Goal: Task Accomplishment & Management: Use online tool/utility

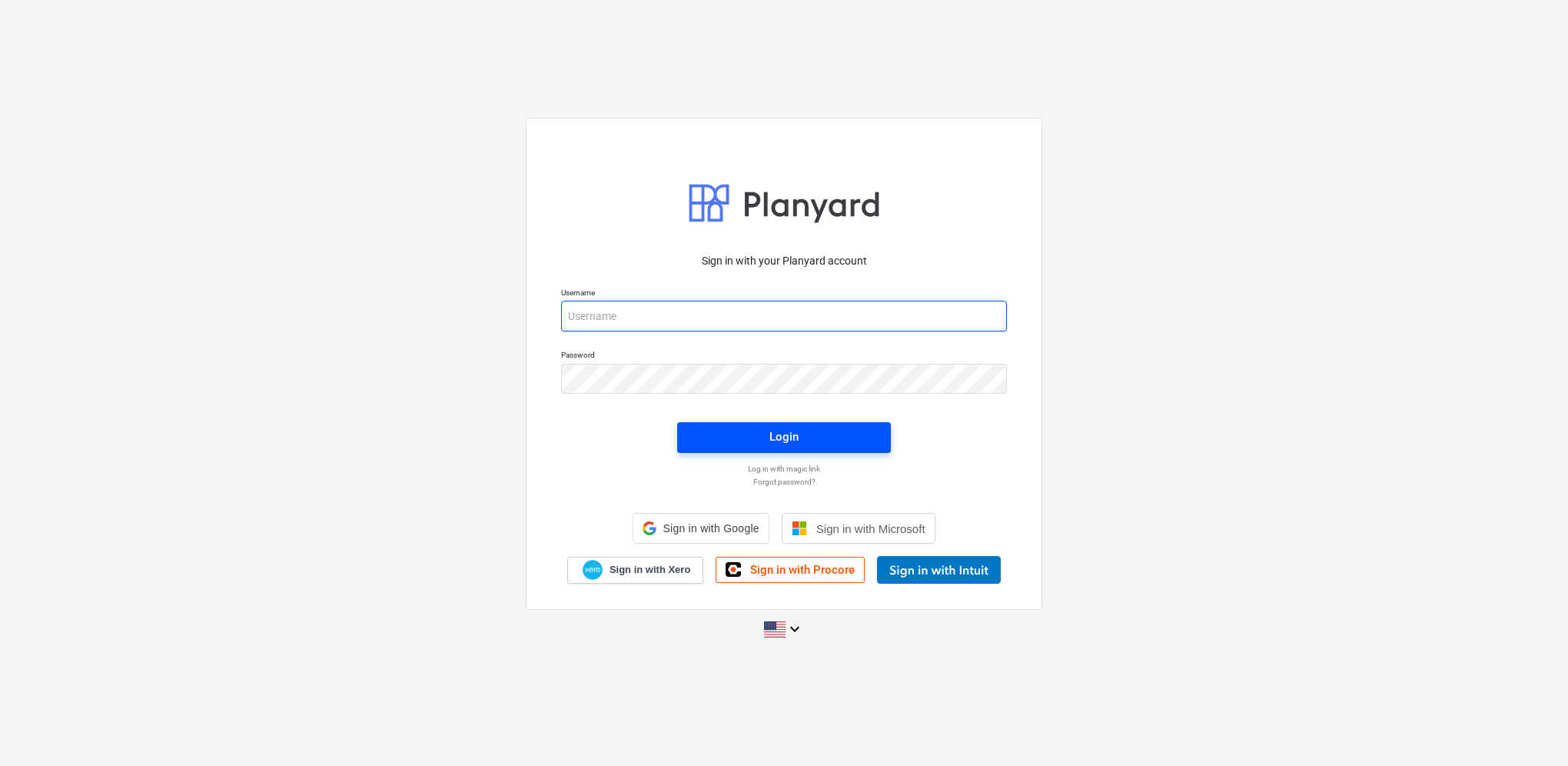
type input "[PERSON_NAME][EMAIL_ADDRESS][PERSON_NAME][DOMAIN_NAME]"
click at [821, 435] on span "Login" at bounding box center [784, 436] width 177 height 20
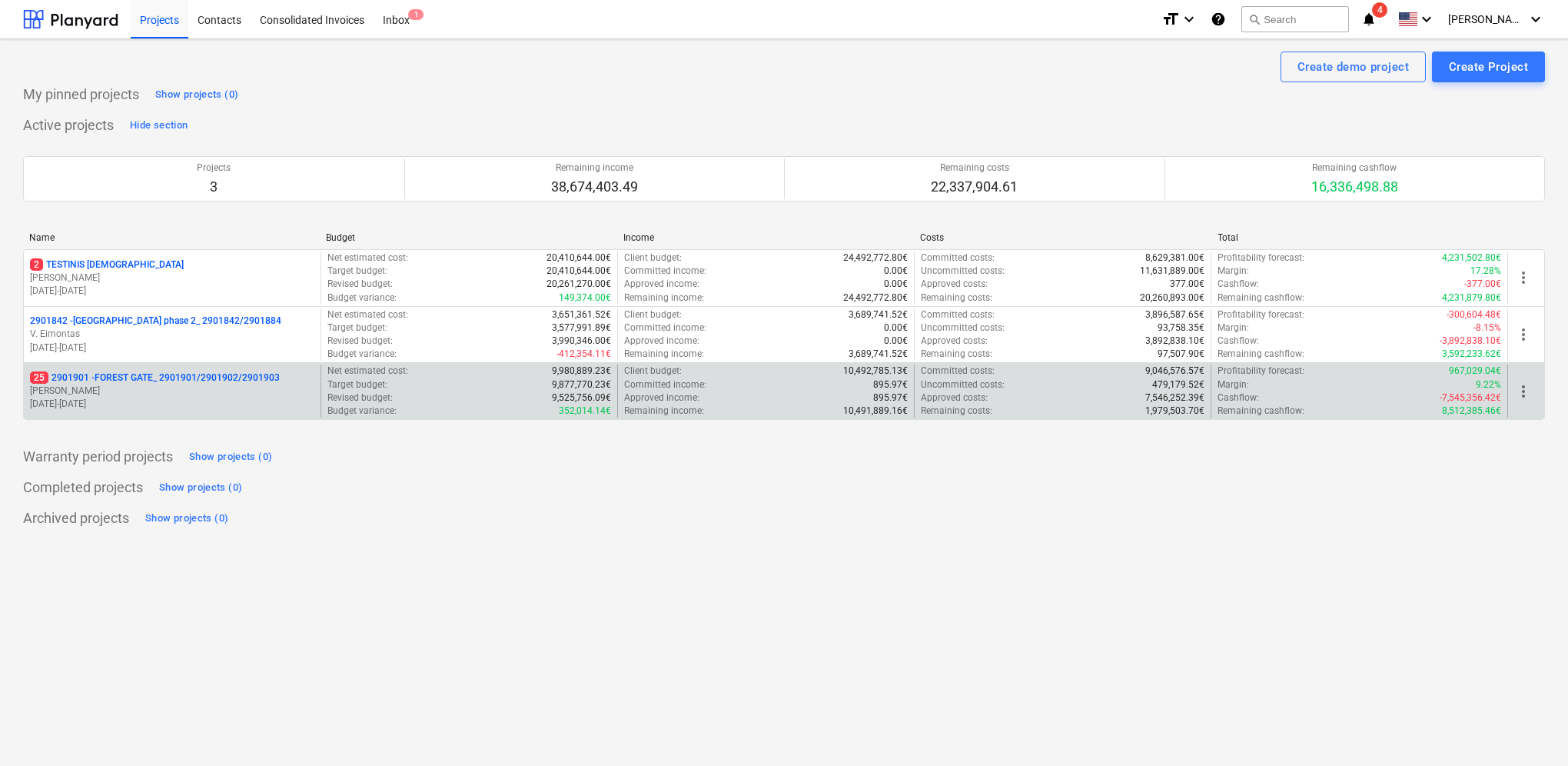
click at [224, 382] on p "25 2901901 - FOREST GATE_ 2901901/2901902/2901903" at bounding box center [154, 377] width 250 height 13
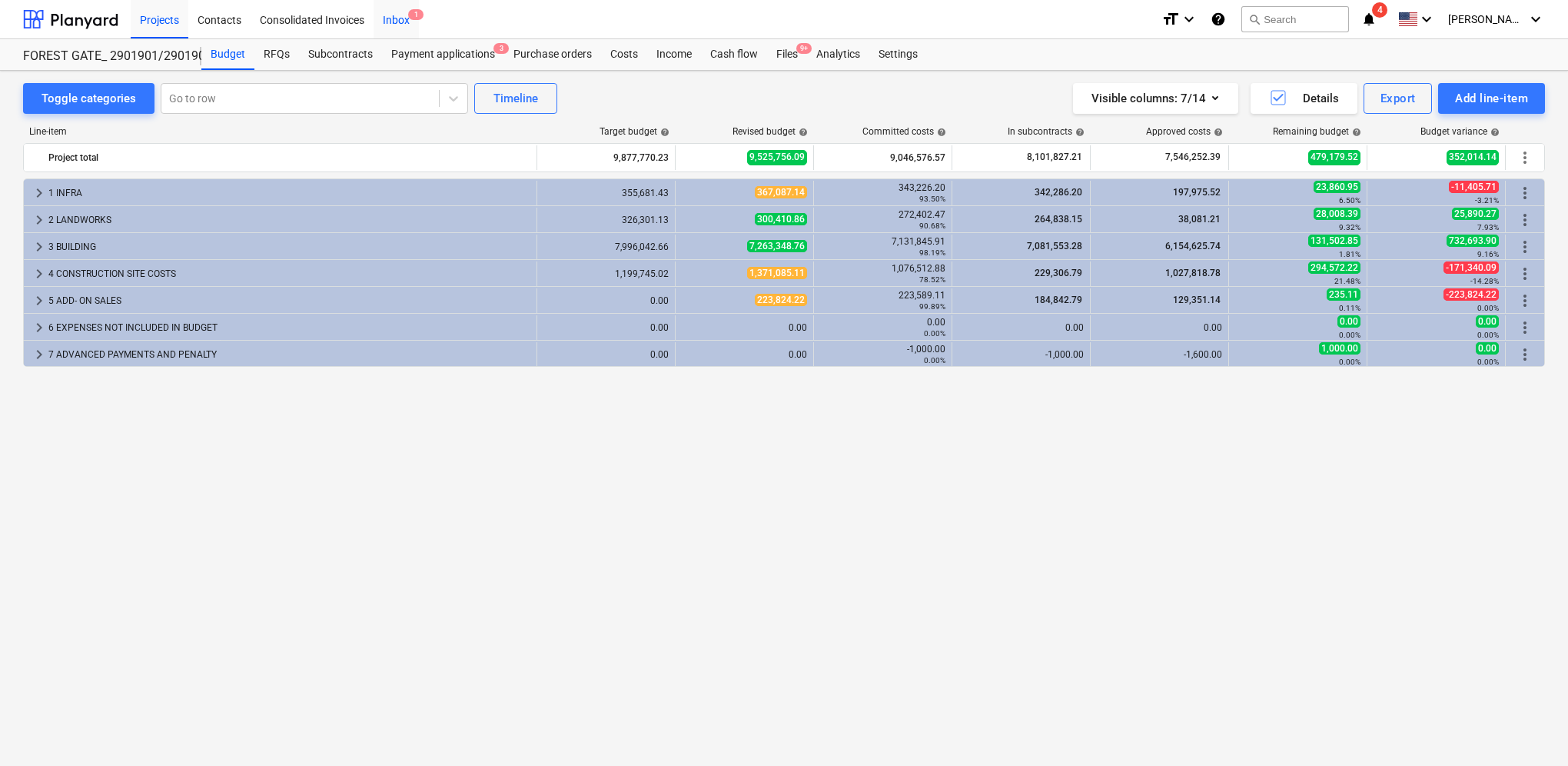
click at [399, 18] on div "Inbox 1" at bounding box center [396, 19] width 45 height 39
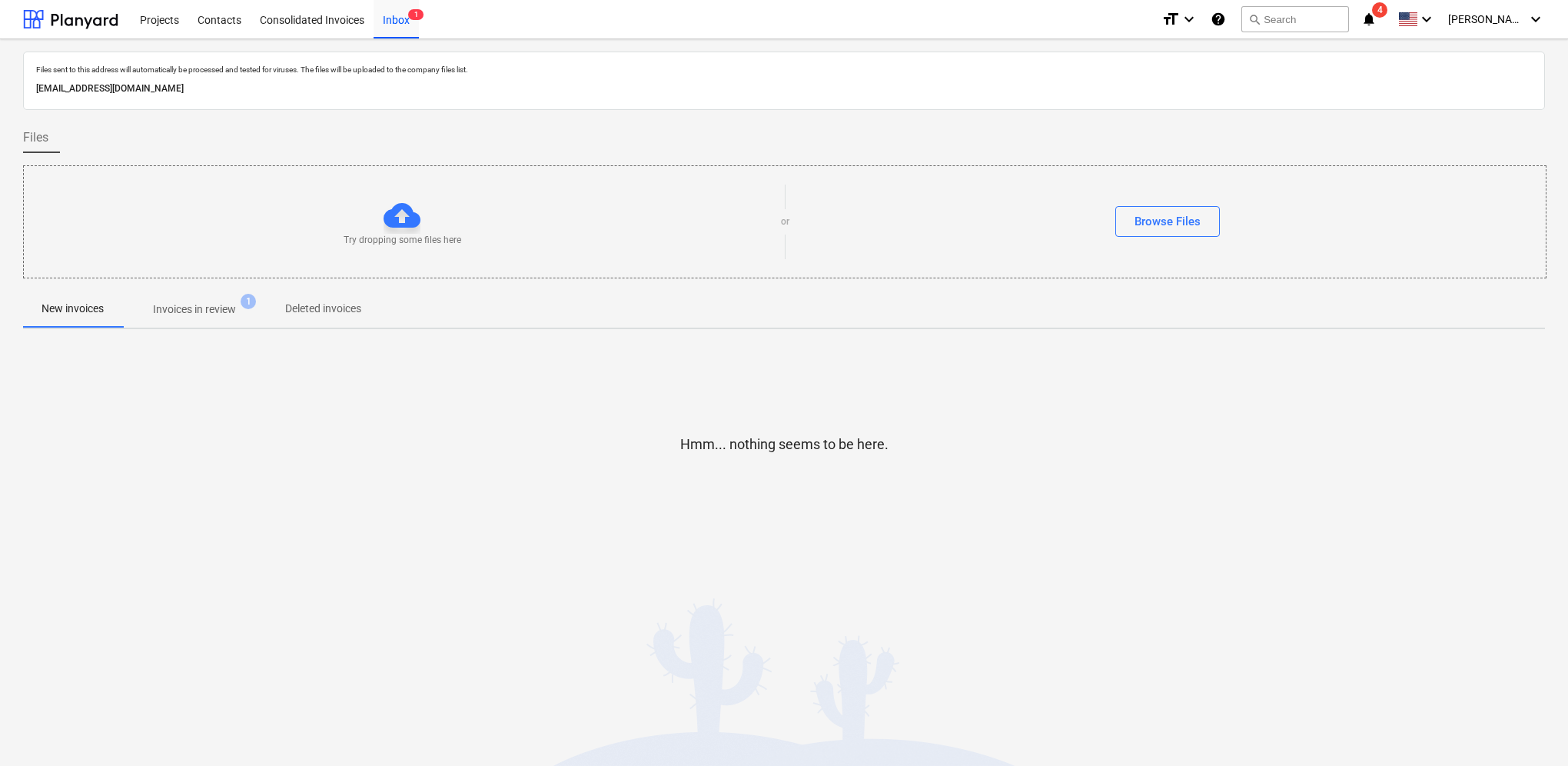
click at [216, 307] on p "Invoices in review" at bounding box center [194, 309] width 83 height 16
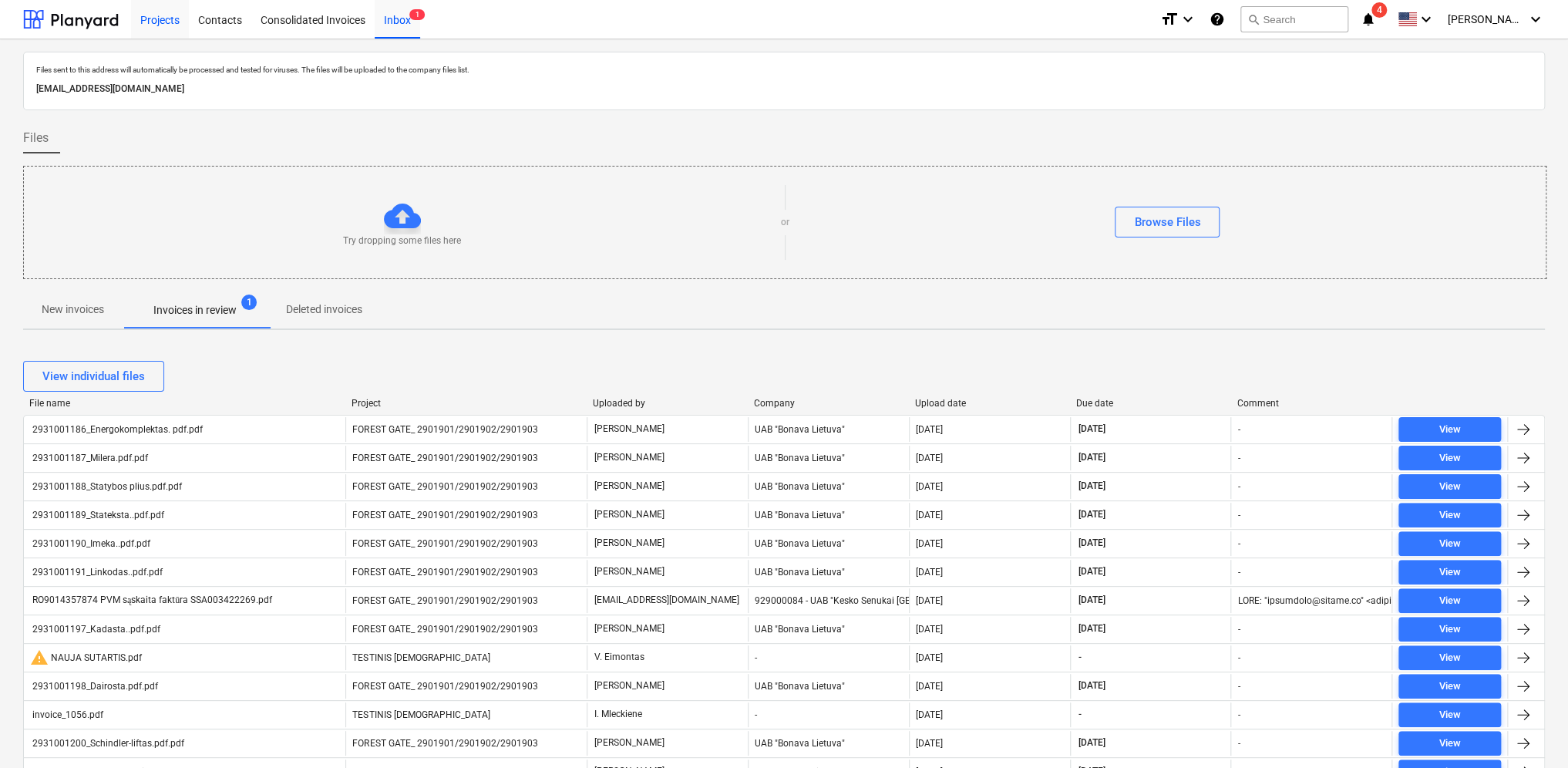
click at [166, 21] on div "Projects" at bounding box center [160, 19] width 58 height 39
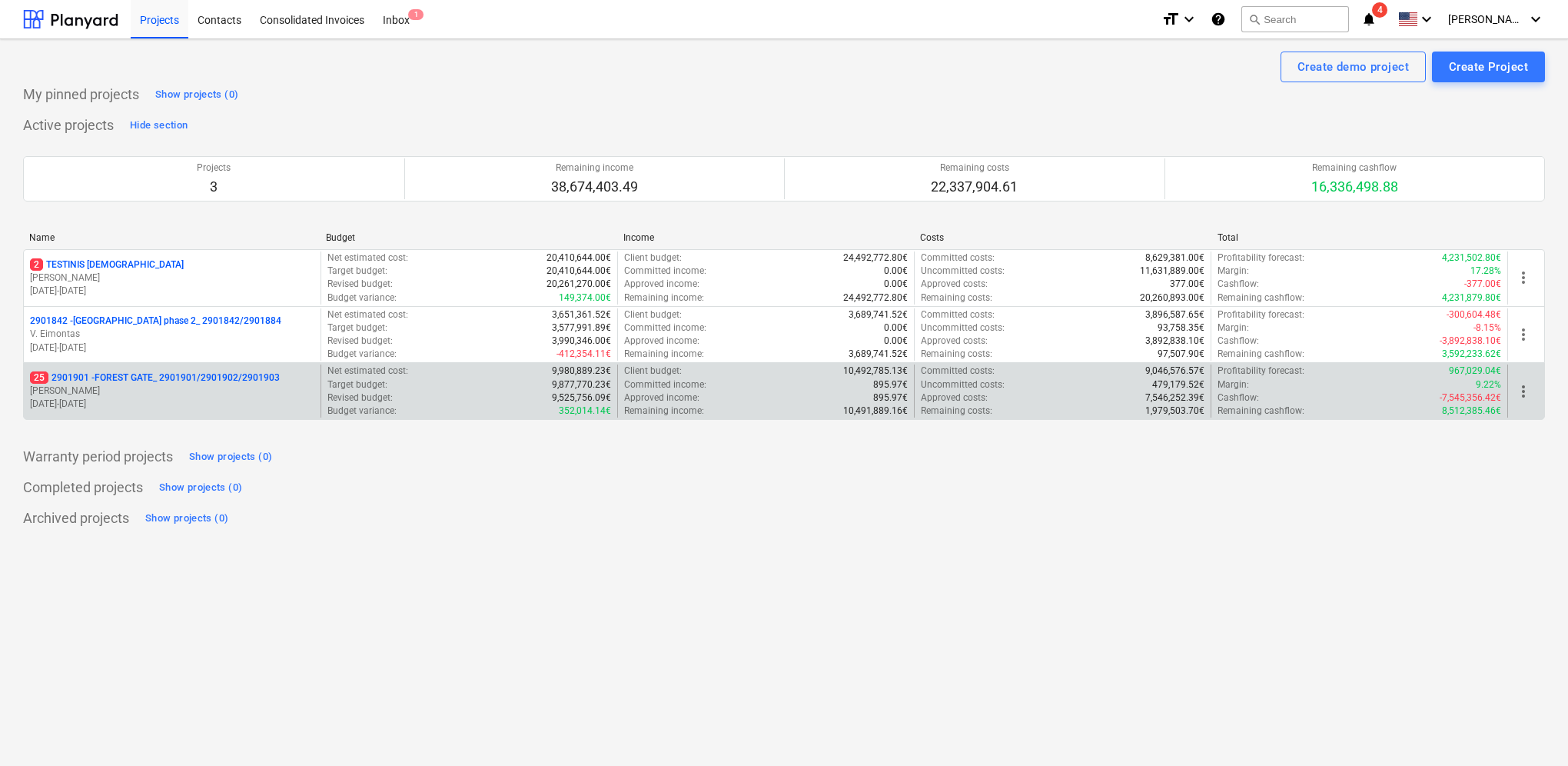
click at [163, 389] on p "[PERSON_NAME]" at bounding box center [172, 390] width 284 height 13
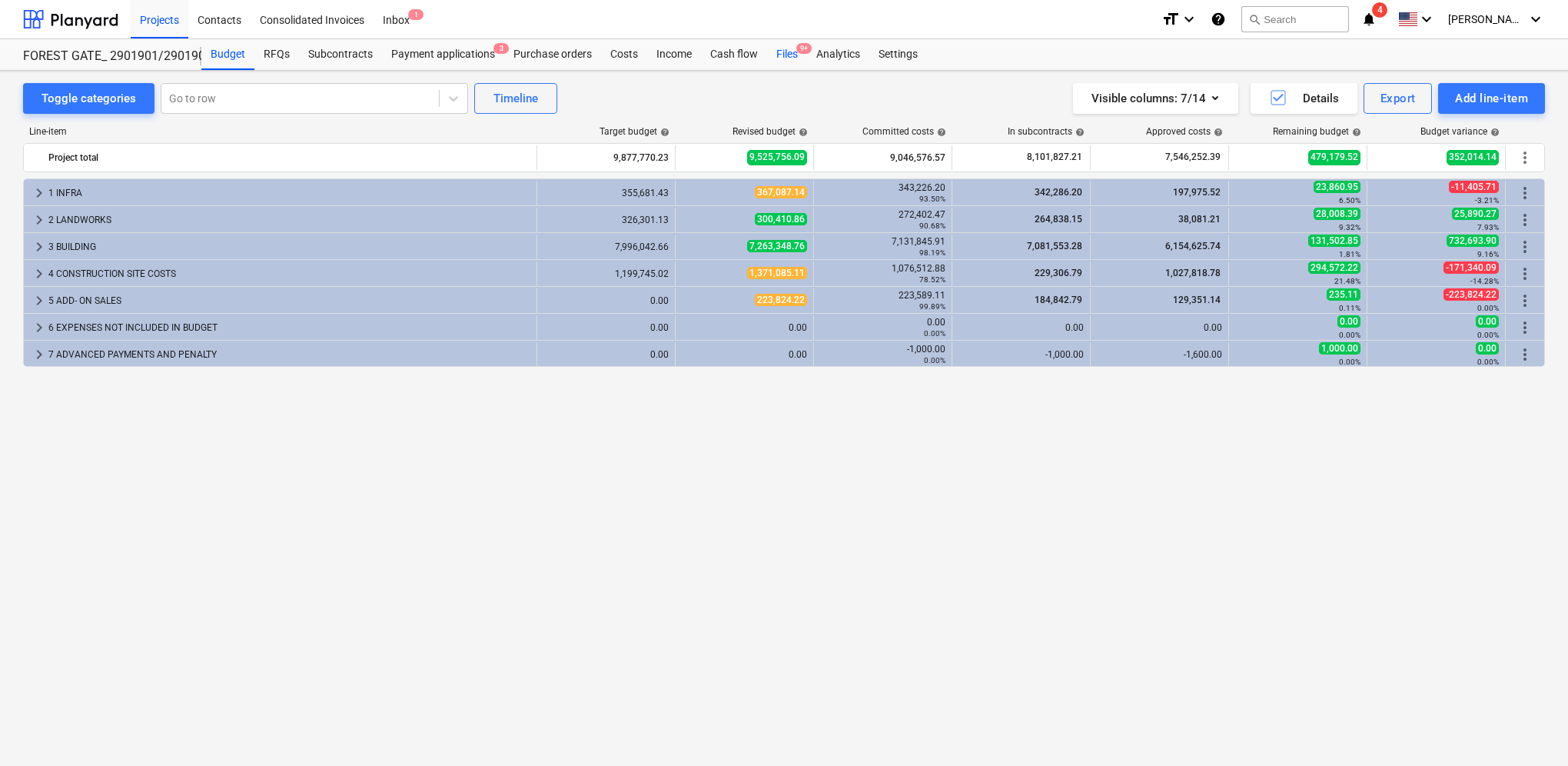
click at [784, 54] on div "Files 9+" at bounding box center [787, 55] width 40 height 31
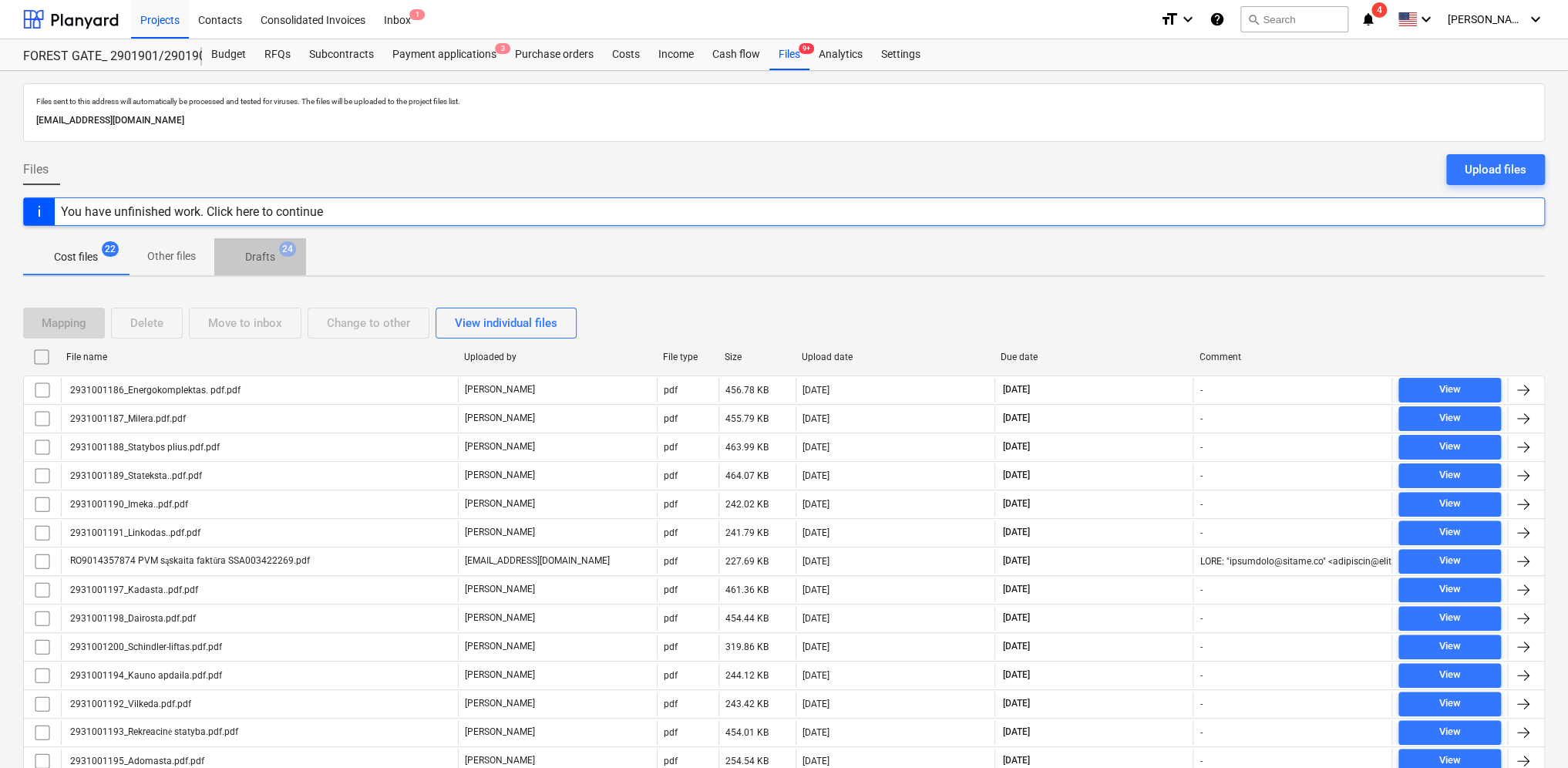
click at [260, 256] on p "Drafts" at bounding box center [259, 257] width 30 height 16
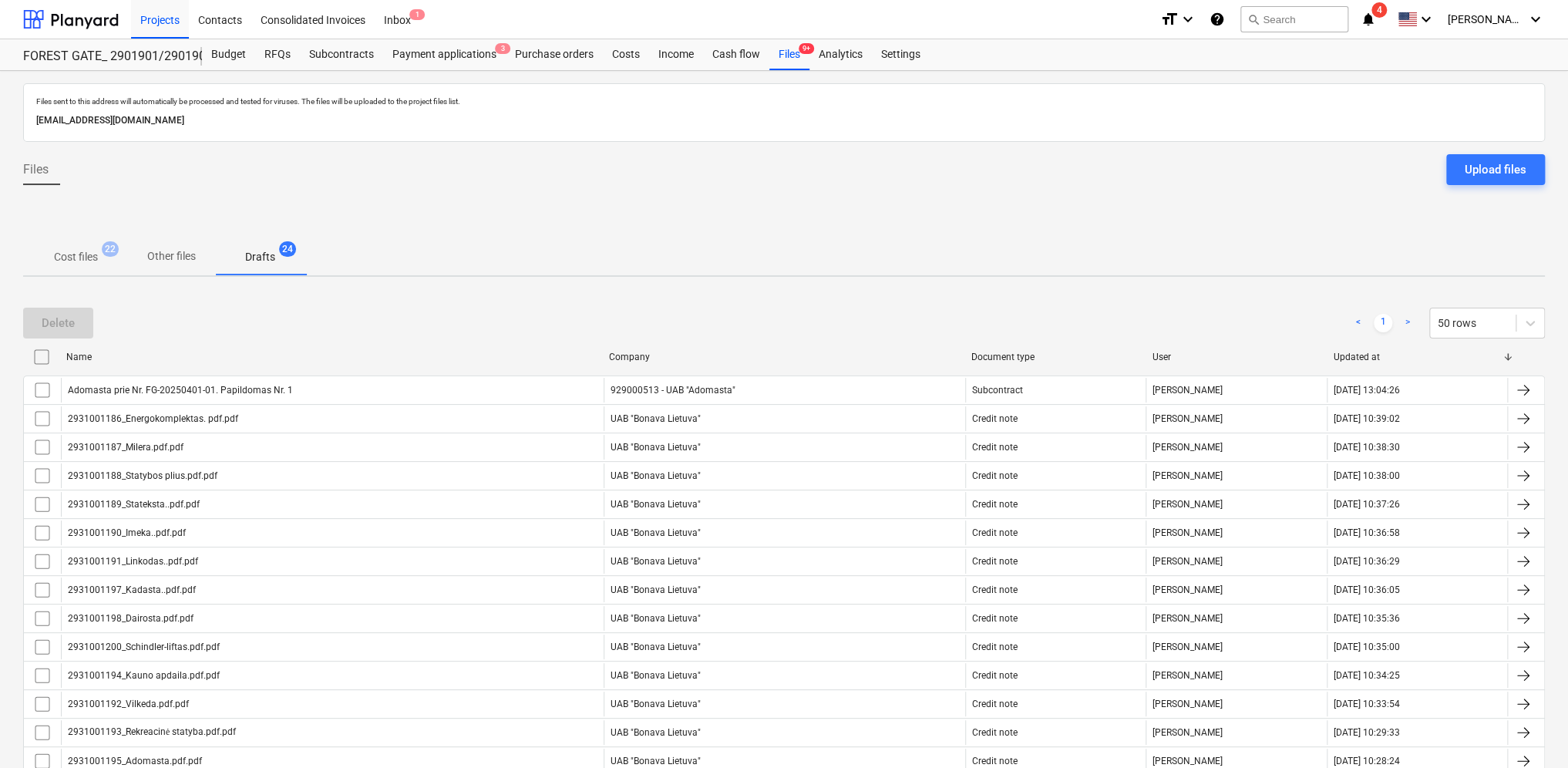
click at [260, 257] on p "Drafts" at bounding box center [259, 257] width 30 height 16
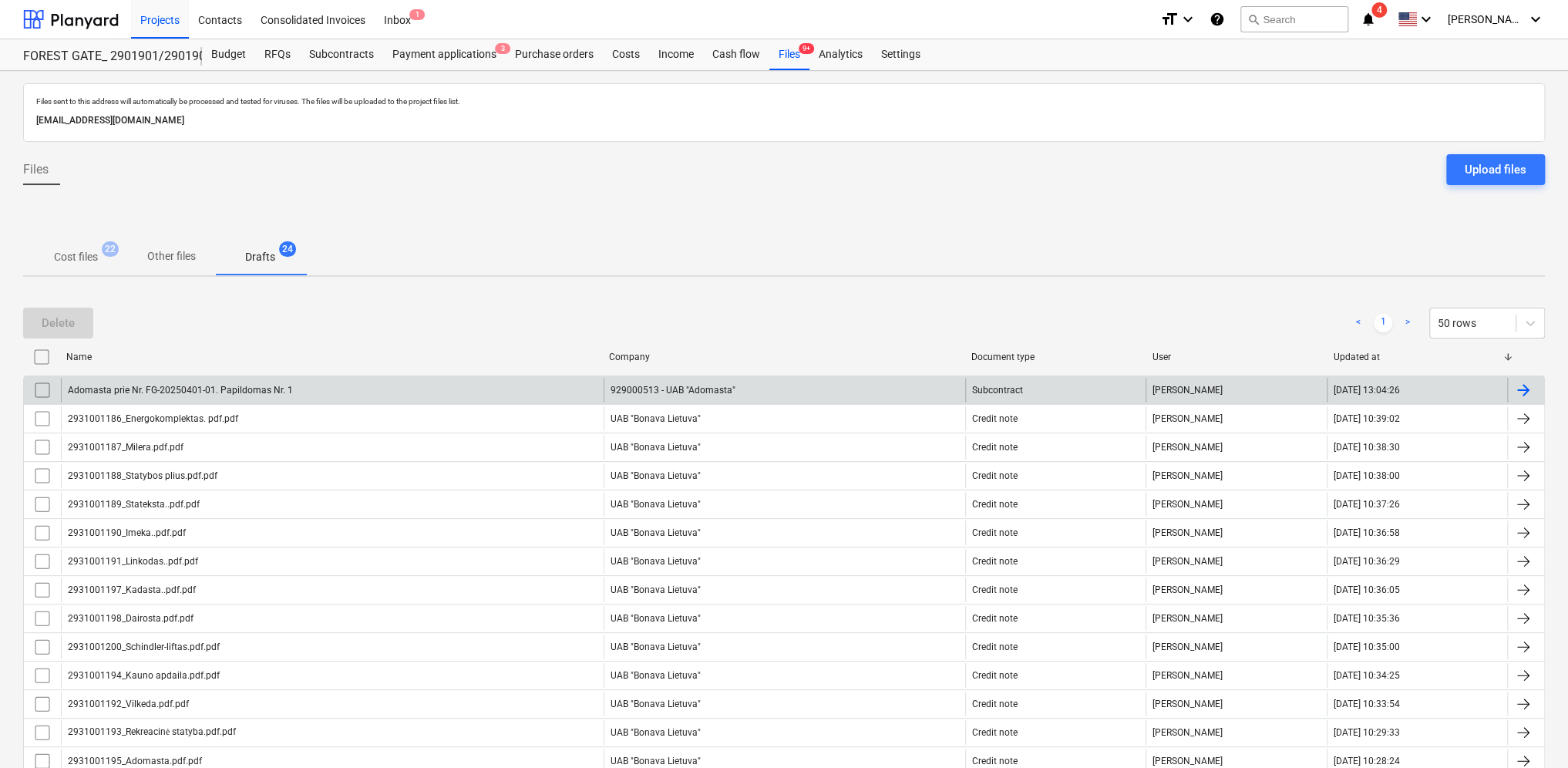
click at [1527, 391] on div at bounding box center [1523, 390] width 19 height 19
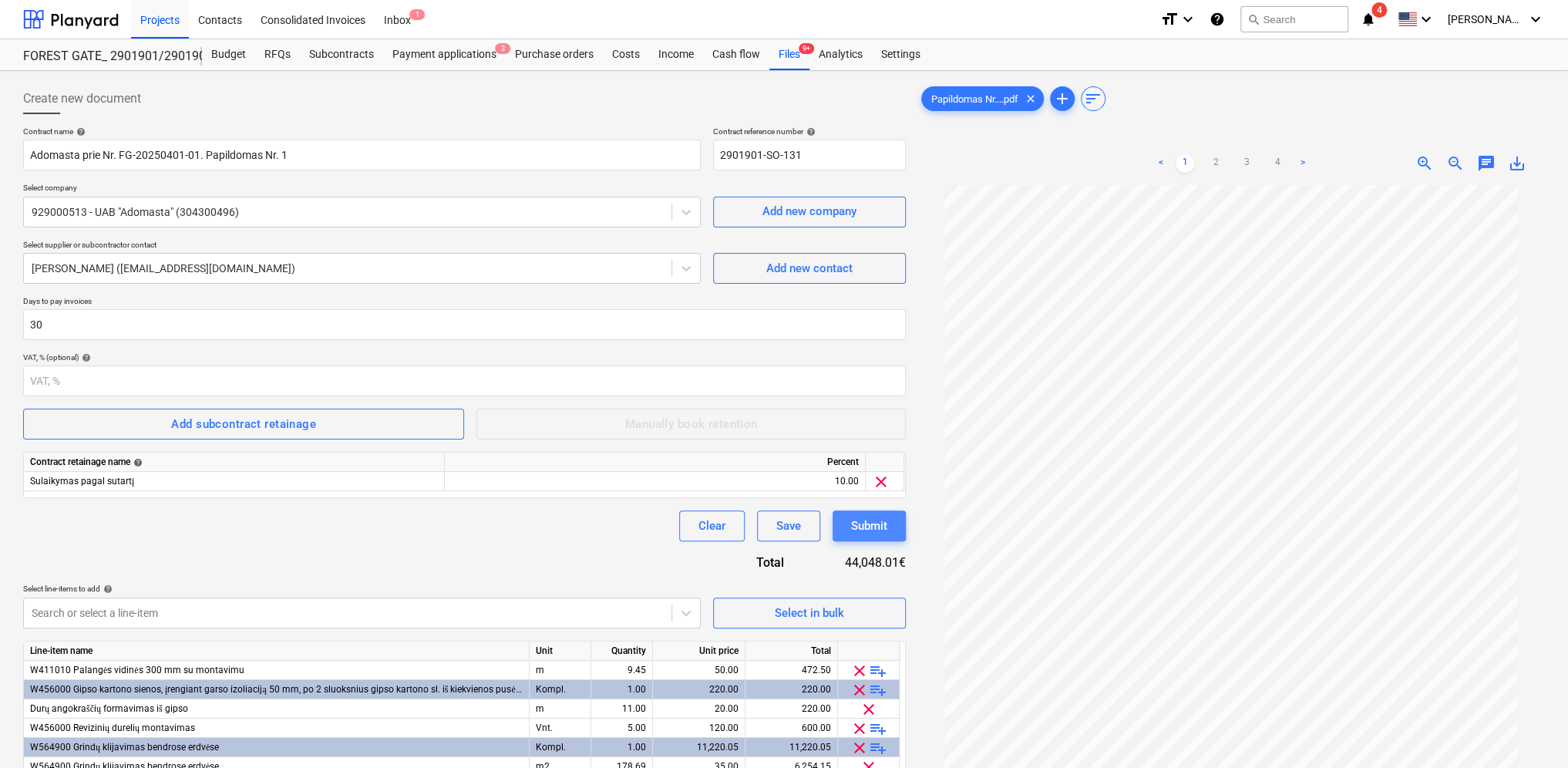
click at [885, 524] on div "Submit" at bounding box center [869, 525] width 36 height 20
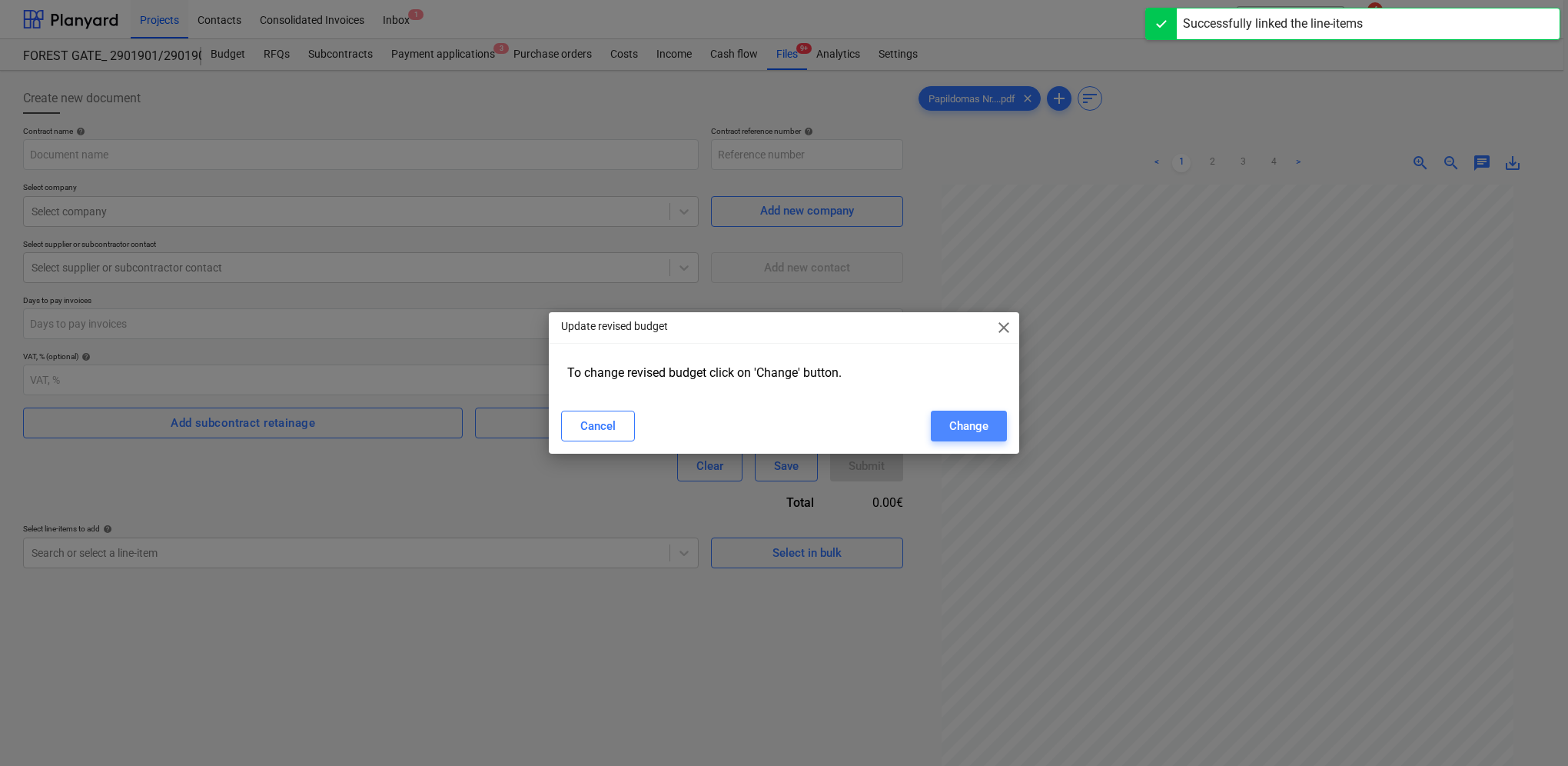
click at [977, 429] on div "Change" at bounding box center [969, 425] width 39 height 20
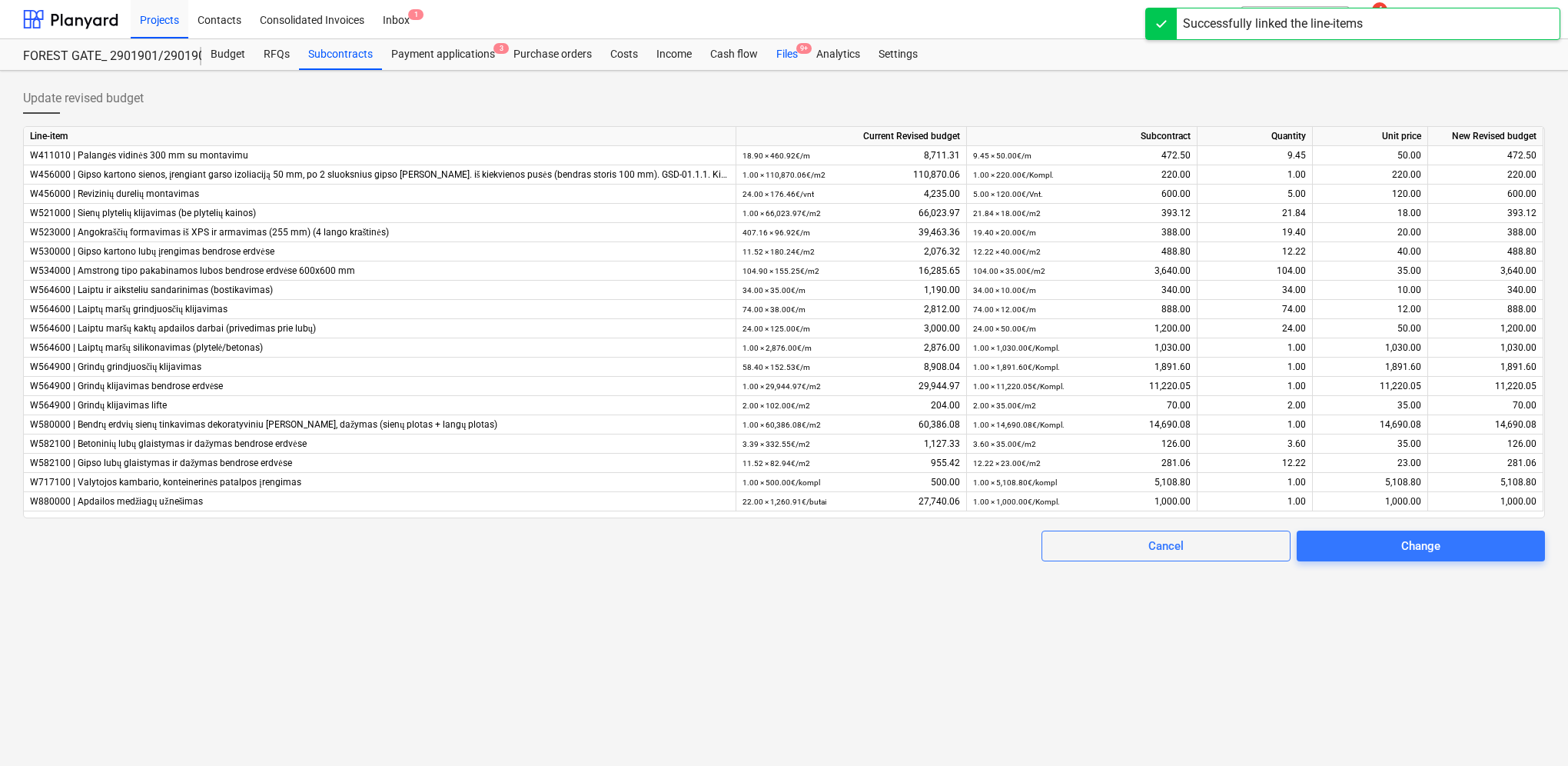
click at [789, 50] on div "Files 9+" at bounding box center [787, 55] width 40 height 31
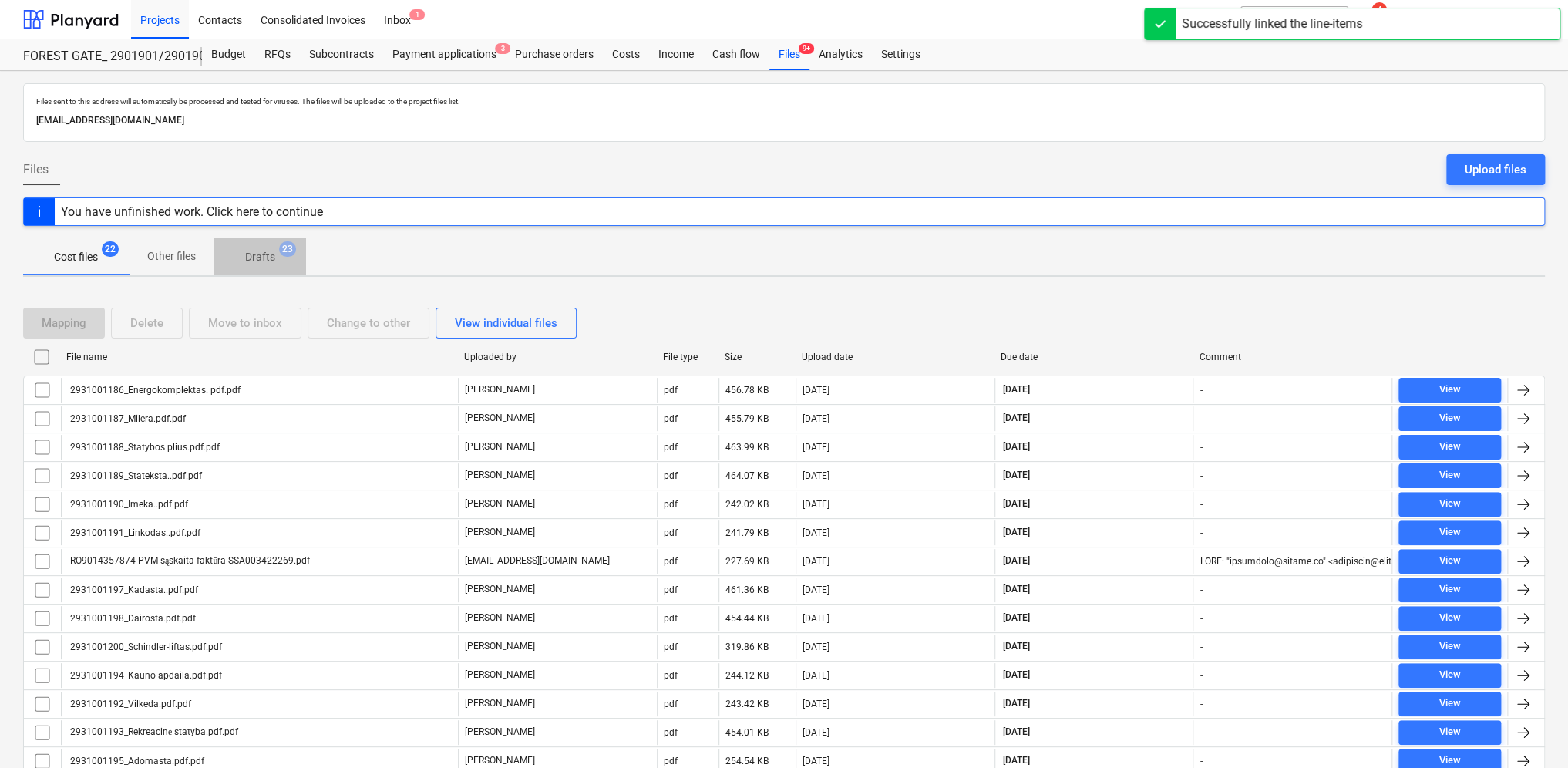
click at [249, 254] on p "Drafts" at bounding box center [259, 257] width 30 height 16
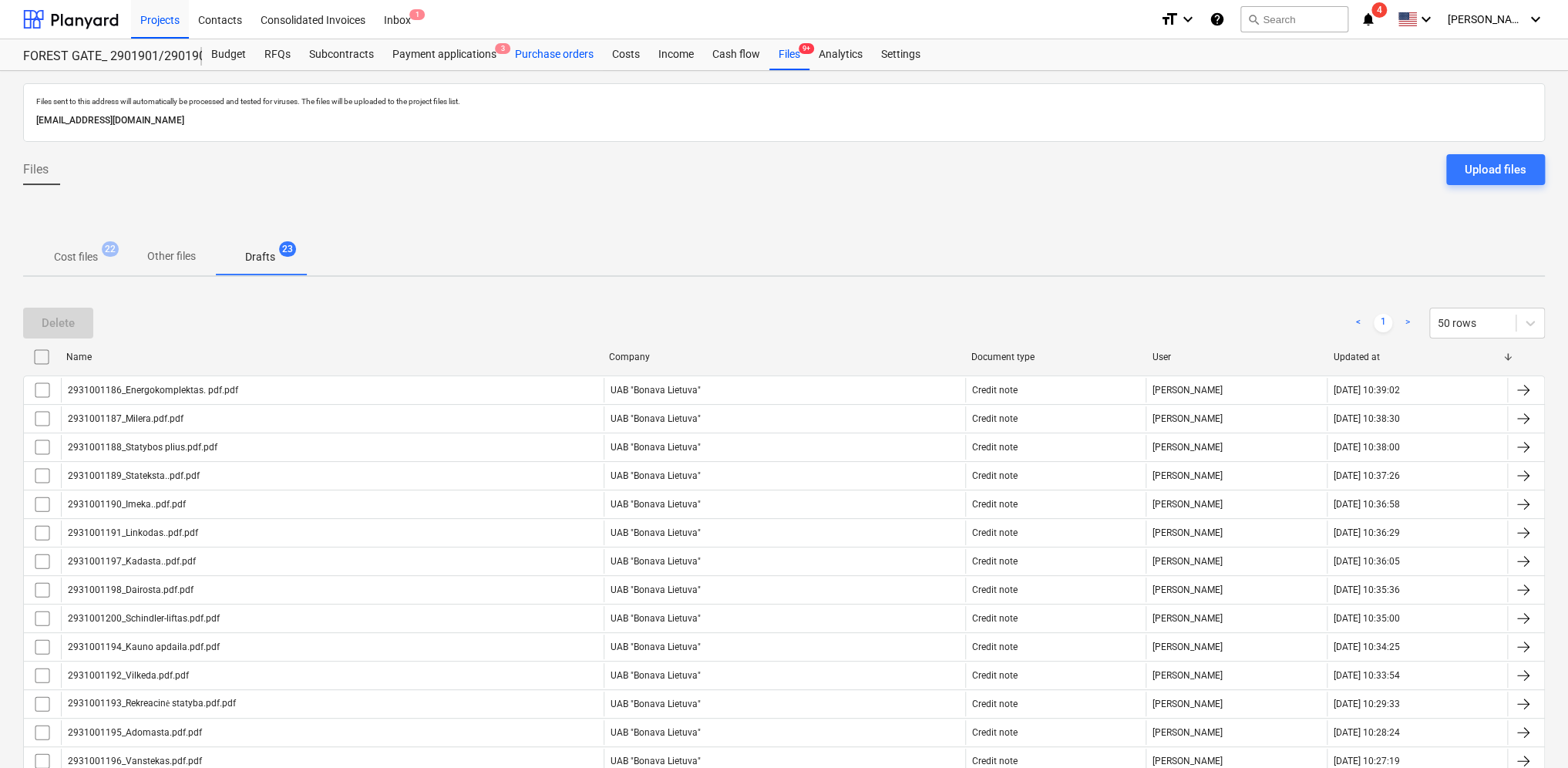
click at [546, 53] on div "Purchase orders" at bounding box center [554, 55] width 97 height 31
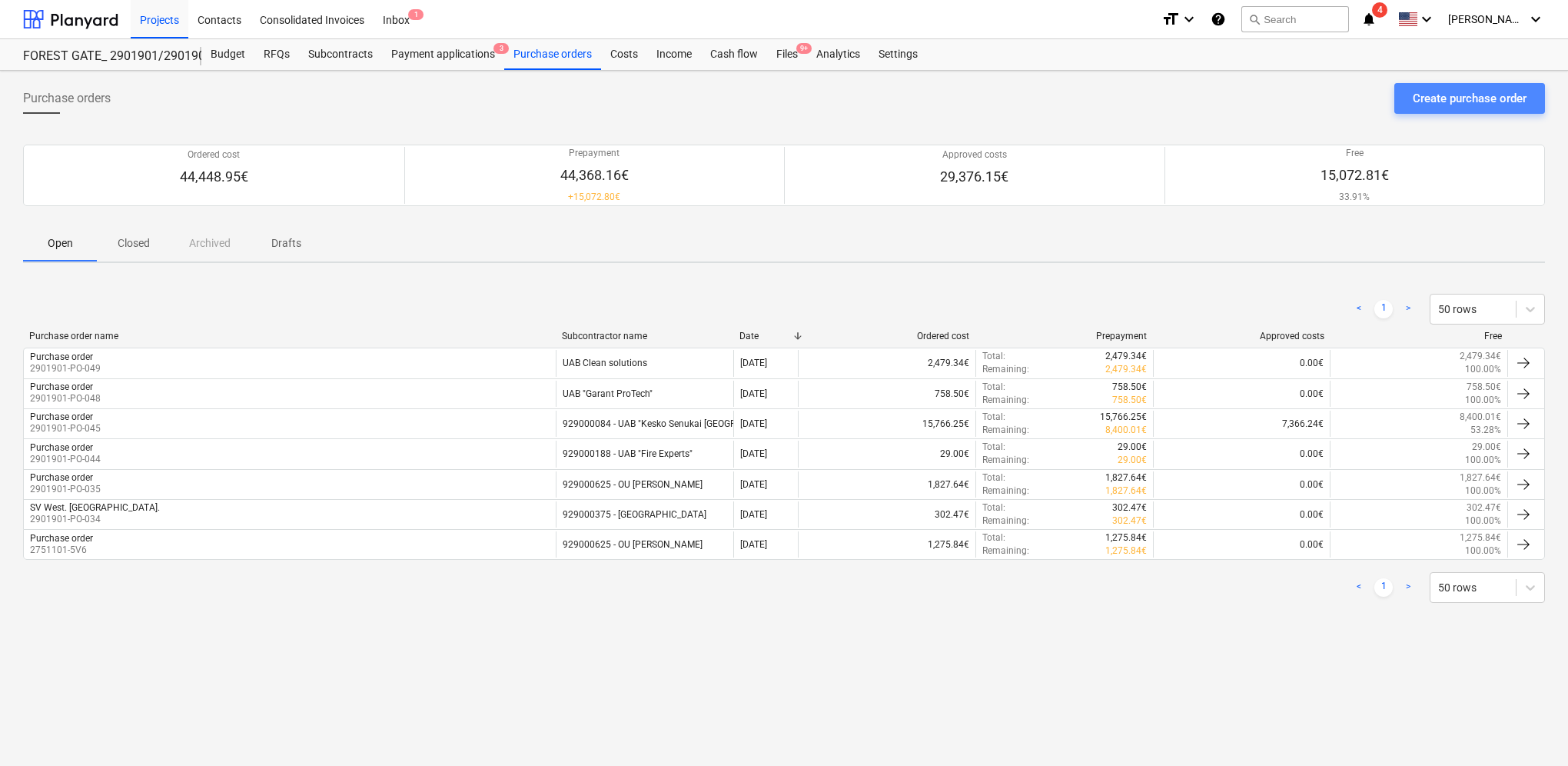
click at [1520, 102] on div "Create purchase order" at bounding box center [1469, 98] width 114 height 20
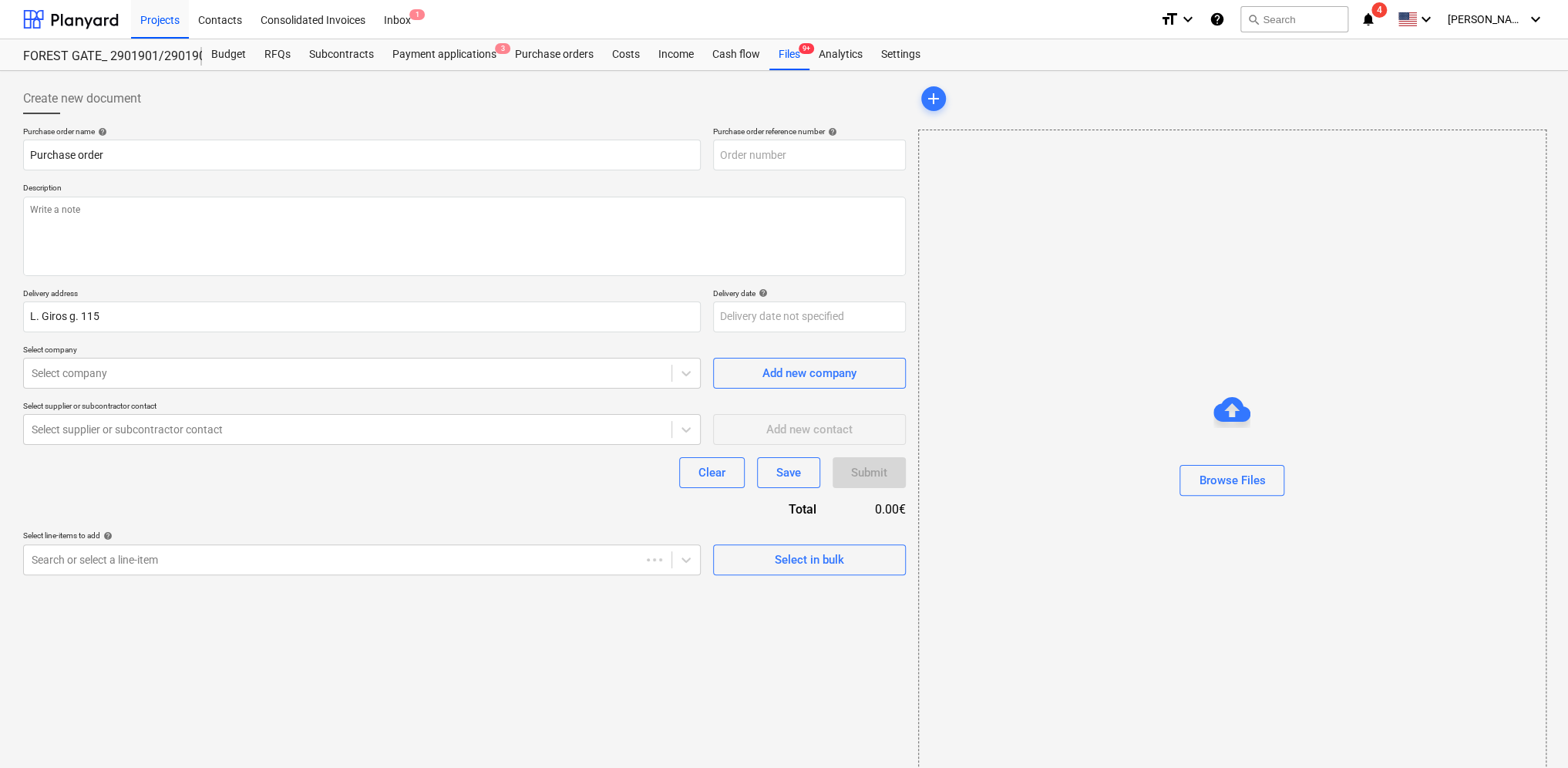
type textarea "x"
type input "2901901-PO-050"
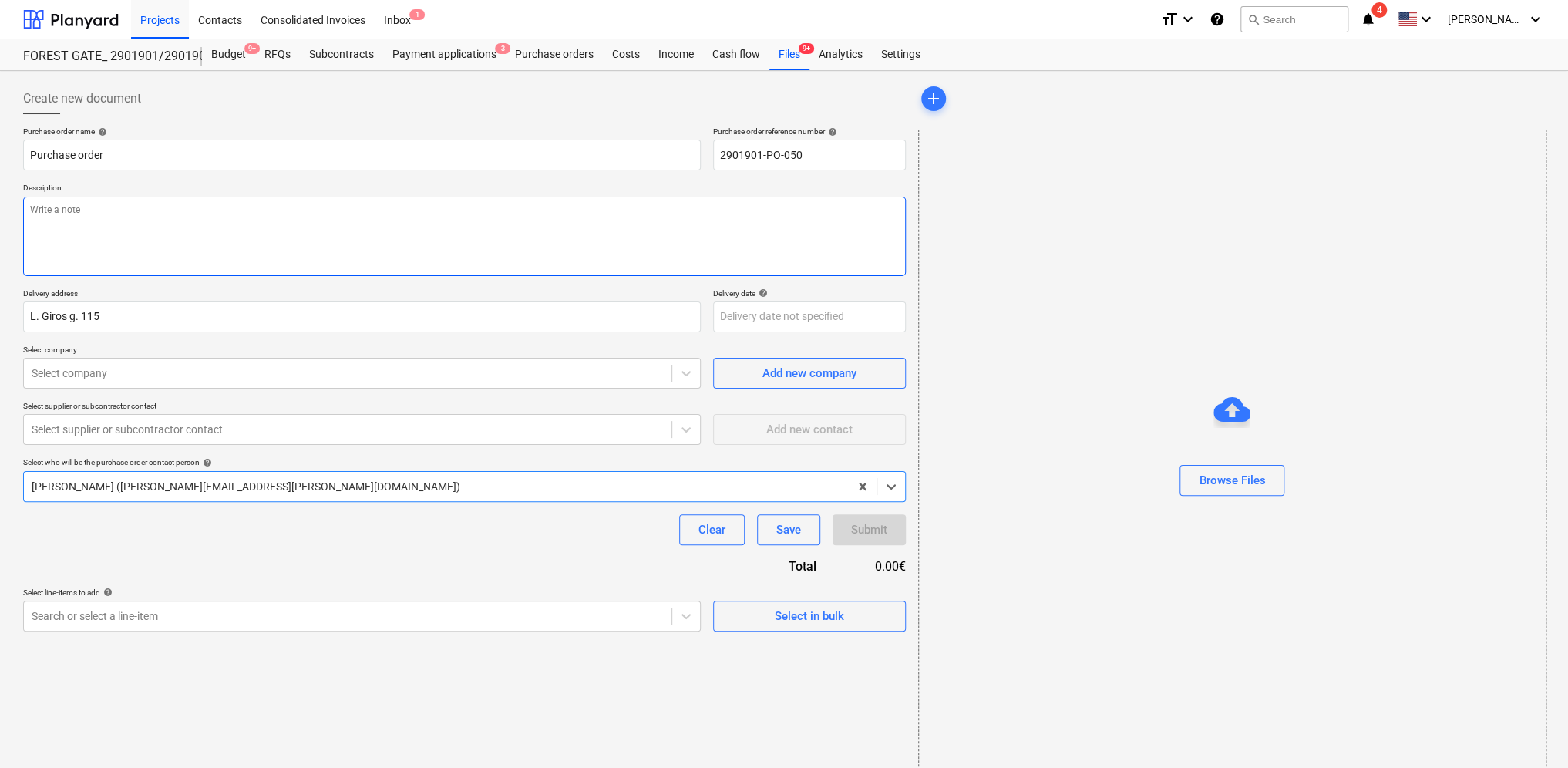
click at [124, 217] on textarea at bounding box center [464, 236] width 882 height 80
type textarea "x"
type textarea "I"
type textarea "x"
type textarea "Iš"
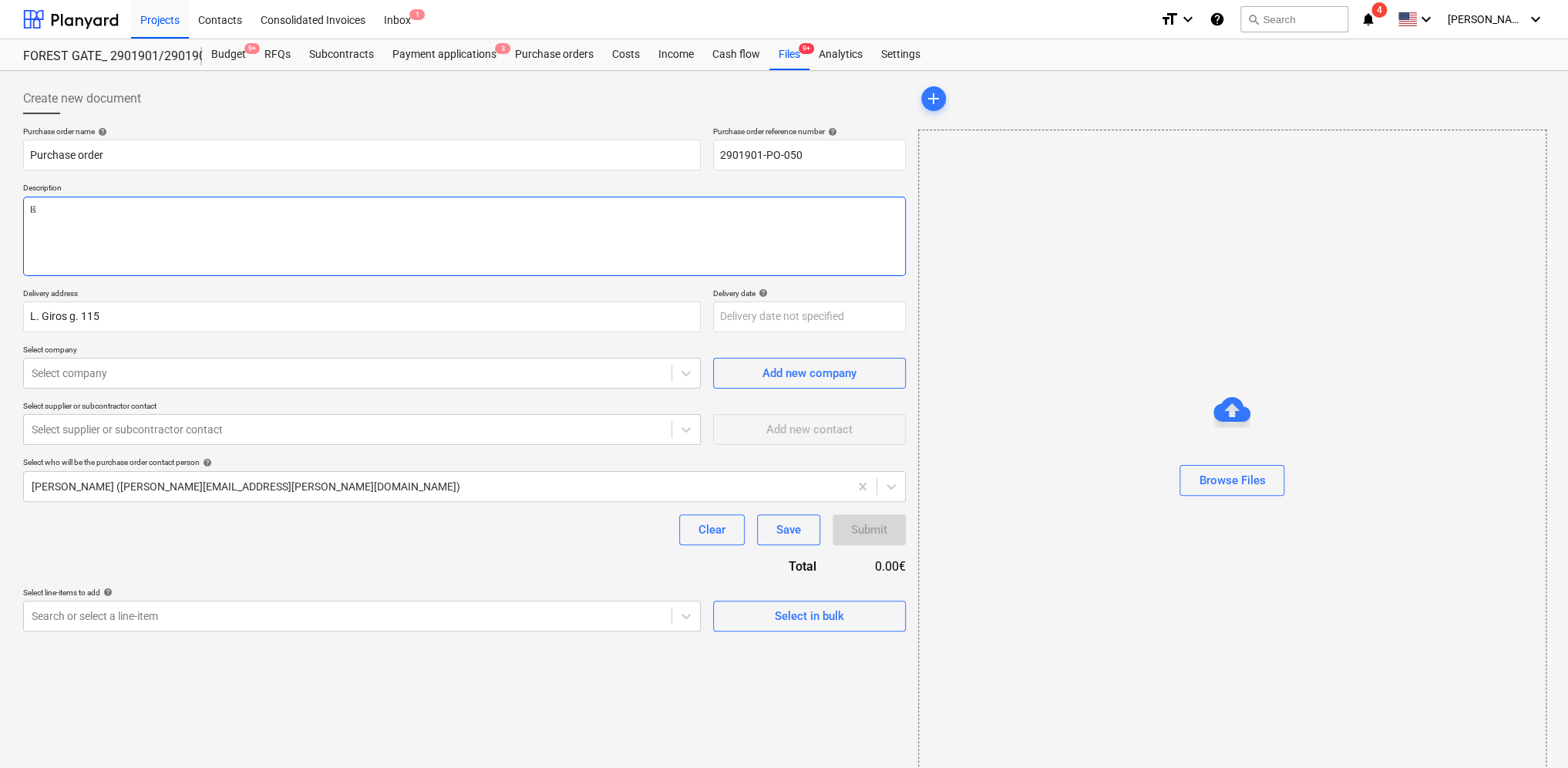
type textarea "x"
type textarea "Iša"
type textarea "x"
type textarea "Išan"
type textarea "x"
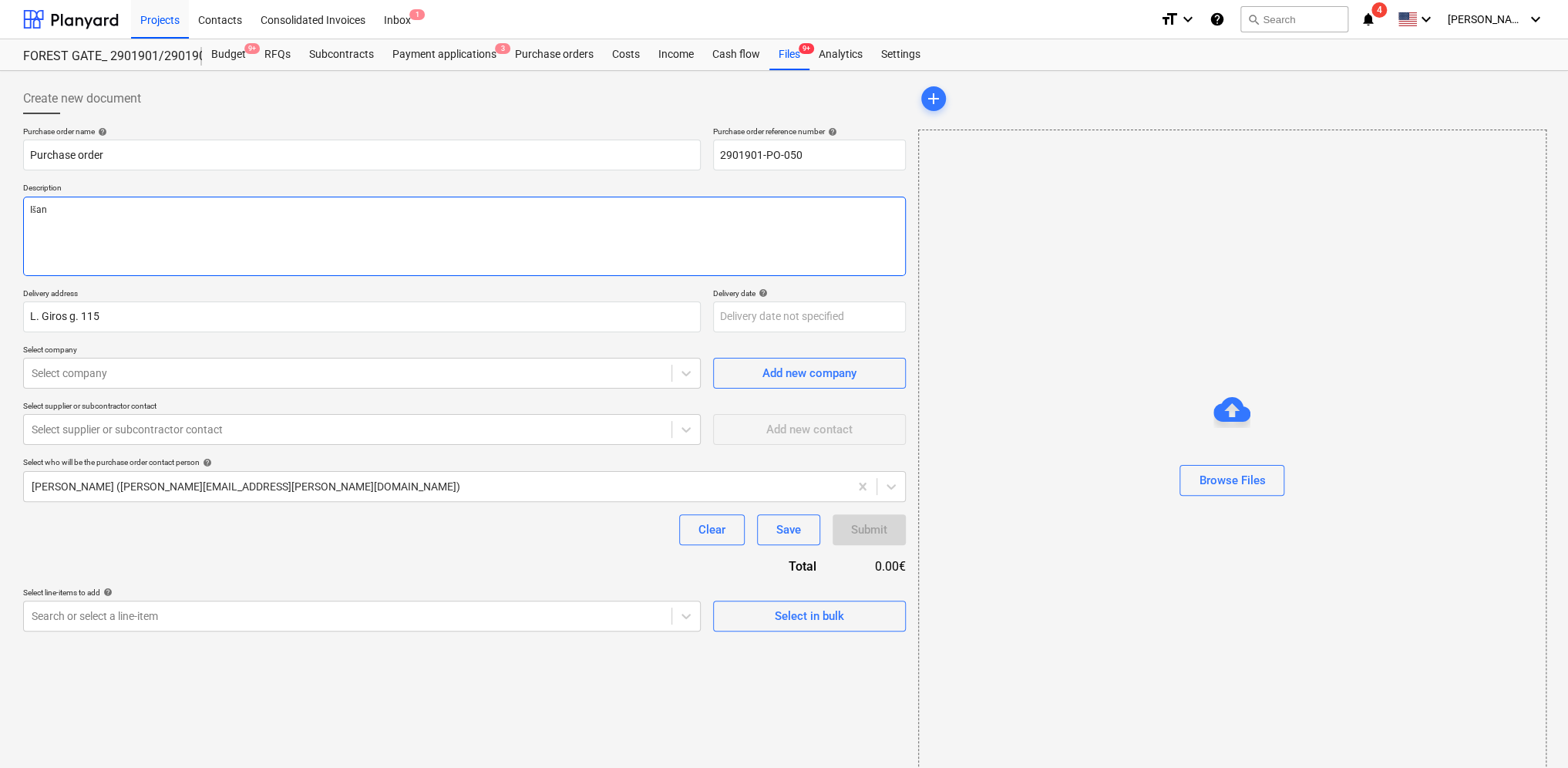
type textarea "Išank"
type textarea "x"
type textarea "Išanks"
type textarea "x"
type textarea "Išankst"
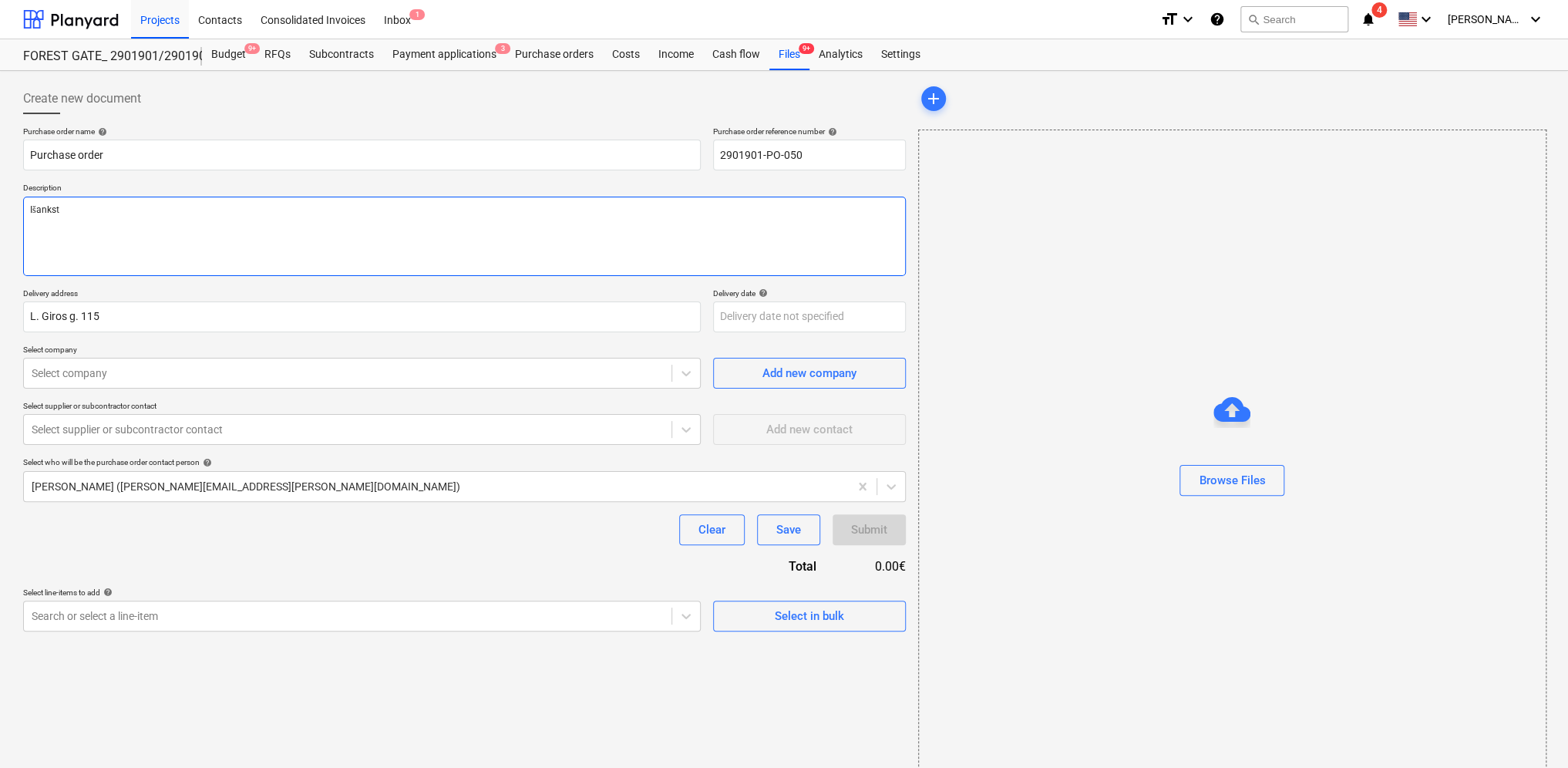
type textarea "x"
type textarea "Išanksti"
type textarea "x"
type textarea "Išankstin"
type textarea "x"
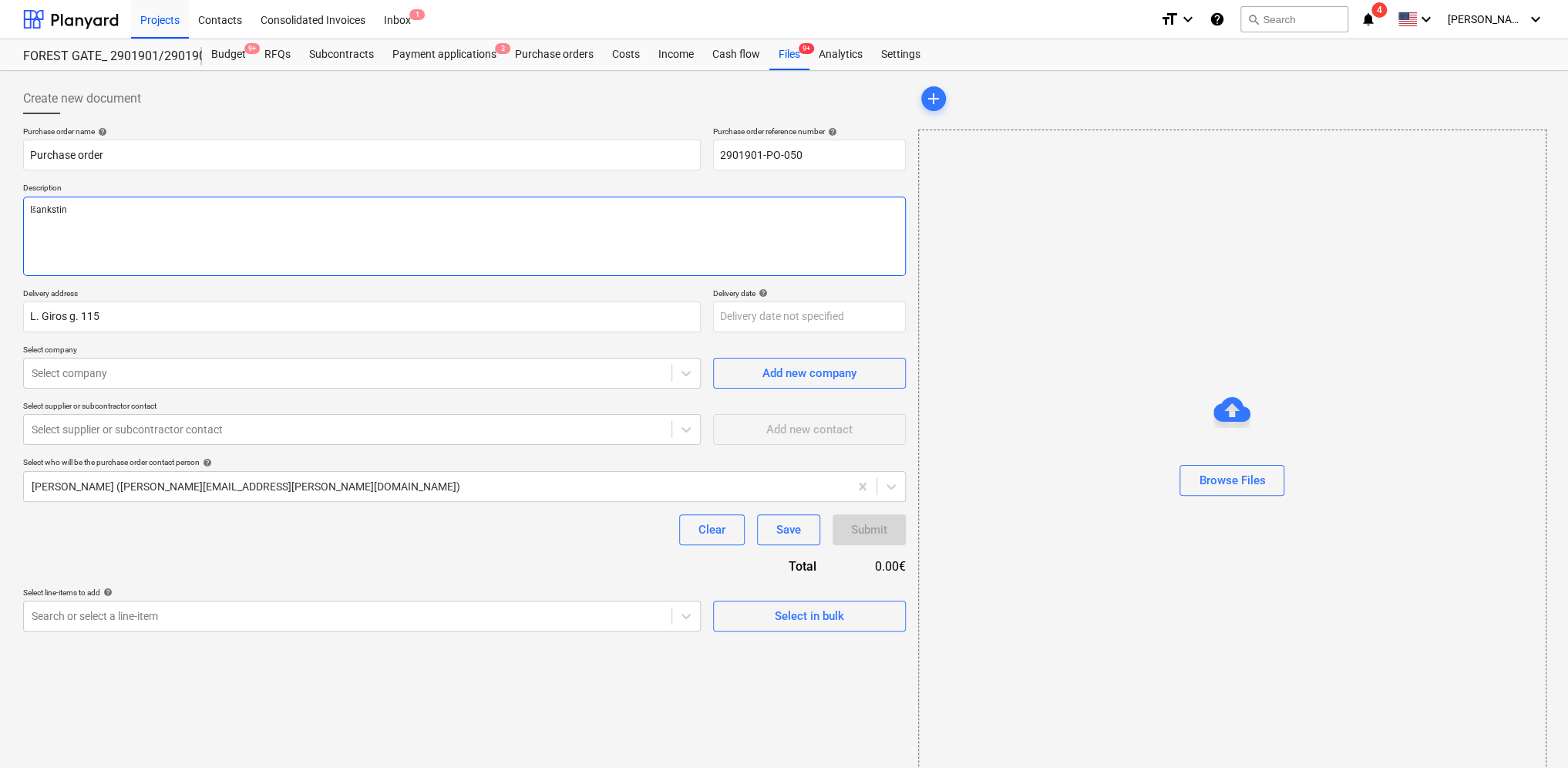
type textarea "Išankstinė"
type textarea "x"
type textarea "Išankstinė"
type textarea "x"
type textarea "Išankstinė s"
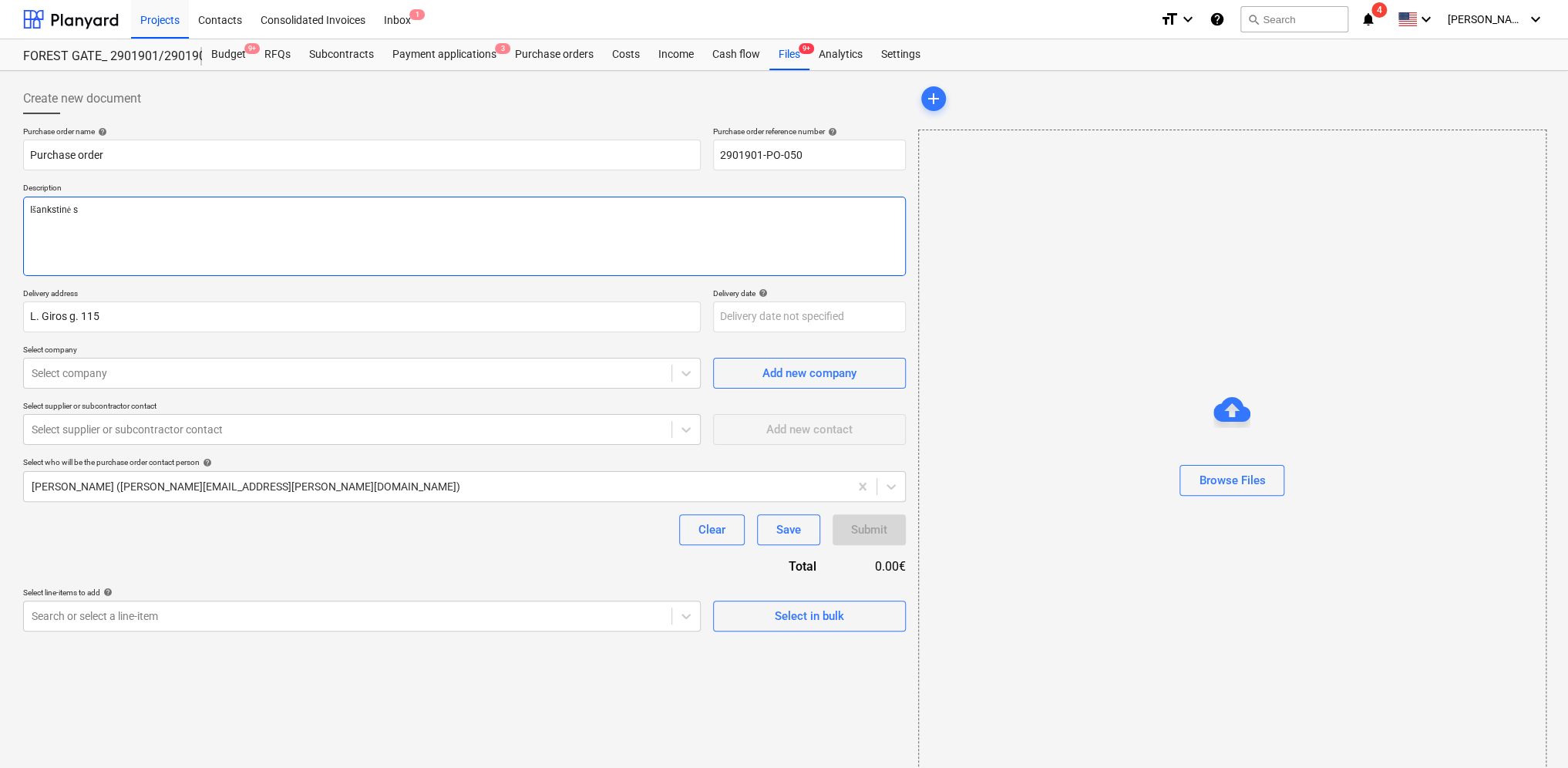
type textarea "x"
type textarea "Išankstinė są"
type textarea "x"
type textarea "Išankstinė sąs"
type textarea "x"
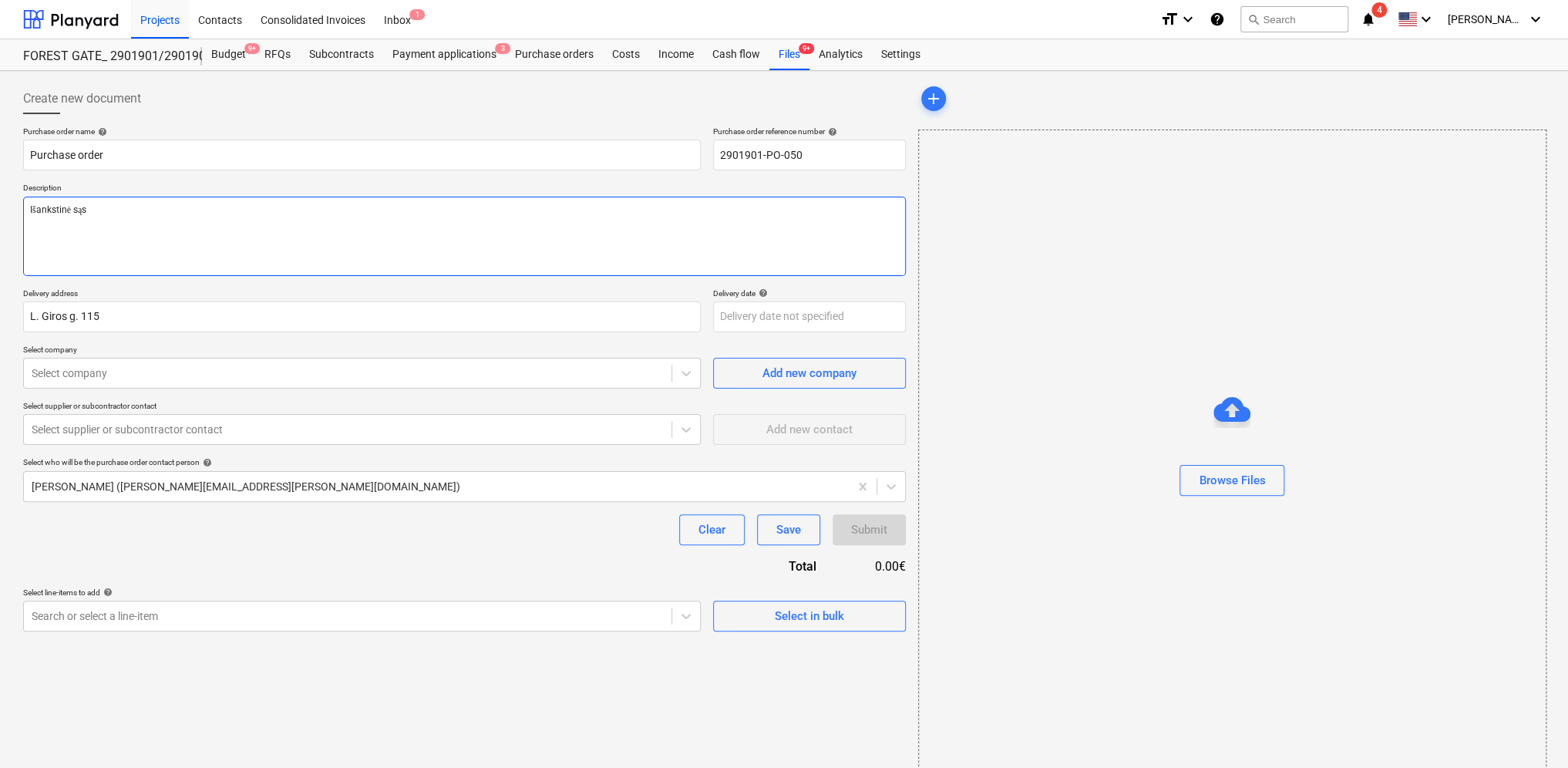
type textarea "Išankstinė sąsk"
type textarea "x"
type textarea "Išankstinė sąska"
type textarea "x"
type textarea "Išankstinė sąskai"
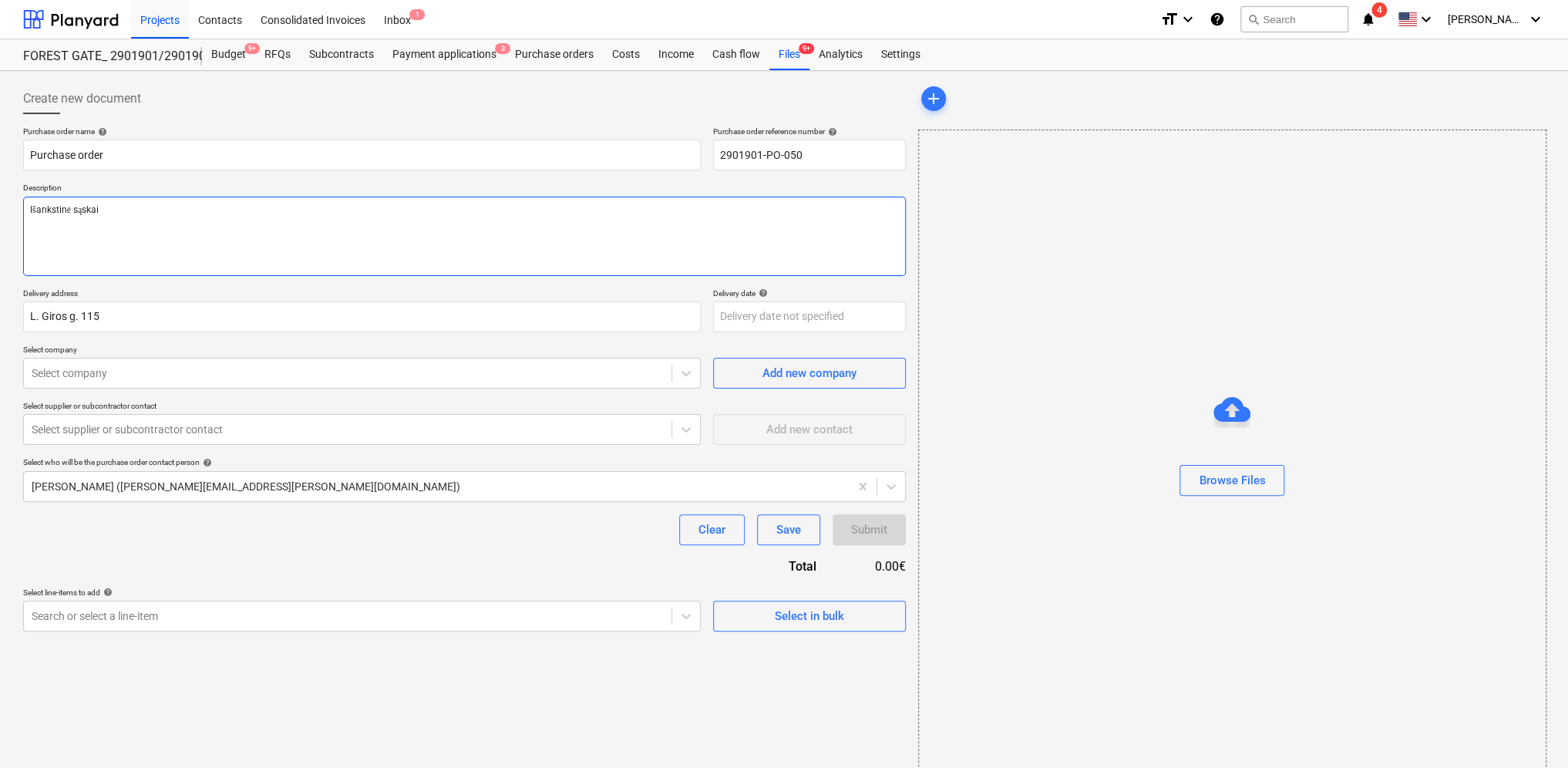
type textarea "x"
type textarea "Išankstinė sąskait"
type textarea "x"
type textarea "Išankstinė sąskaita"
type textarea "x"
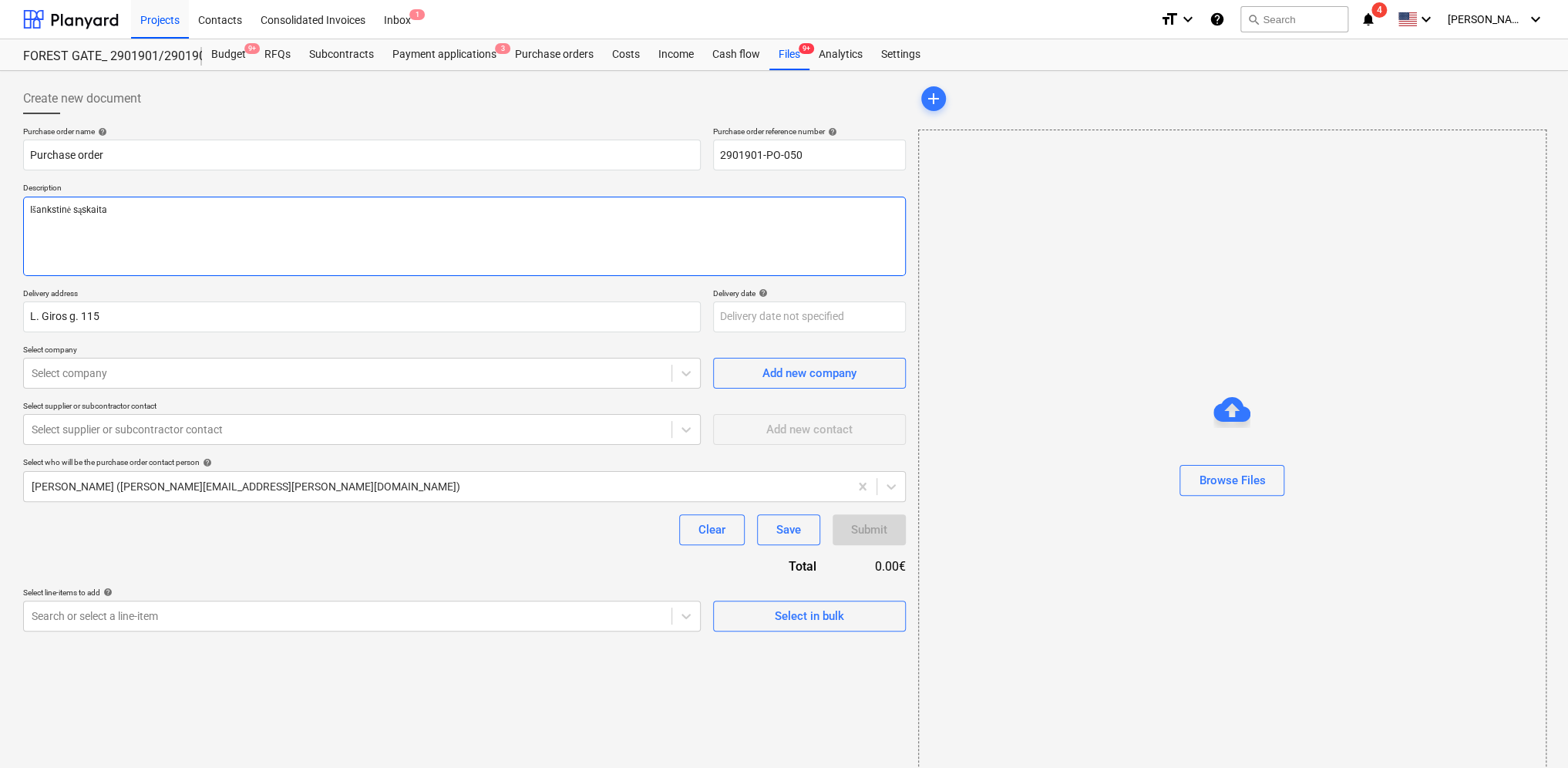
type textarea "Išankstinė sąskaita"
type textarea "x"
type textarea "Išankstinė sąskaita p"
type textarea "x"
type textarea "Išankstinė sąskaita pa"
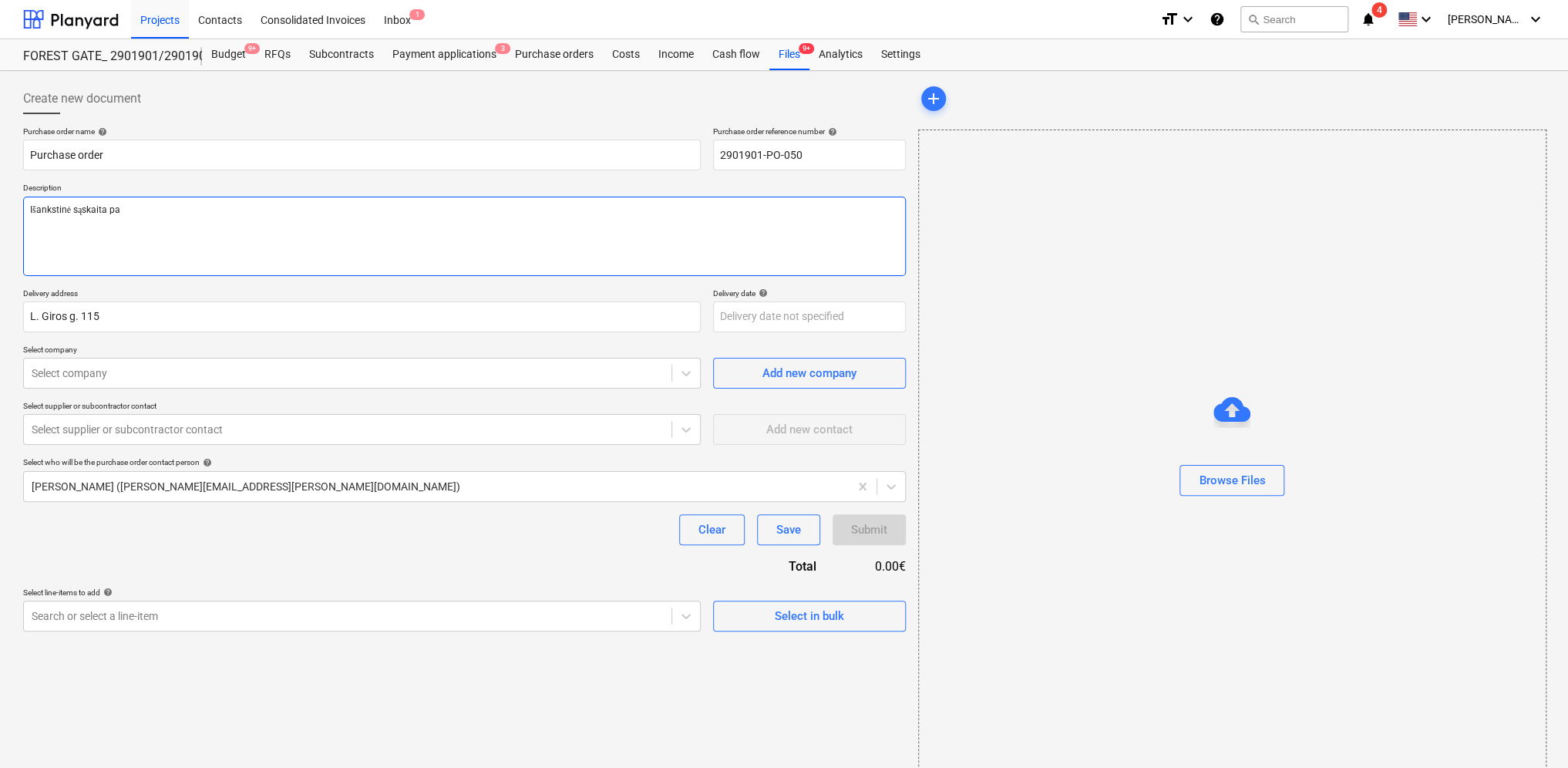
type textarea "x"
type textarea "Išankstinė sąskaita pag"
type textarea "x"
type textarea "Išankstinė sąskaita paga"
type textarea "x"
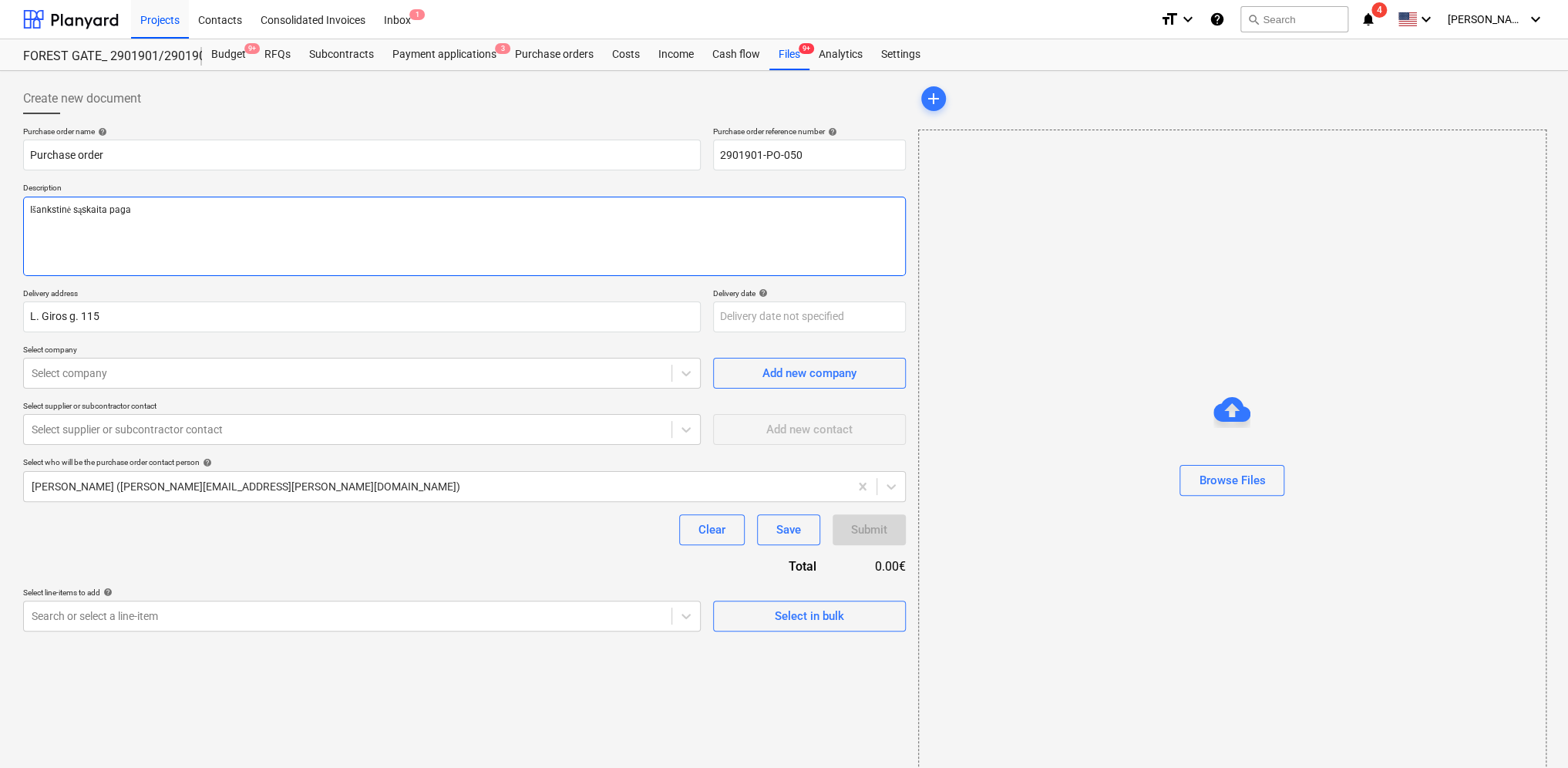
type textarea "Išankstinė sąskaita pagal"
type textarea "x"
type textarea "Išankstinė sąskaita pagal"
type textarea "x"
type textarea "Išankstinė sąskaita pagal p"
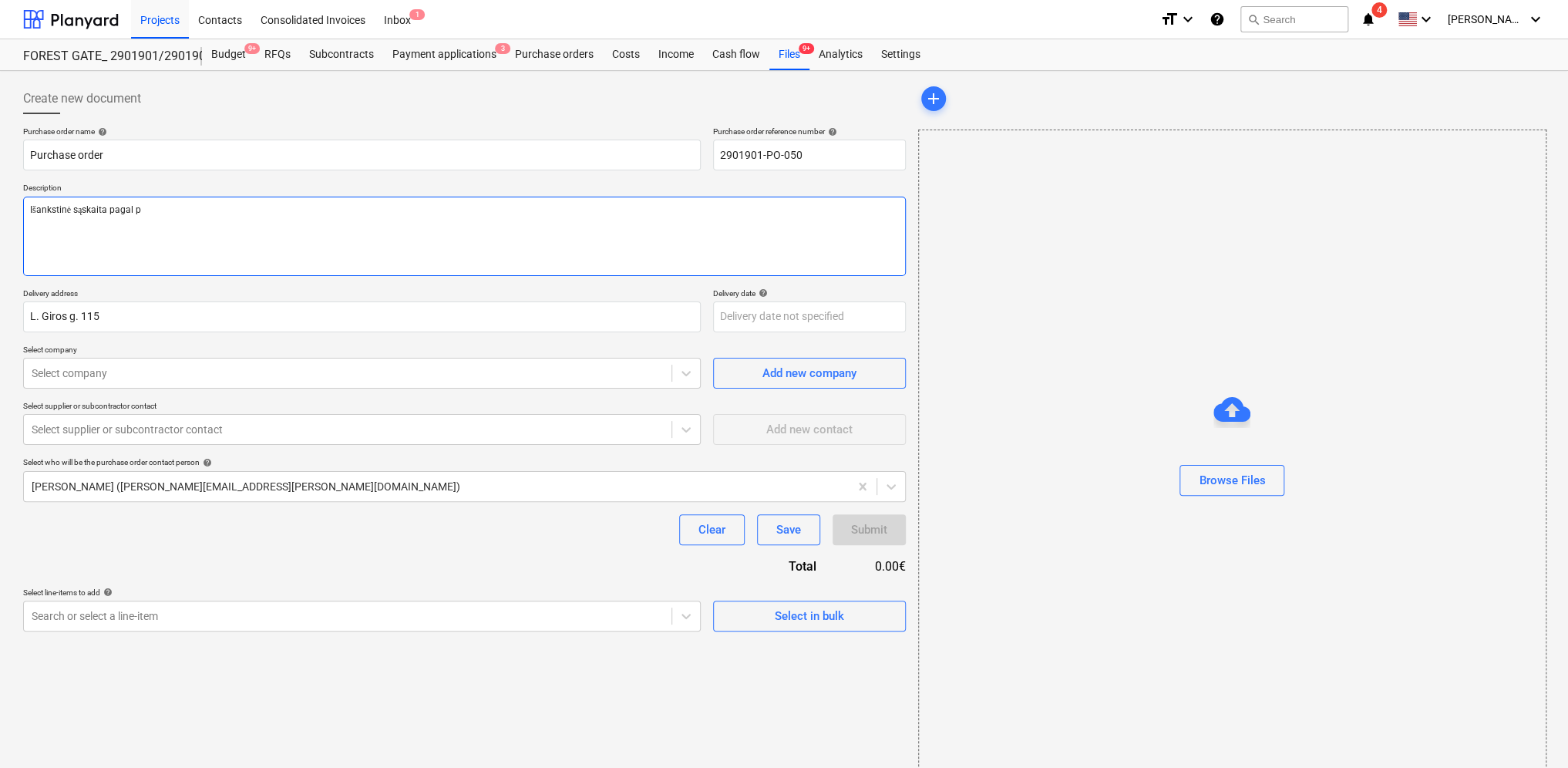
type textarea "x"
type textarea "Išankstinė sąskaita pagal pa"
type textarea "x"
type textarea "Išankstinė sąskaita pagal pas"
type textarea "x"
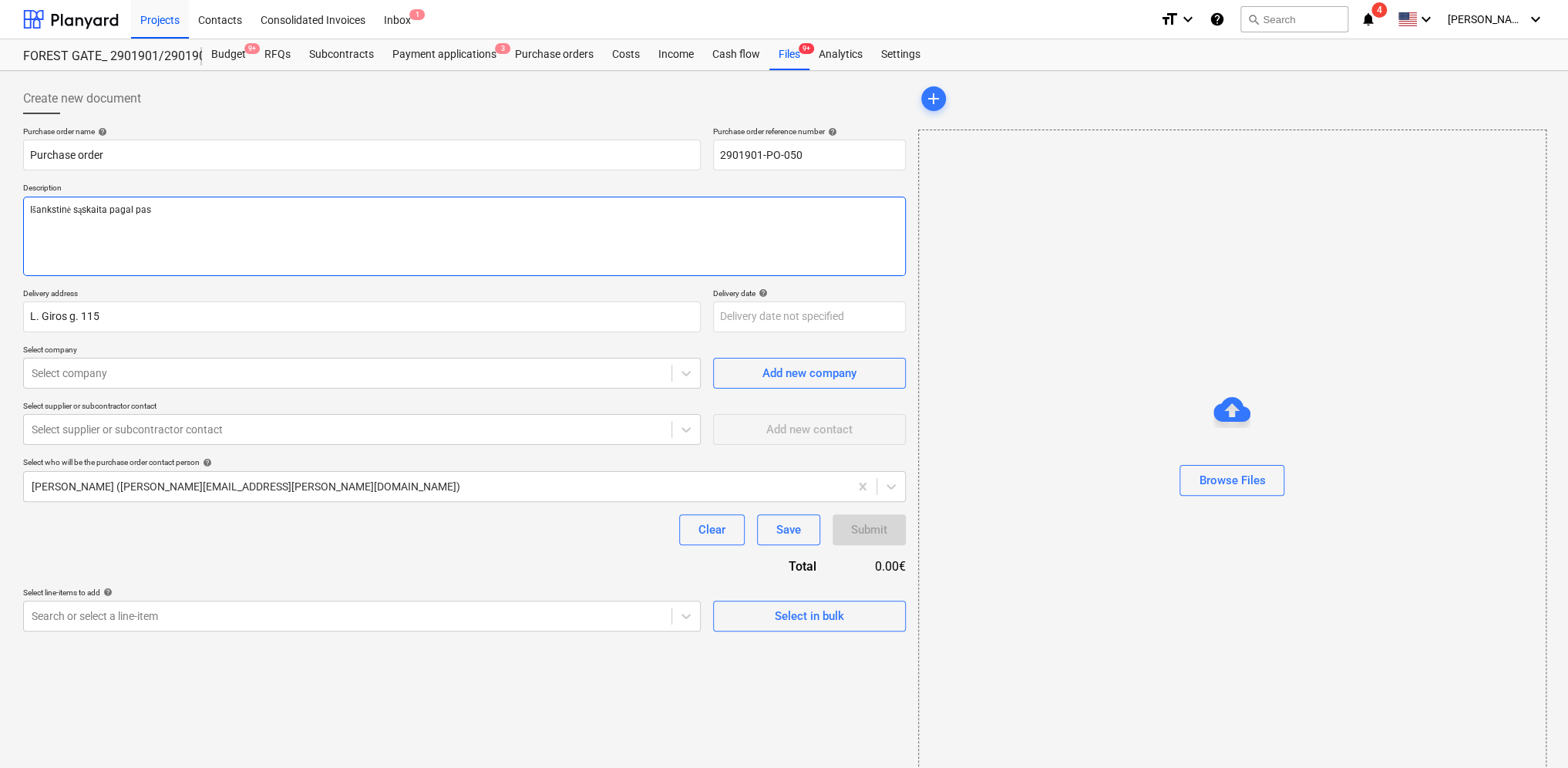
type textarea "Išankstinė sąskaita pagal pasu"
type textarea "x"
type textarea "Išankstinė sąskaita pagal pas"
type textarea "x"
type textarea "Išankstinė sąskaita pagal pasi"
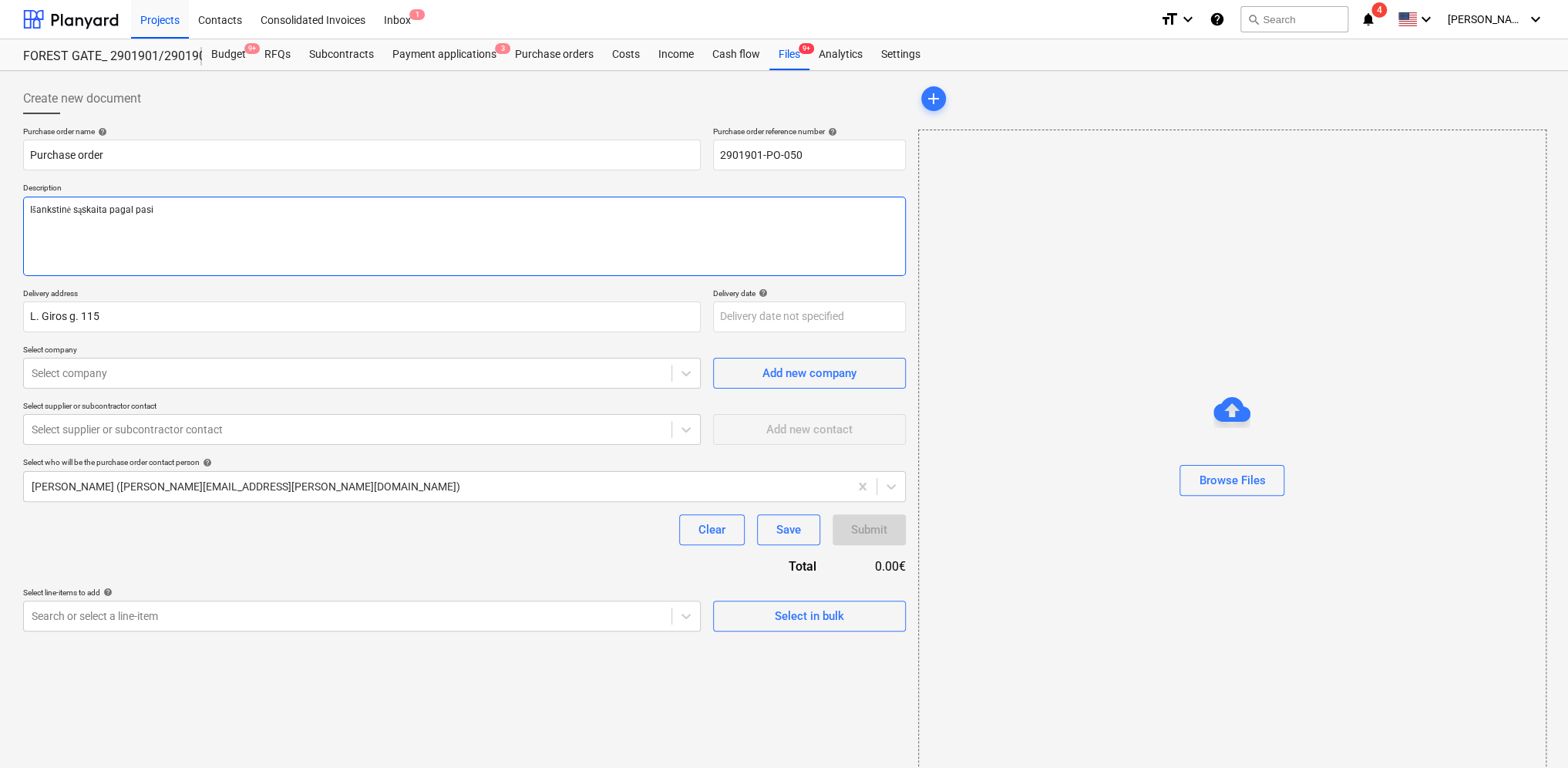
type textarea "x"
type textarea "Išankstinė sąskaita pagal pasir"
type textarea "x"
type textarea "Išankstinė sąskaita pagal pasira"
type textarea "x"
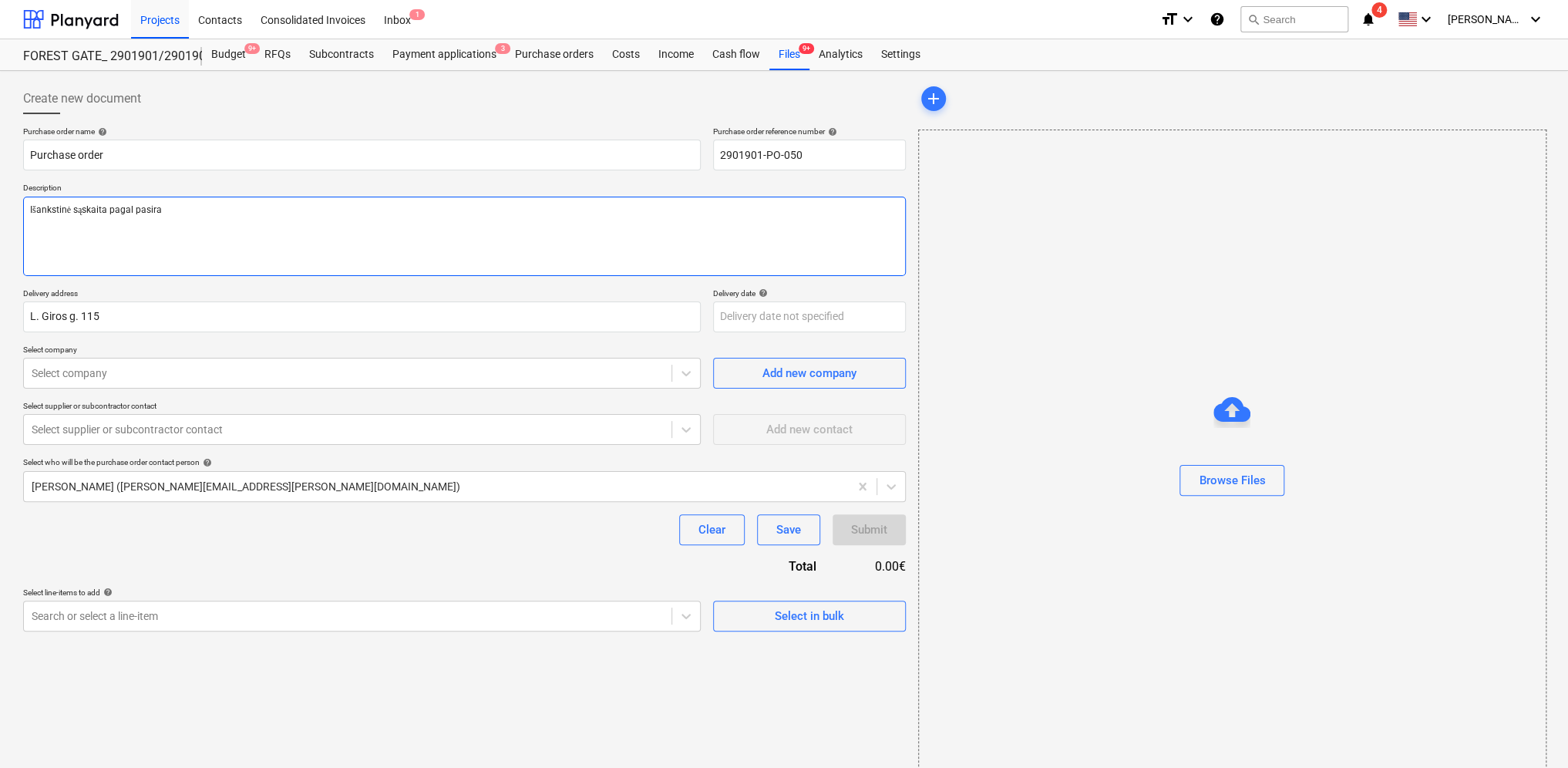
type textarea "Išankstinė sąskaita pagal pasiraš"
type textarea "x"
type textarea "Išankstinė sąskaita pagal pasirašy"
type textarea "x"
type textarea "Išankstinė sąskaita pagal pasirašyt"
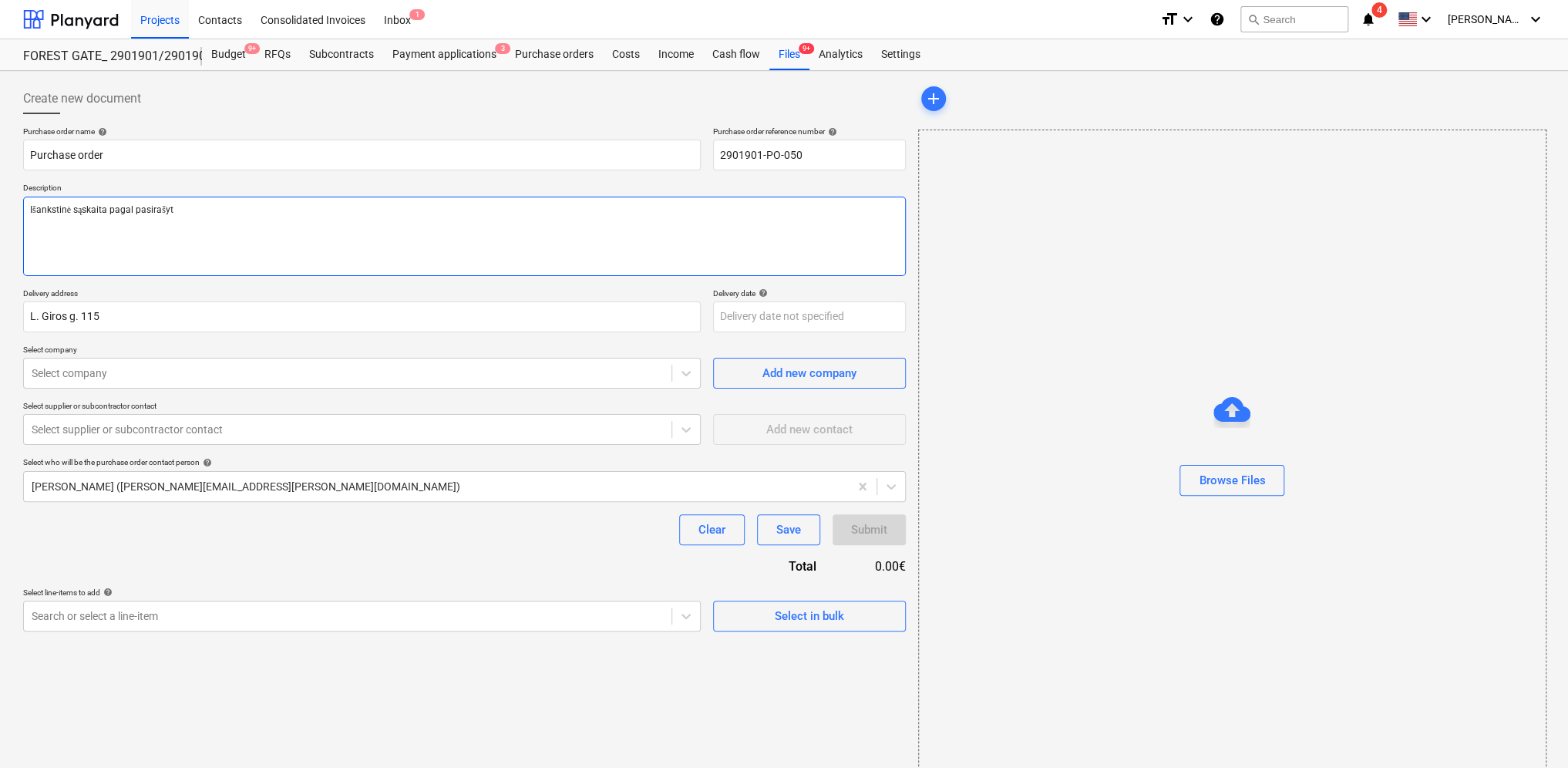
type textarea "x"
type textarea "Išankstinė sąskaita pagal pasirašytą"
type textarea "x"
type textarea "Išankstinė sąskaita pagal pasirašytą"
type textarea "x"
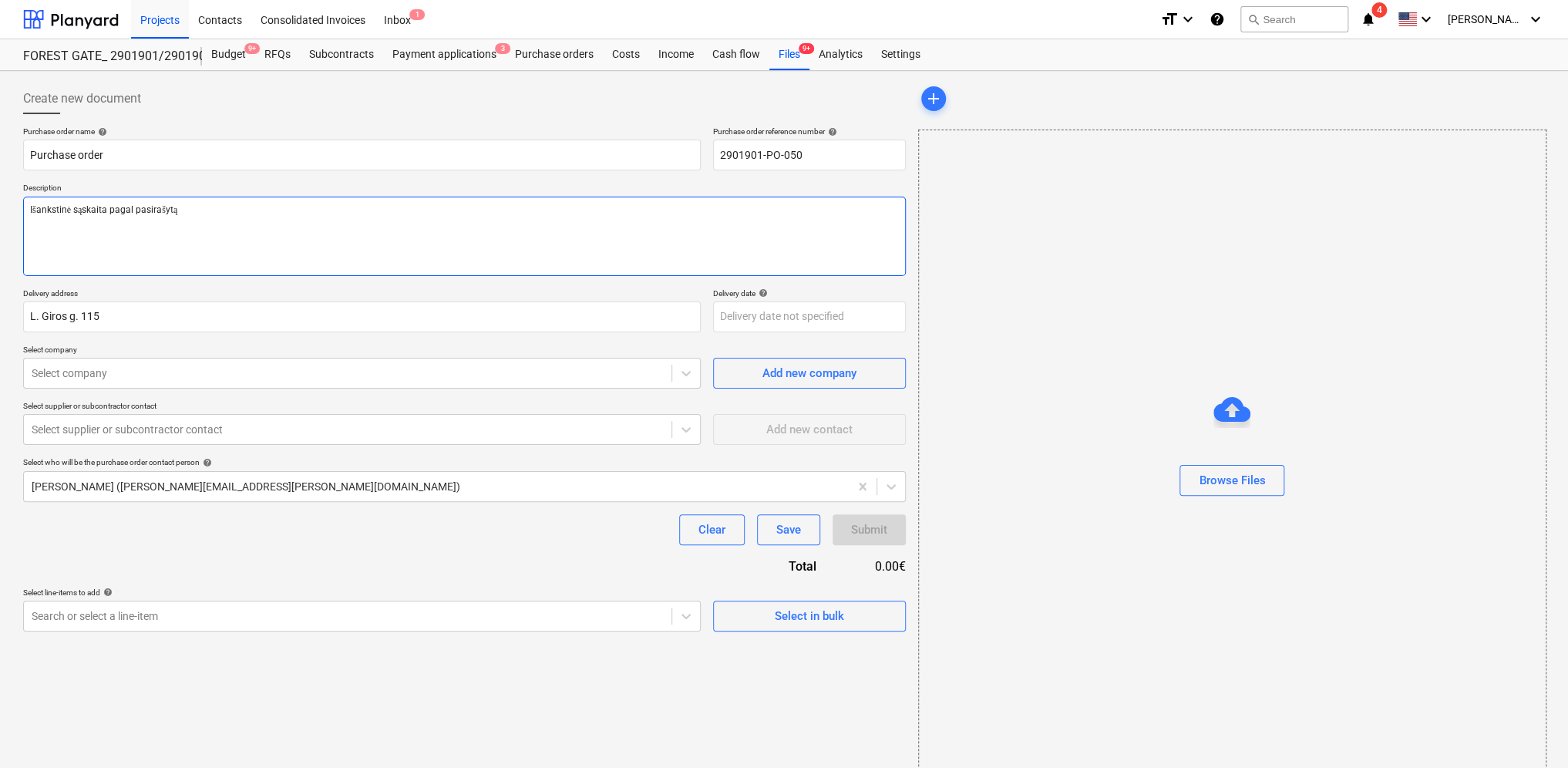
type textarea "Išankstinė sąskaita pagal pasirašytą s"
type textarea "x"
type textarea "Išankstinė sąskaita pagal pasirašytą su"
type textarea "x"
type textarea "Išankstinė sąskaita pagal pasirašytą sut"
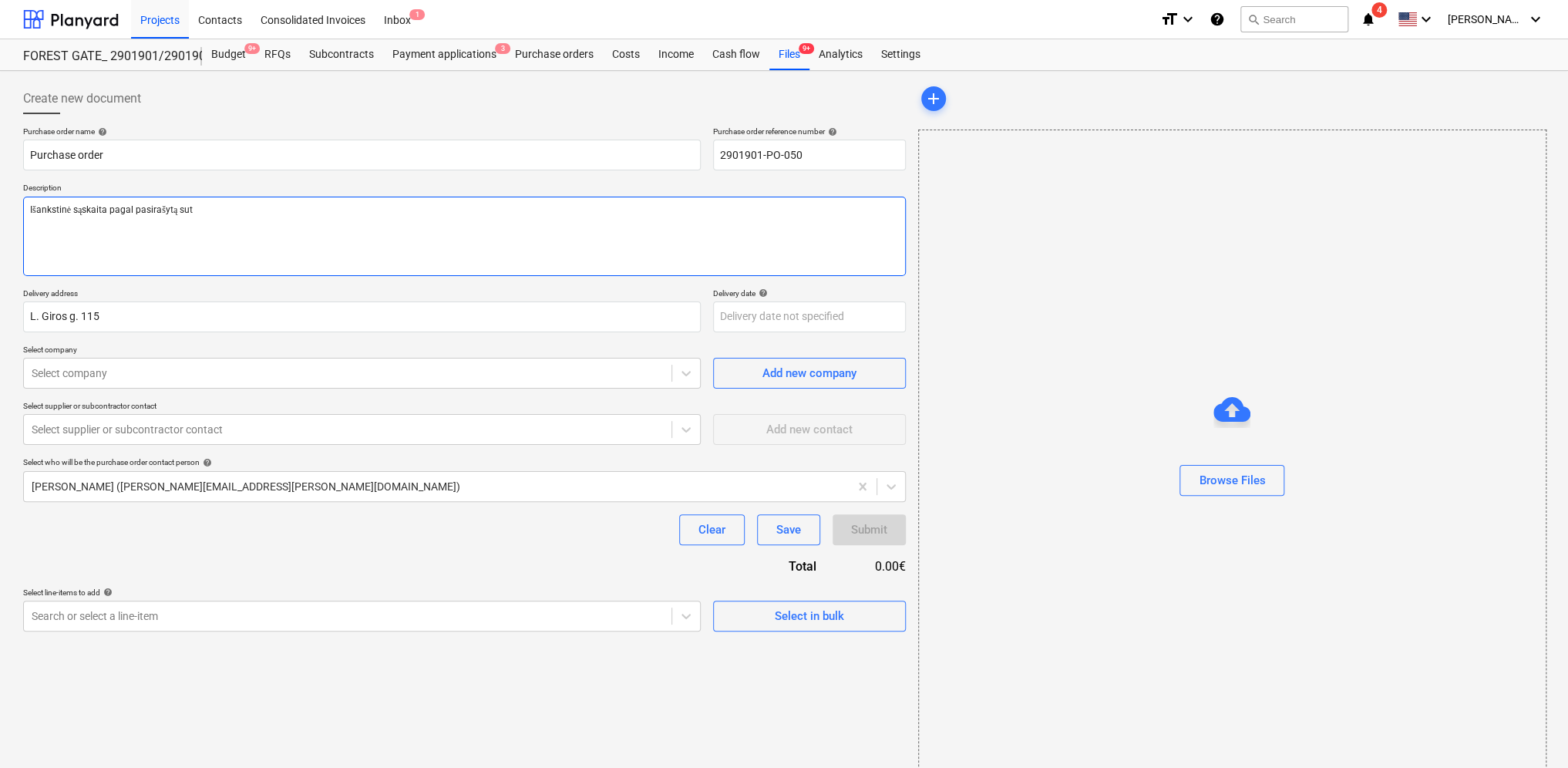
type textarea "x"
type textarea "Išankstinė sąskaita pagal pasirašytą suta"
type textarea "x"
type textarea "Išankstinė sąskaita pagal pasirašytą [PERSON_NAME]"
type textarea "x"
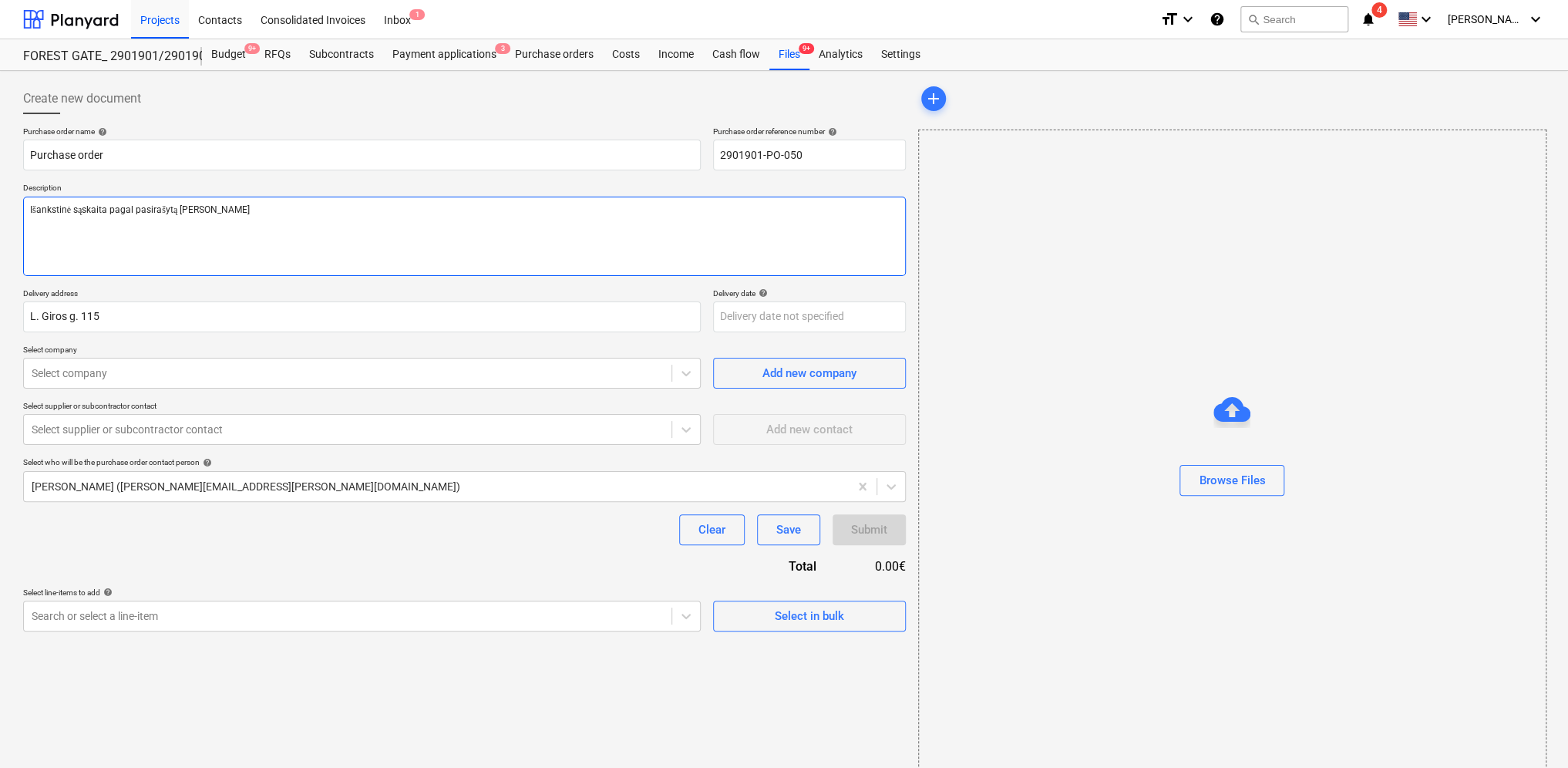
type textarea "Išankstinė sąskaita pagal pasirašytą sutart"
type textarea "x"
type textarea "Išankstinė sąskaita pagal pasirašytą sutartį"
click at [1236, 487] on div "Browse Files" at bounding box center [1231, 479] width 66 height 20
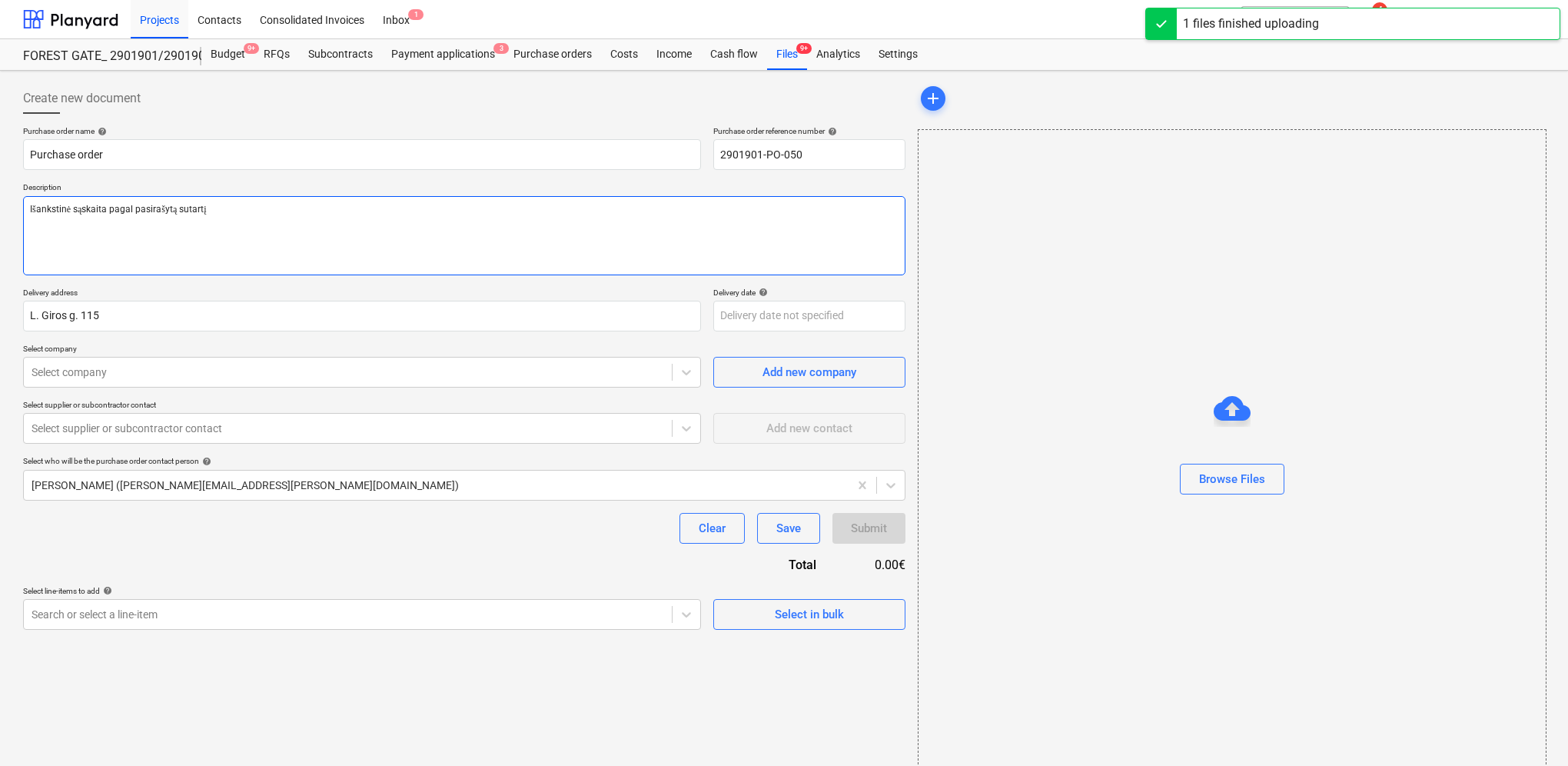
type textarea "x"
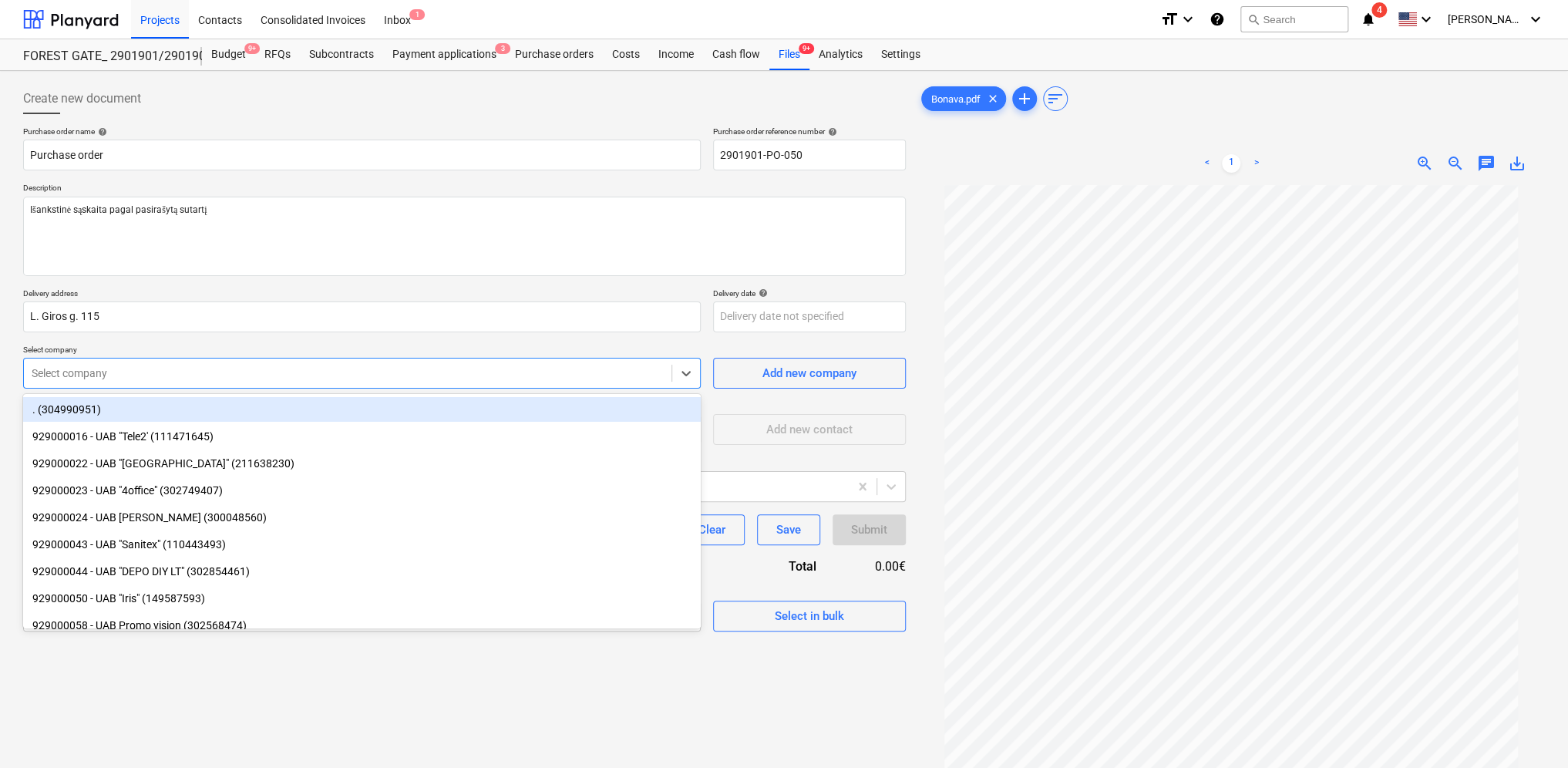
click at [151, 374] on div at bounding box center [347, 373] width 632 height 15
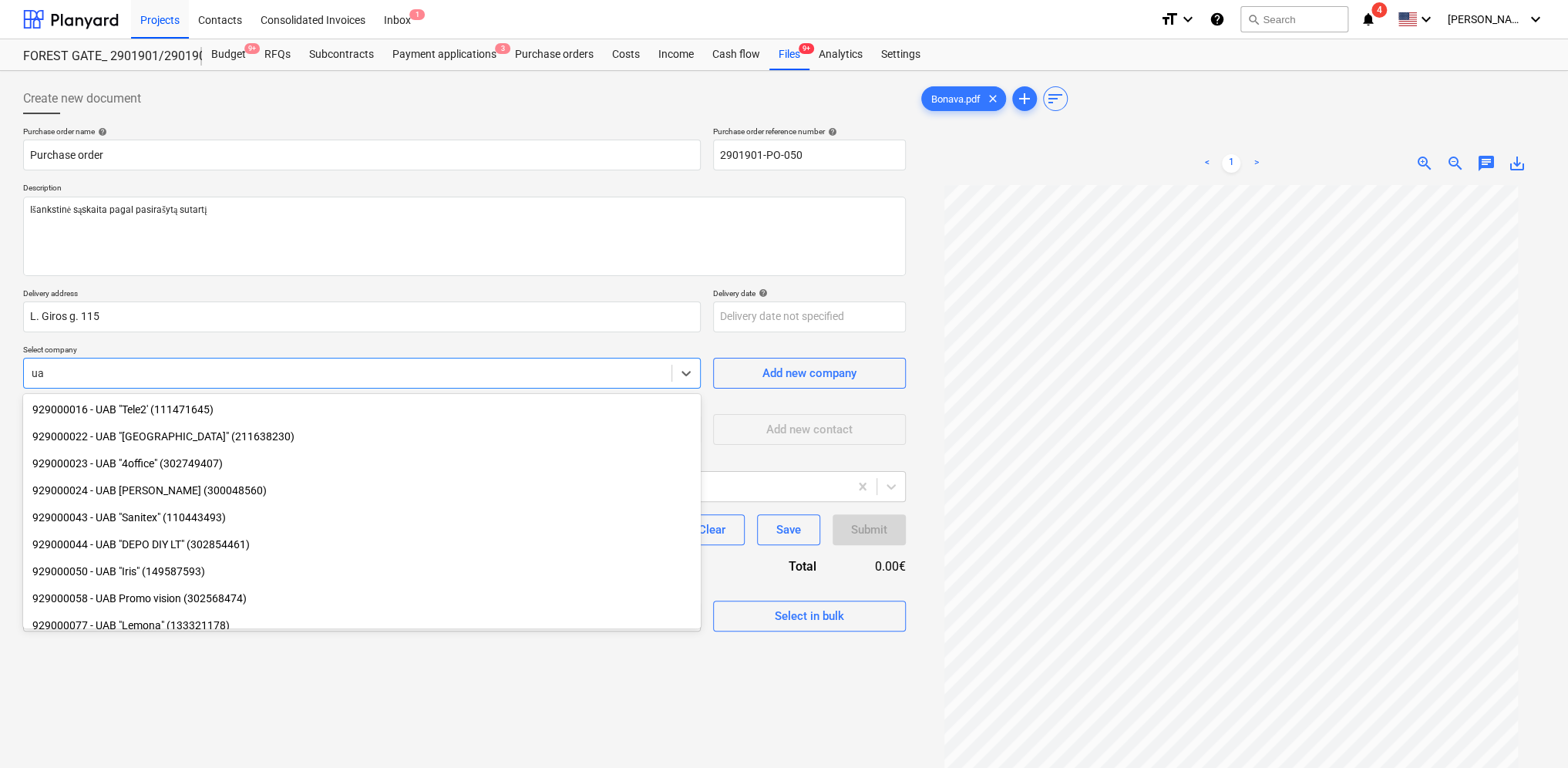
type input "u"
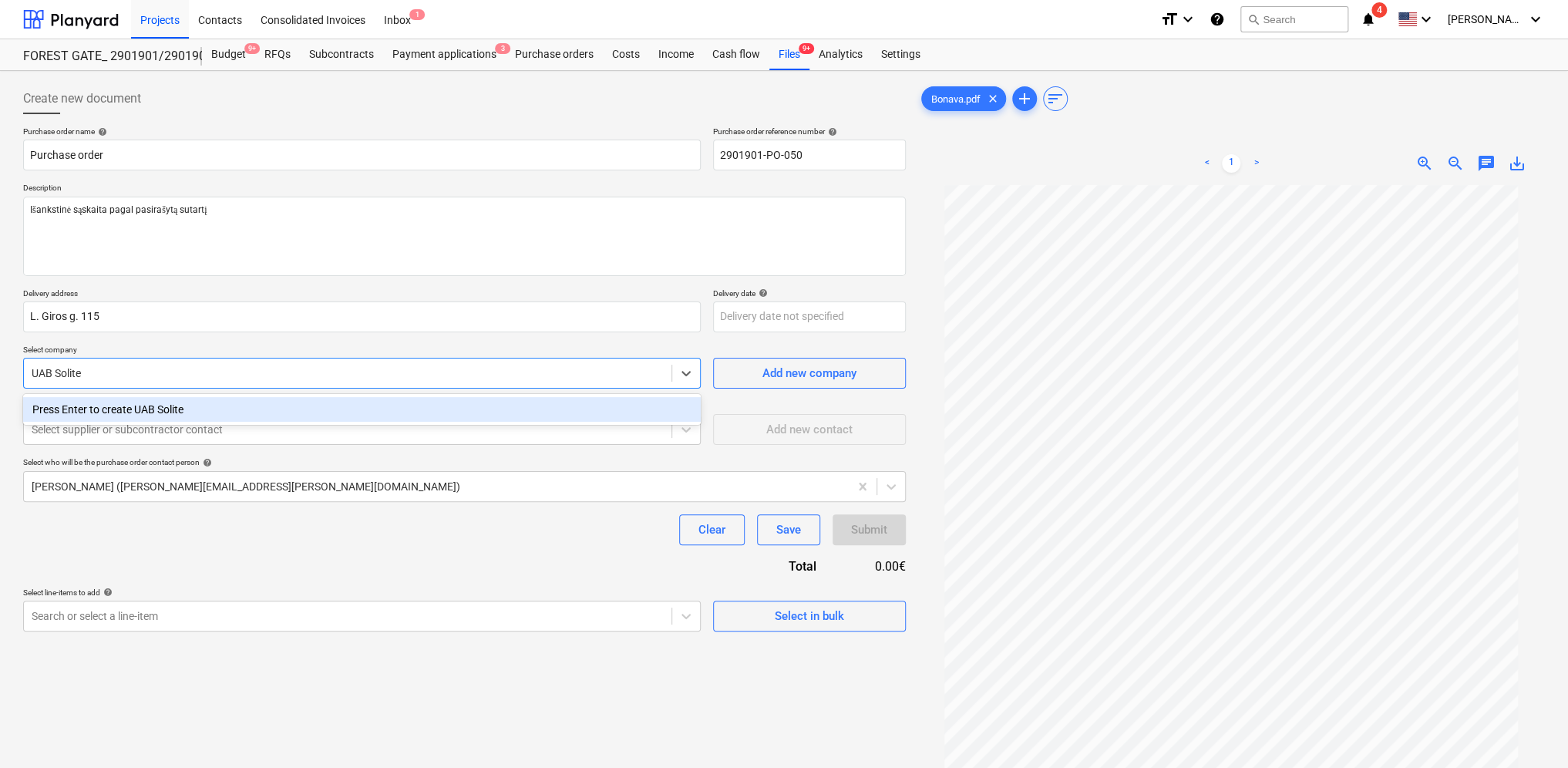
type input "UAB Solitek"
click at [158, 408] on div "Press Enter to create UAB Solitek" at bounding box center [362, 409] width 678 height 25
type textarea "x"
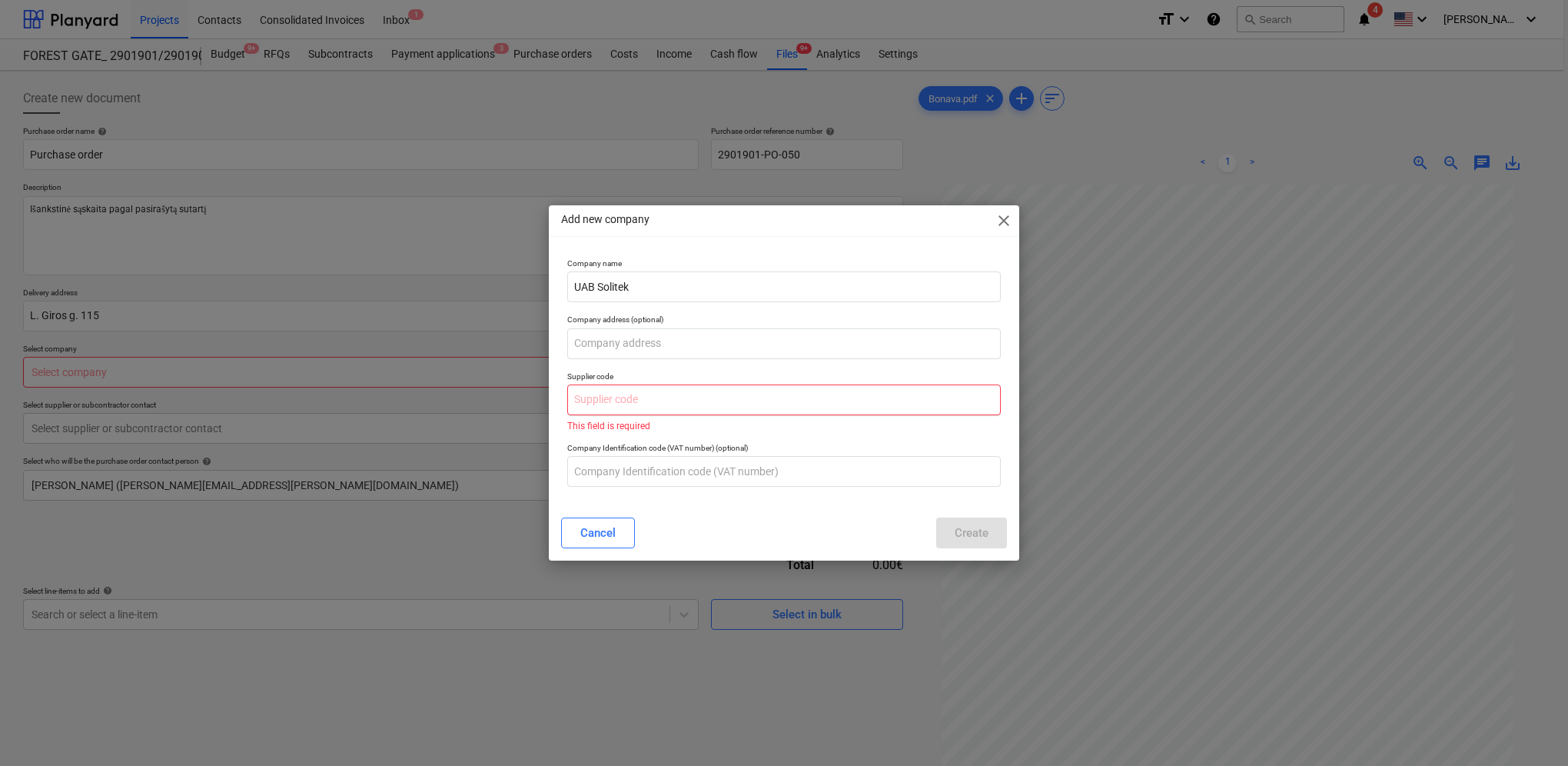
click at [638, 394] on input "text" at bounding box center [784, 400] width 434 height 31
drag, startPoint x: 897, startPoint y: 221, endPoint x: 808, endPoint y: 242, distance: 91.4
click at [808, 242] on div "Add new company close Company name UAB Solitek Company address (optional) Suppl…" at bounding box center [784, 383] width 470 height 355
click at [1002, 220] on span "close" at bounding box center [1004, 221] width 19 height 19
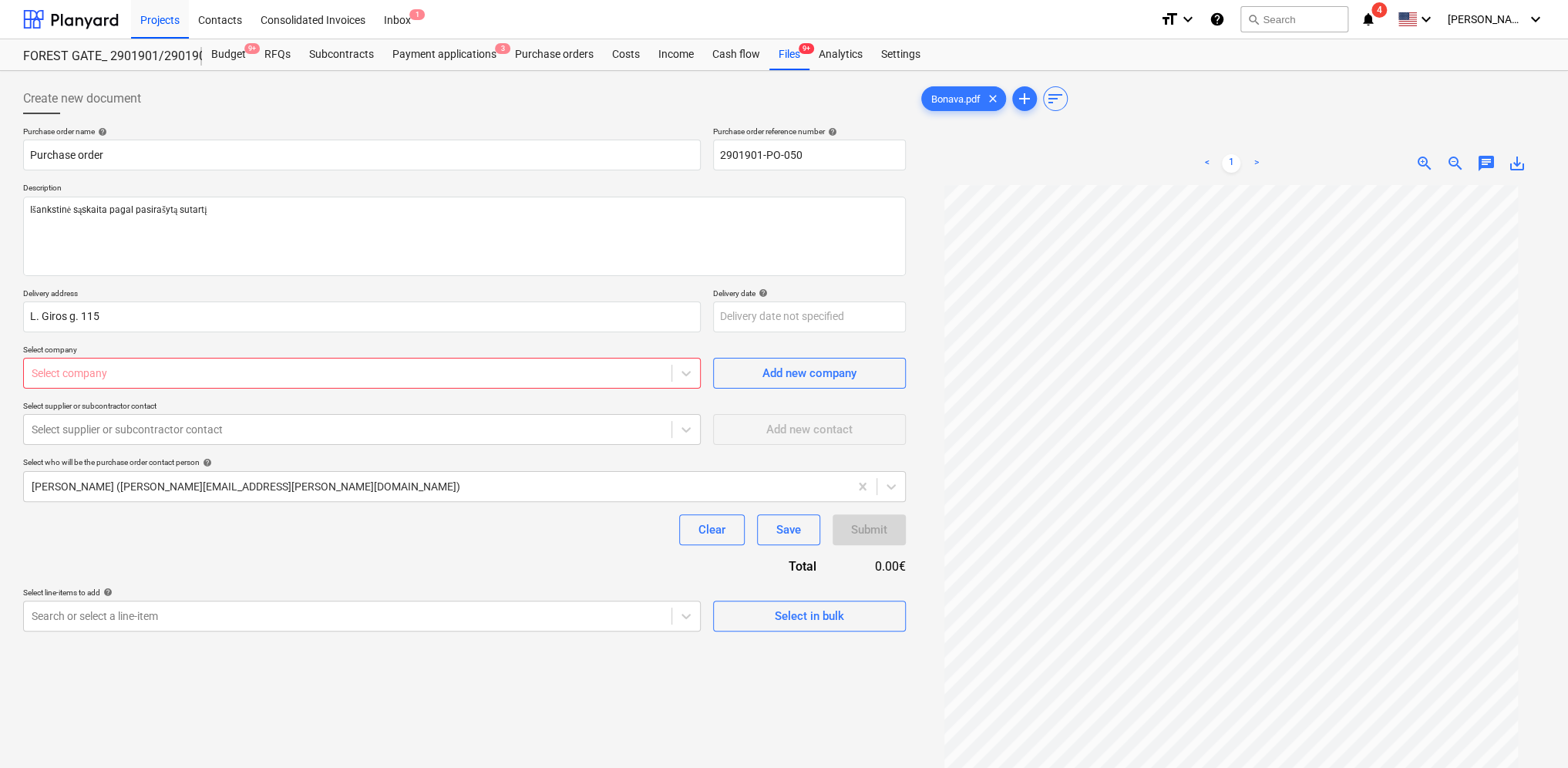
type textarea "x"
click at [1458, 163] on span "zoom_out" at bounding box center [1455, 164] width 19 height 19
click at [199, 368] on div at bounding box center [347, 373] width 632 height 15
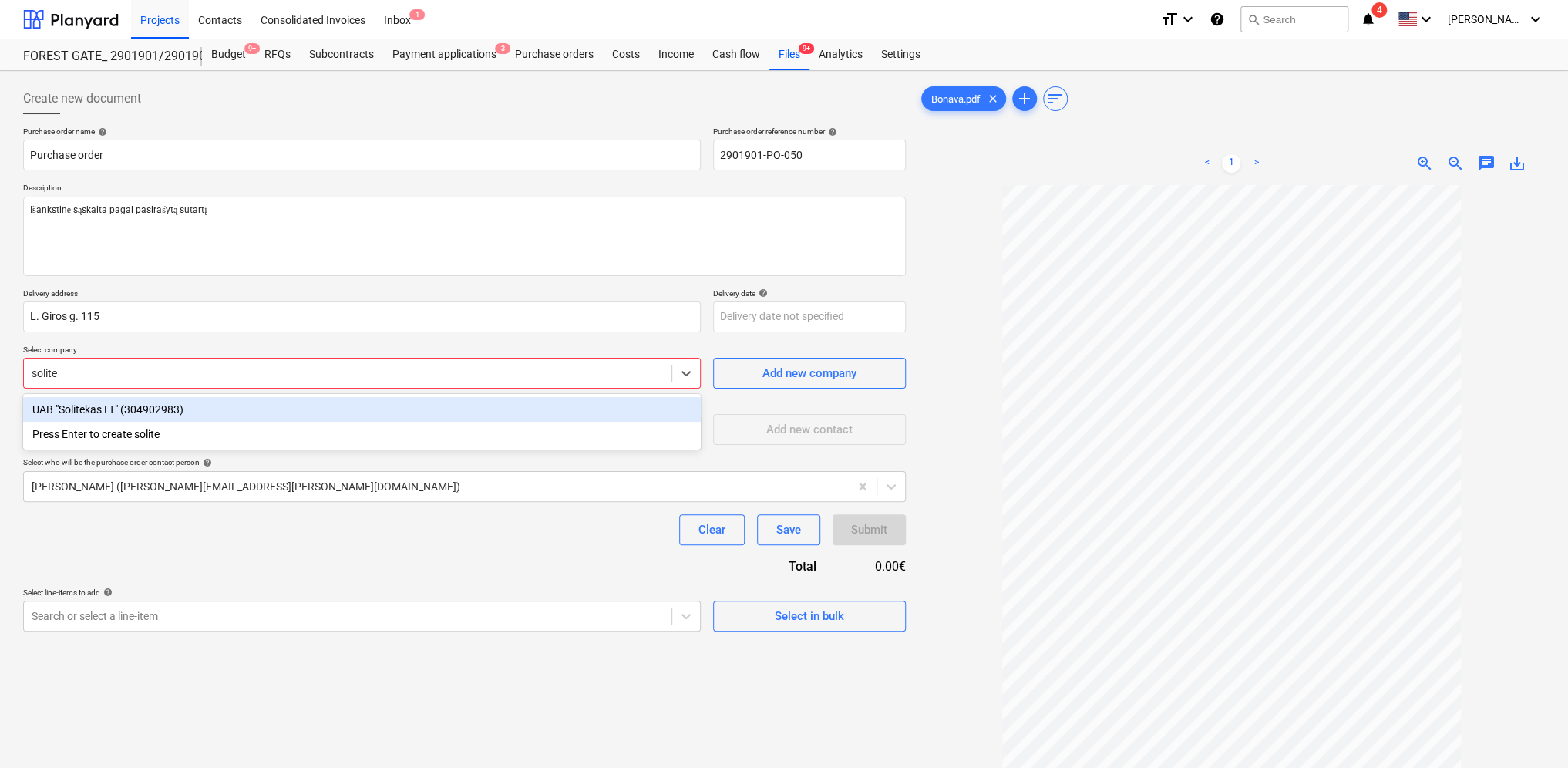
type input "solitek"
click at [154, 412] on div "UAB "Solitekas LT" (304902983)" at bounding box center [362, 409] width 678 height 25
type textarea "x"
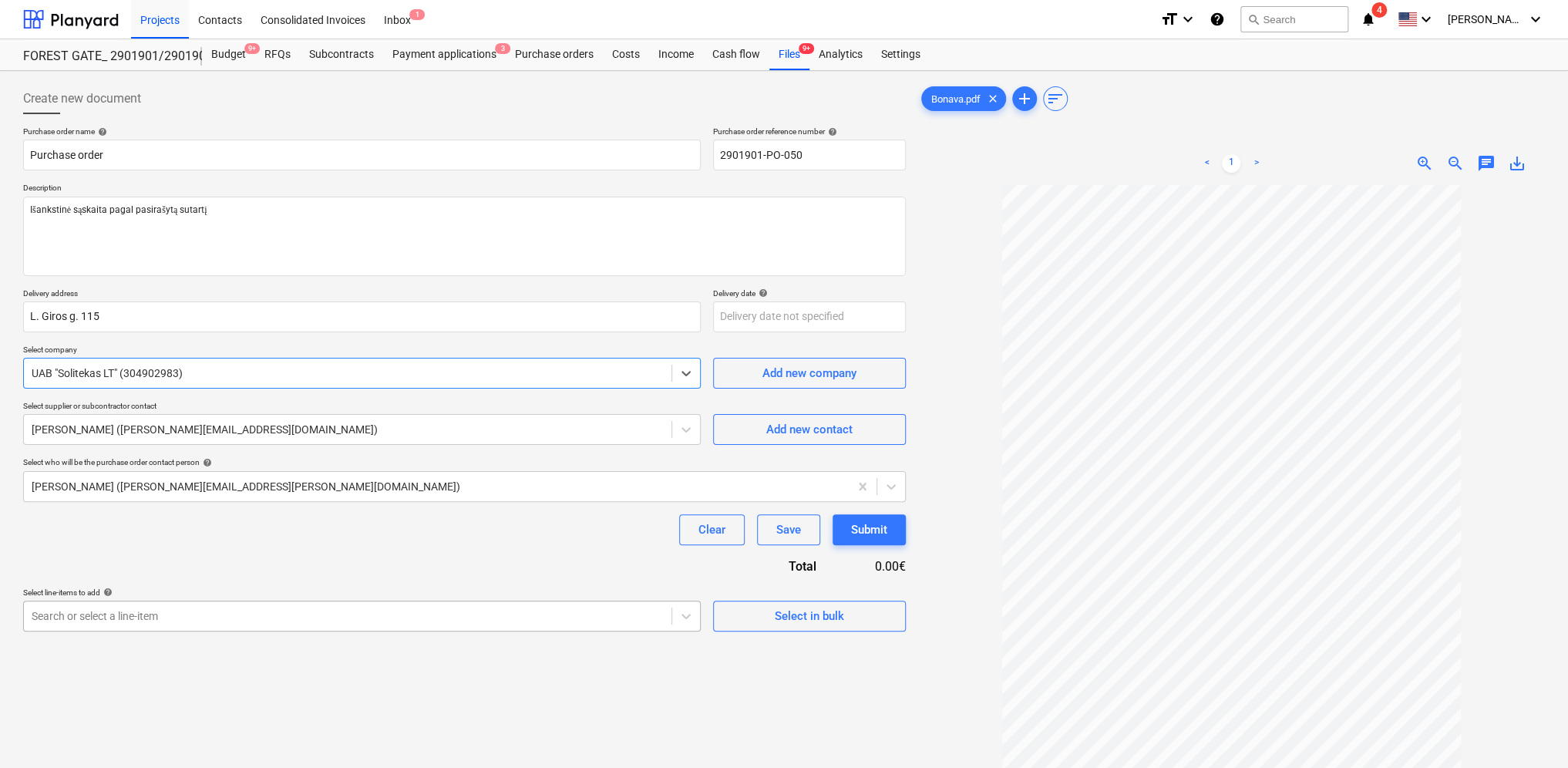
type textarea "x"
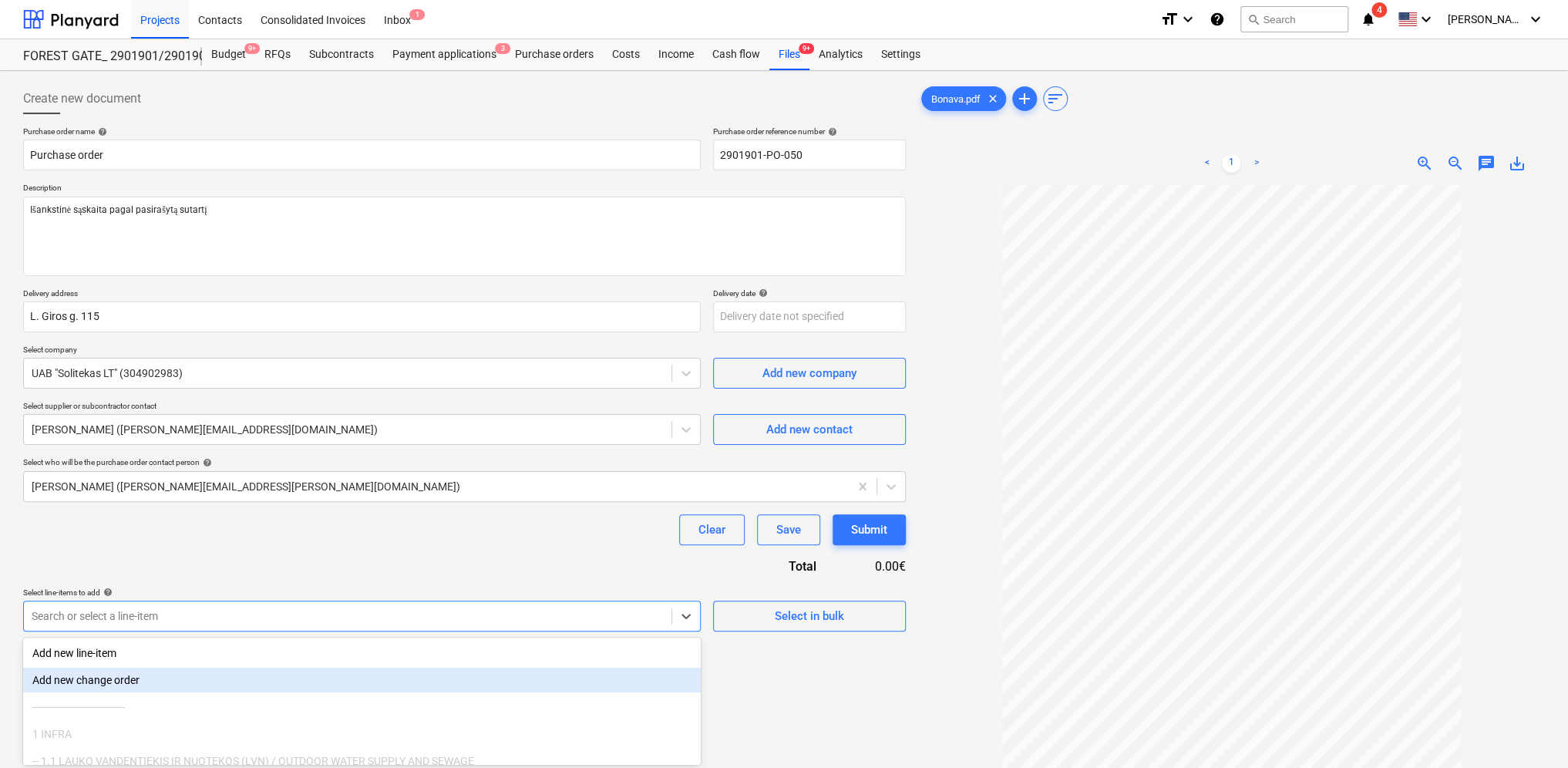
click at [183, 617] on body "Projects Contacts Consolidated Invoices Inbox 1 format_size keyboard_arrow_down…" at bounding box center [784, 384] width 1568 height 768
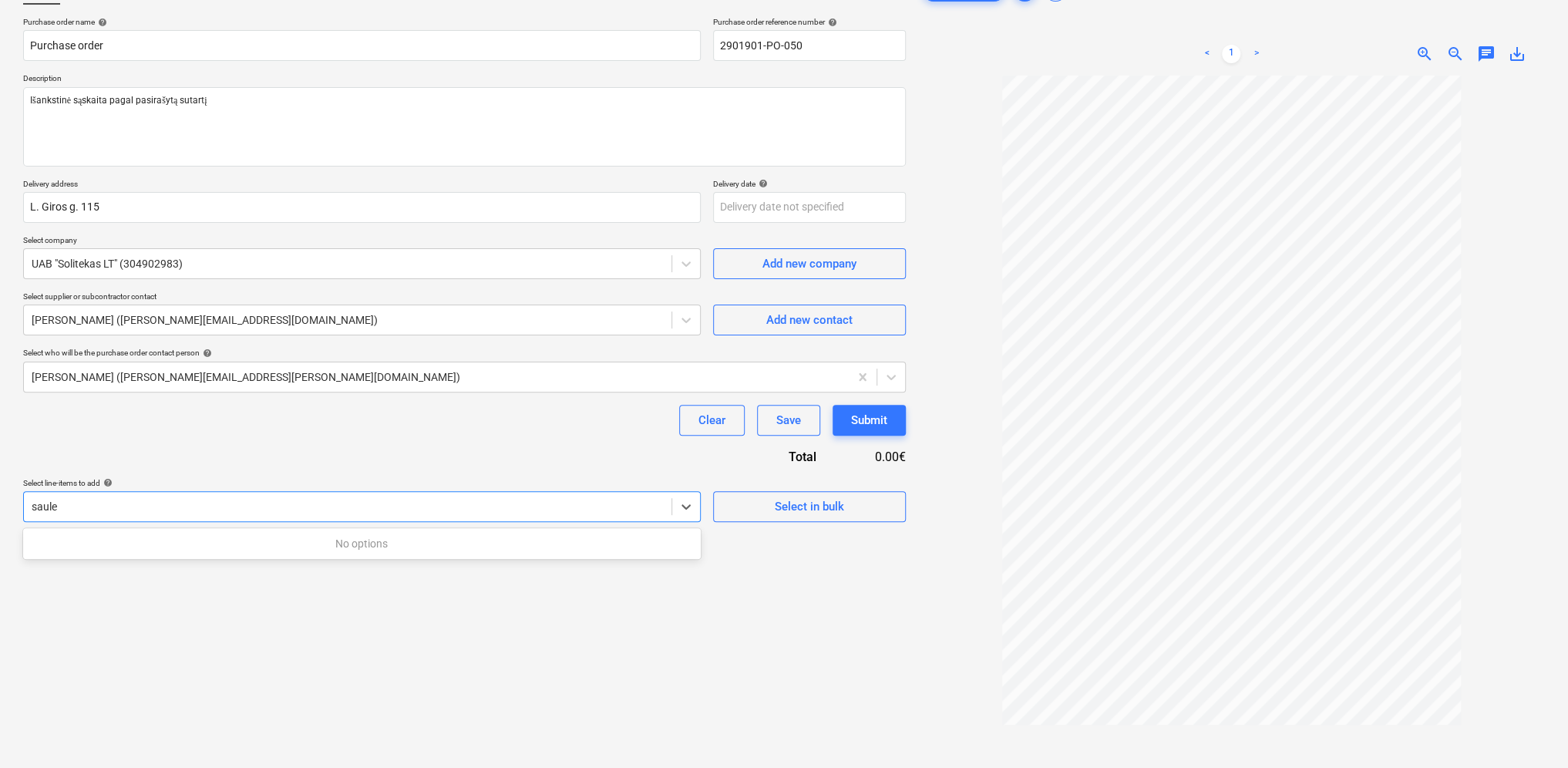
type input "[PERSON_NAME]"
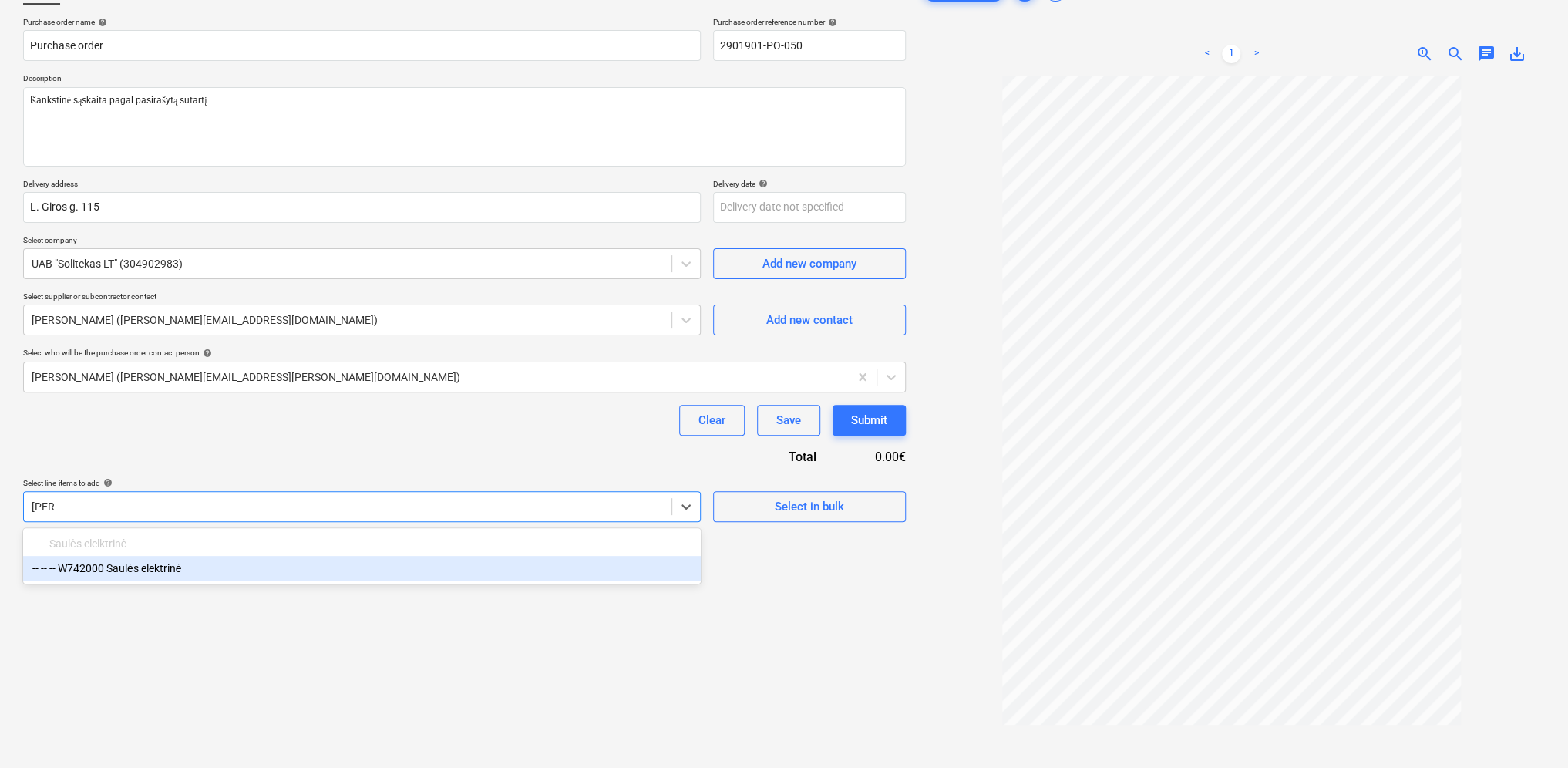
click at [142, 565] on div "-- -- -- W742000 Saulės elektrinė" at bounding box center [362, 568] width 678 height 25
type textarea "x"
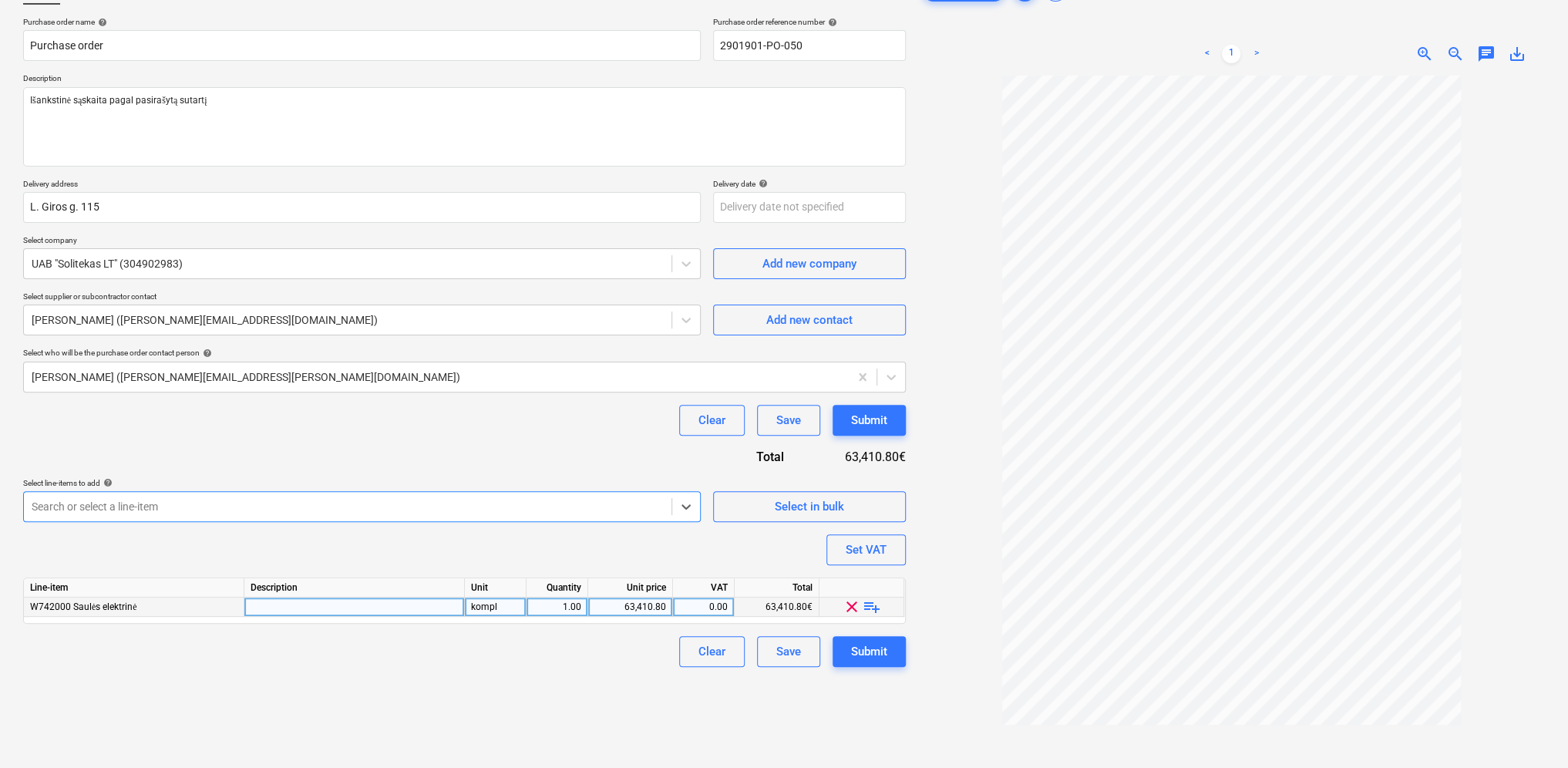
type textarea "x"
click at [579, 607] on div "1.00" at bounding box center [556, 607] width 49 height 20
type input "0,2"
click at [593, 653] on div "Clear Save Submit" at bounding box center [464, 652] width 882 height 31
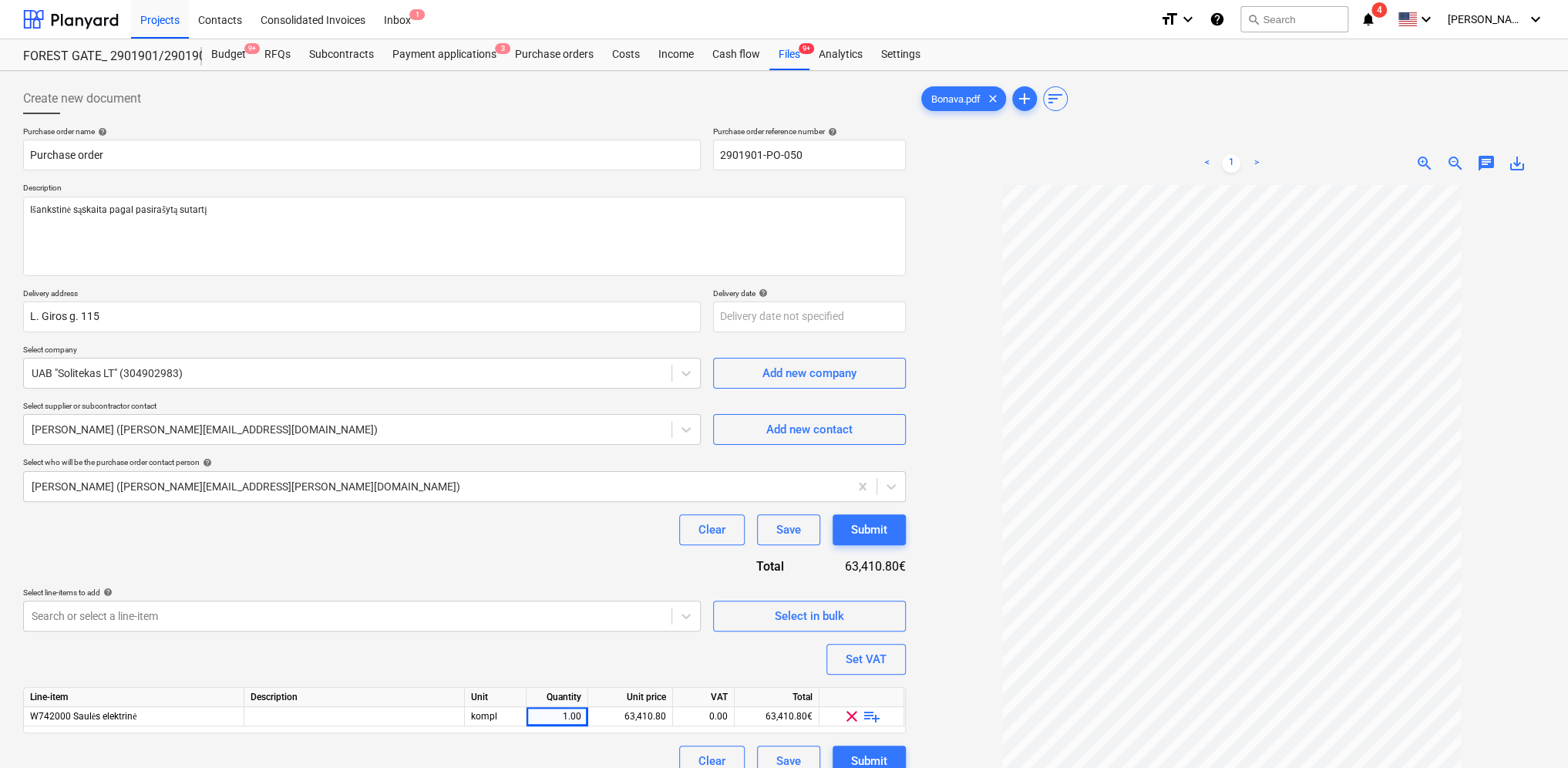
scroll to position [0, 0]
click at [115, 159] on input "Purchase order" at bounding box center [362, 155] width 678 height 31
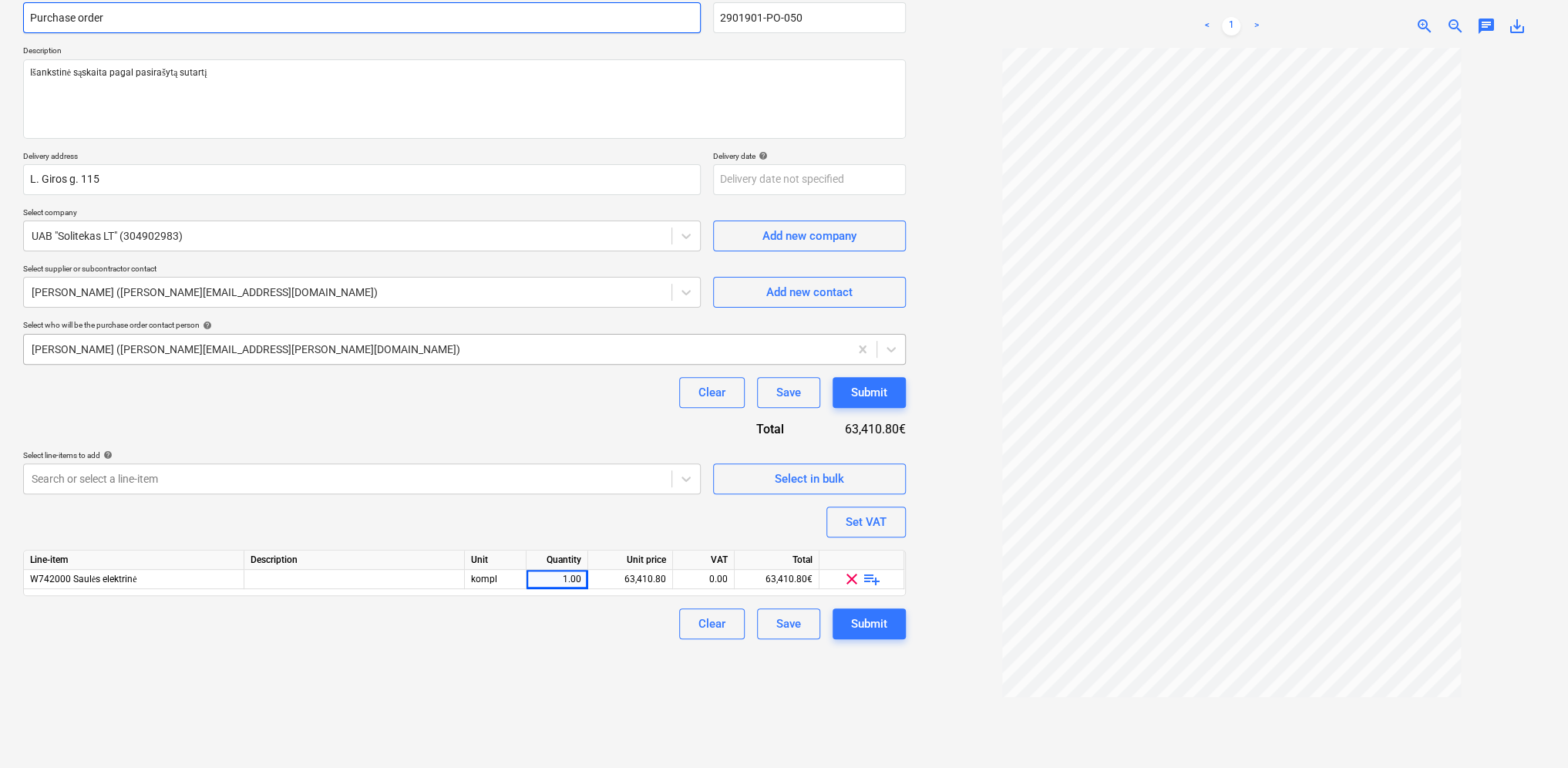
scroll to position [154, 0]
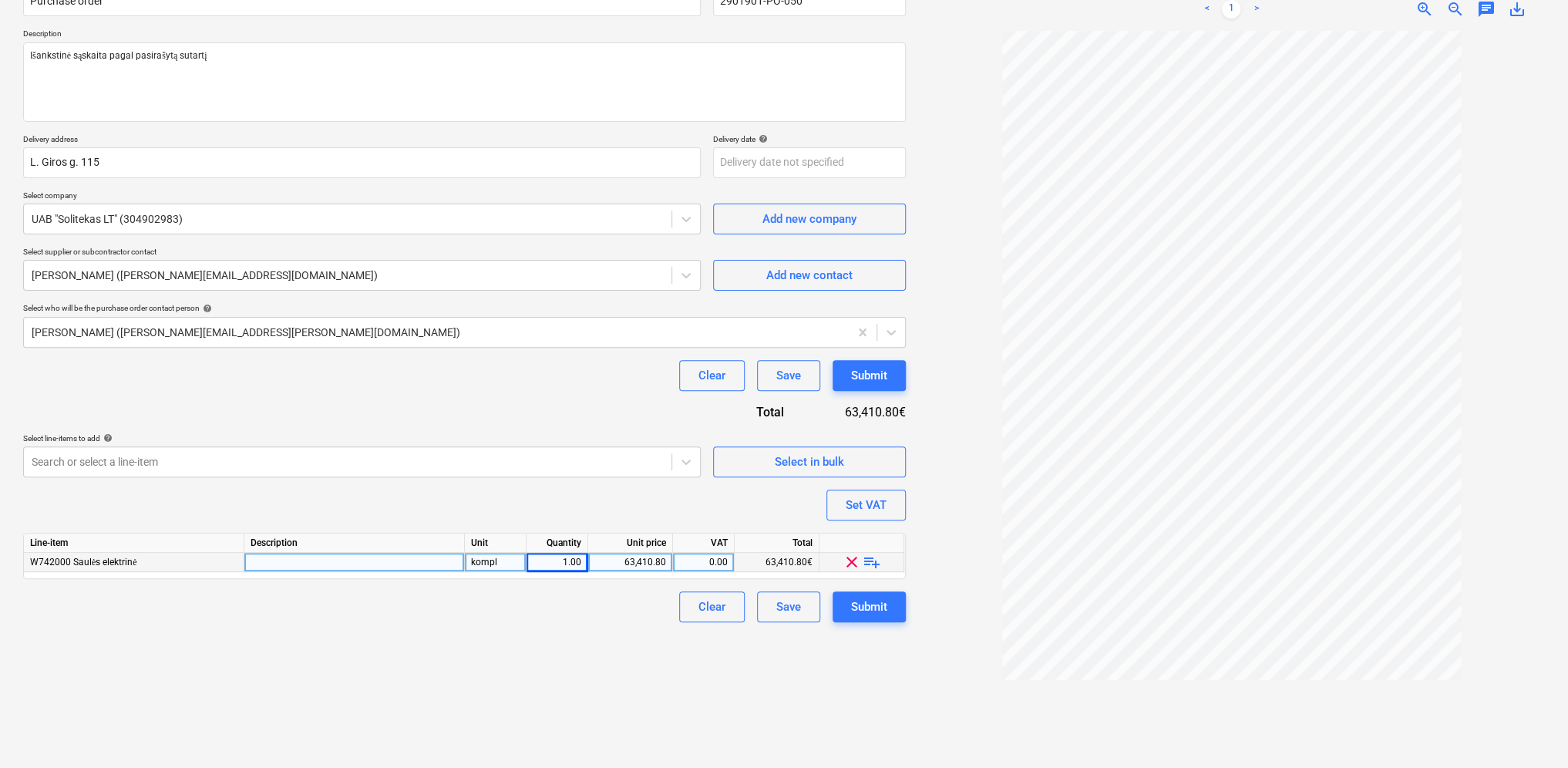
type textarea "x"
click at [508, 563] on div "kompl" at bounding box center [496, 563] width 62 height 20
click at [583, 563] on div "1.00" at bounding box center [557, 563] width 62 height 20
type input "0.2"
type textarea "x"
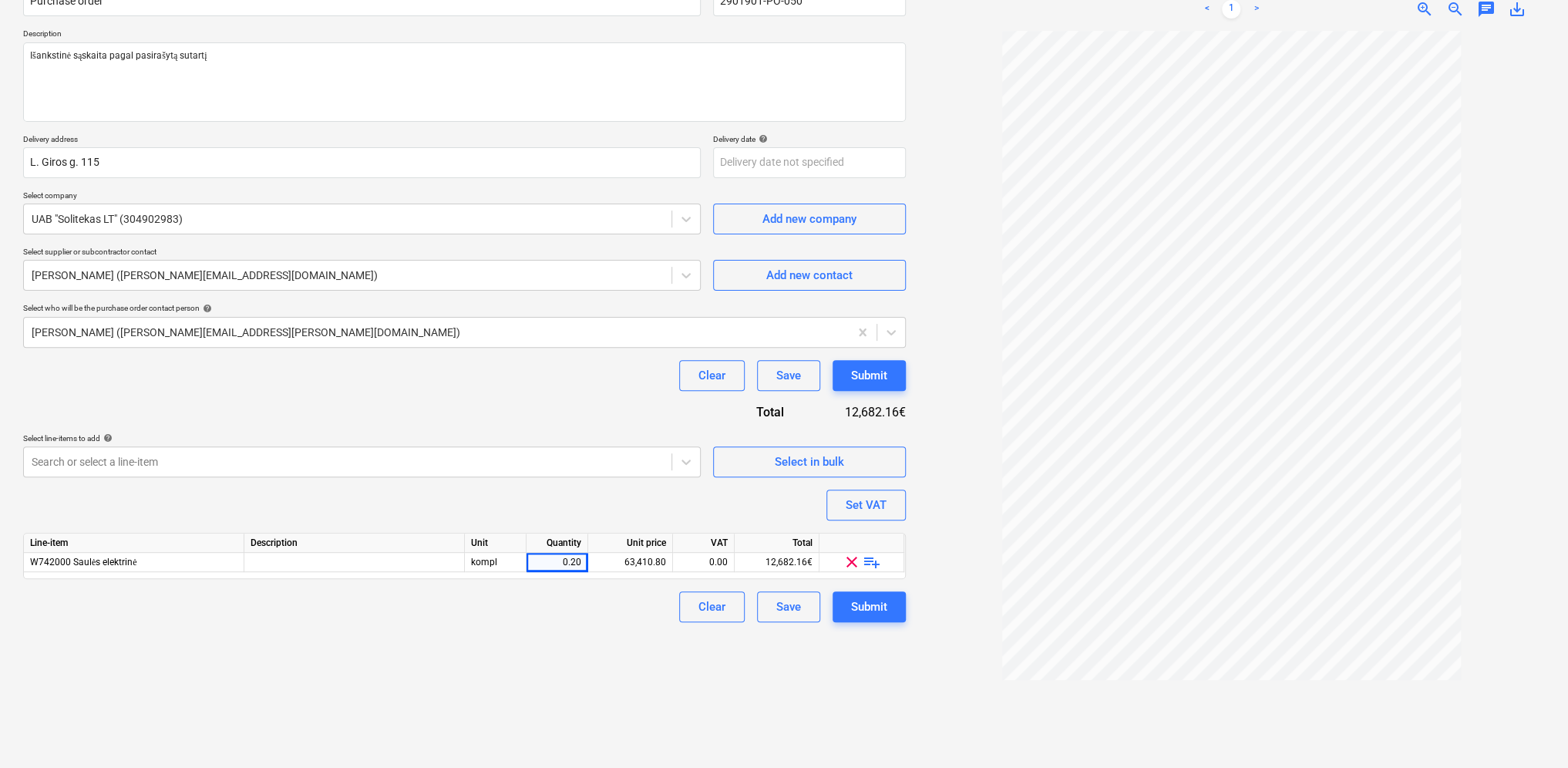
click at [594, 621] on div "Clear Save Submit" at bounding box center [464, 607] width 882 height 31
click at [584, 563] on div "0.20" at bounding box center [557, 563] width 62 height 20
type input "0.15"
type textarea "x"
click at [616, 647] on div "Create new document Purchase order name help Purchase order Purchase order refe…" at bounding box center [464, 342] width 894 height 839
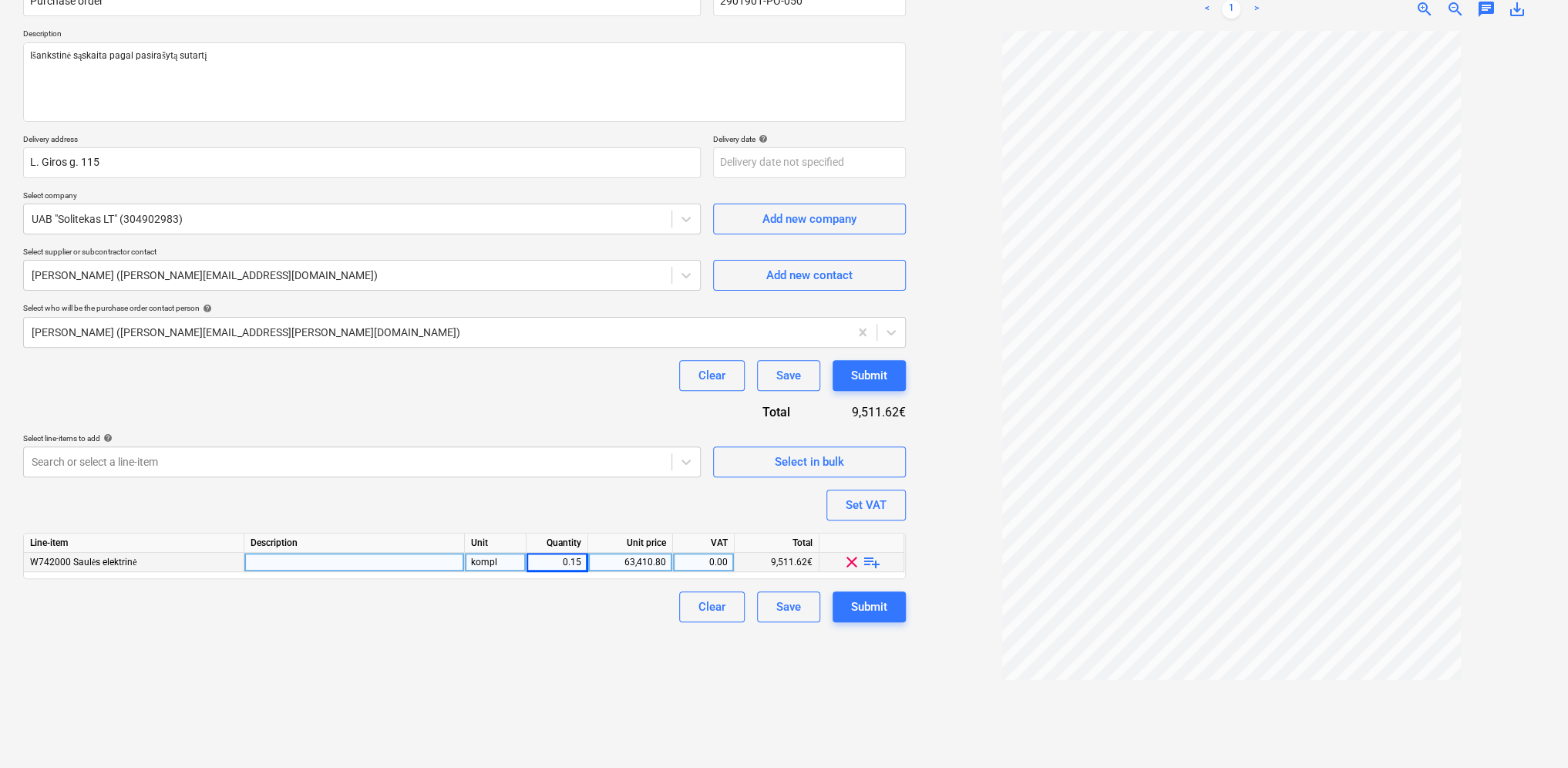
click at [583, 562] on div "0.15" at bounding box center [557, 563] width 62 height 20
type input "0.12"
type textarea "x"
click at [604, 595] on div "Clear Save Submit" at bounding box center [464, 607] width 882 height 31
click at [585, 557] on div "0.12" at bounding box center [557, 563] width 62 height 20
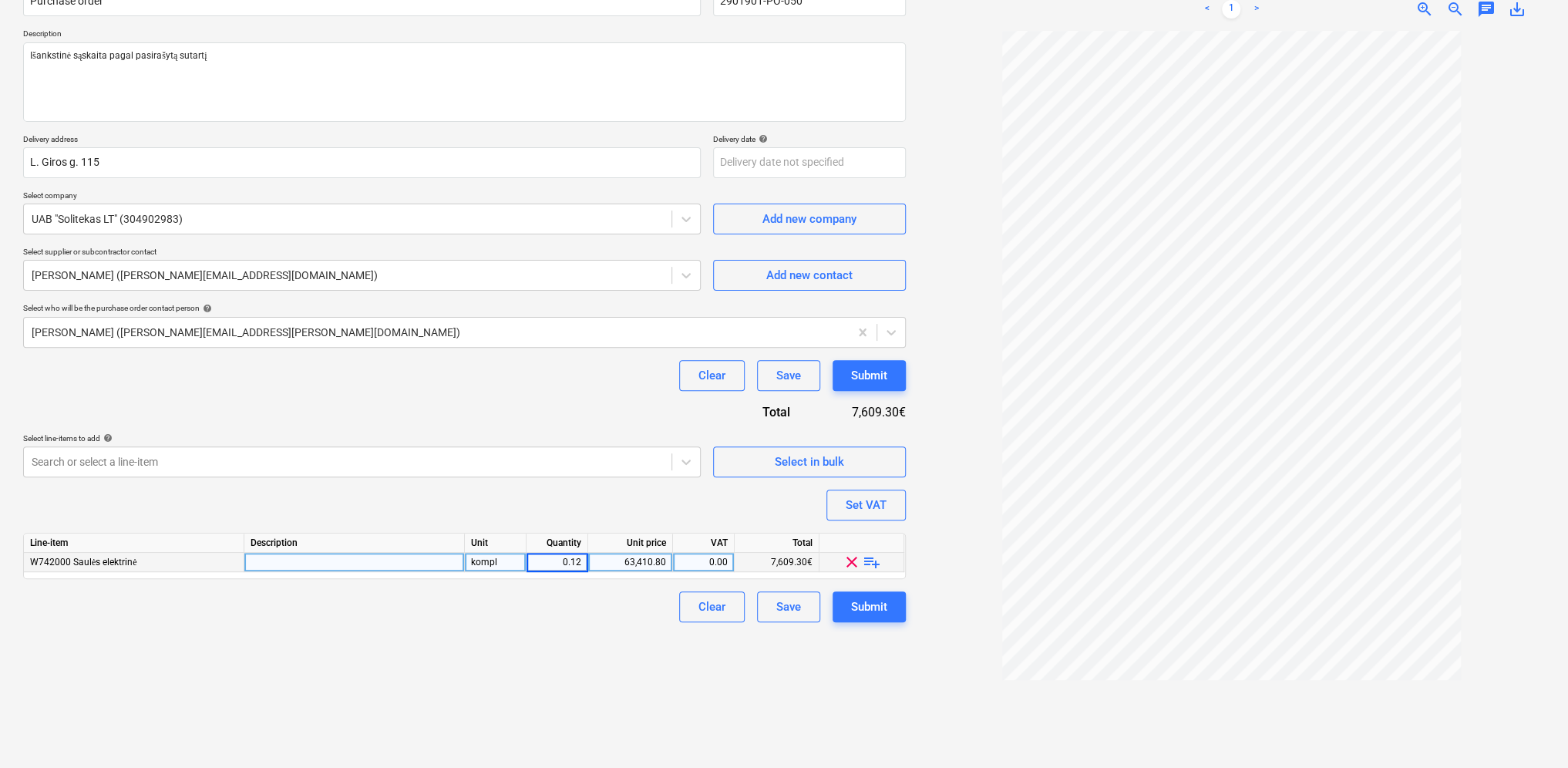
click at [583, 562] on input "0.12" at bounding box center [556, 563] width 61 height 19
type input "0.14"
type textarea "x"
click at [573, 639] on div "Create new document Purchase order name help Purchase order Purchase order refe…" at bounding box center [464, 342] width 894 height 839
click at [580, 559] on div "0.14" at bounding box center [556, 563] width 49 height 20
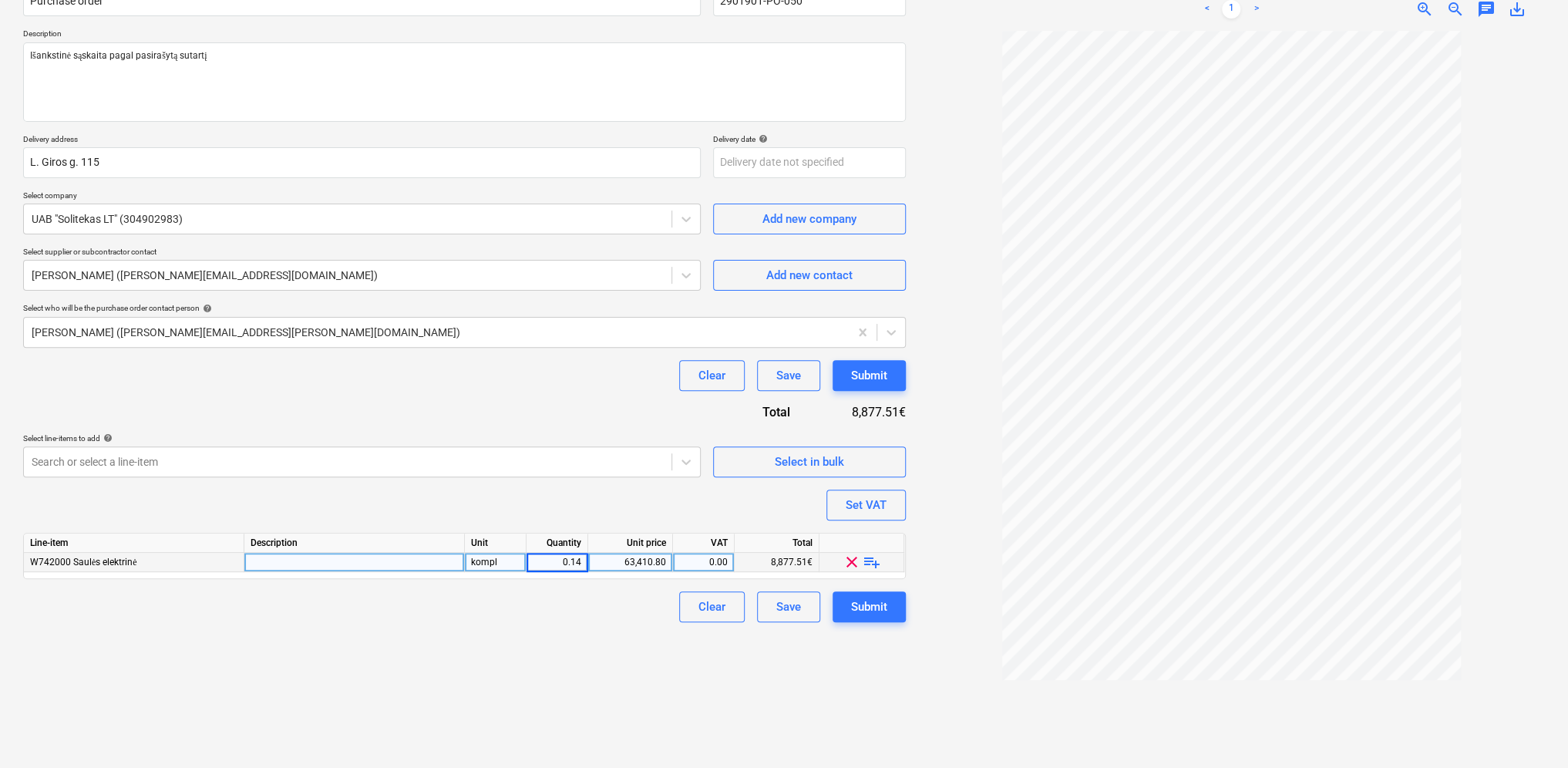
click at [580, 562] on input "0.14" at bounding box center [556, 563] width 61 height 19
type input "0.148"
type textarea "x"
click at [609, 647] on div "Create new document Purchase order name help Purchase order Purchase order refe…" at bounding box center [464, 342] width 894 height 839
click at [583, 562] on div "0.15" at bounding box center [557, 563] width 62 height 20
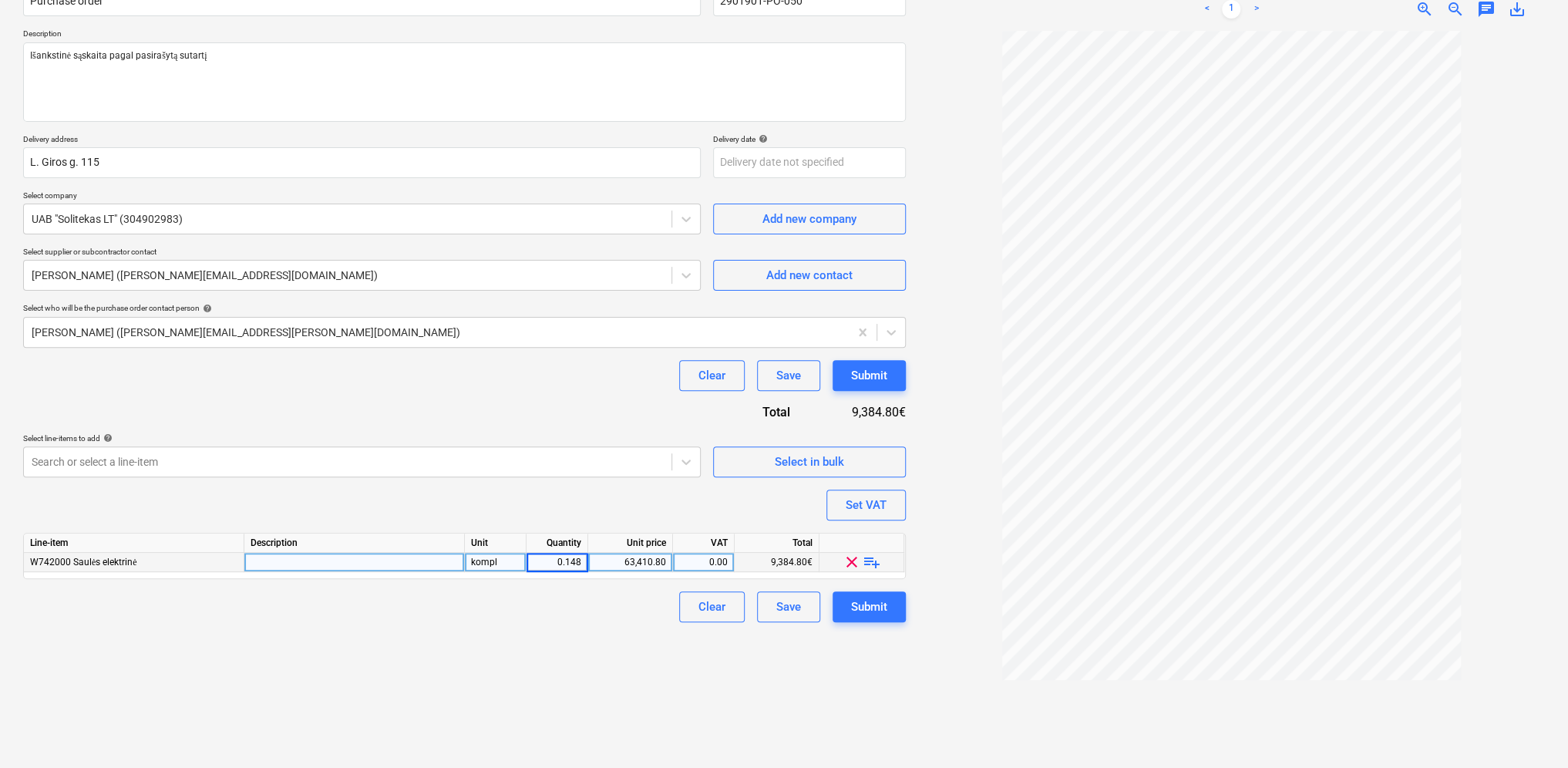
click at [583, 562] on input "0.148" at bounding box center [556, 563] width 61 height 19
type input "0.147"
type textarea "x"
click at [599, 630] on div "Create new document Purchase order name help Purchase order Purchase order refe…" at bounding box center [464, 342] width 894 height 839
click at [582, 564] on div "0.15" at bounding box center [557, 563] width 62 height 20
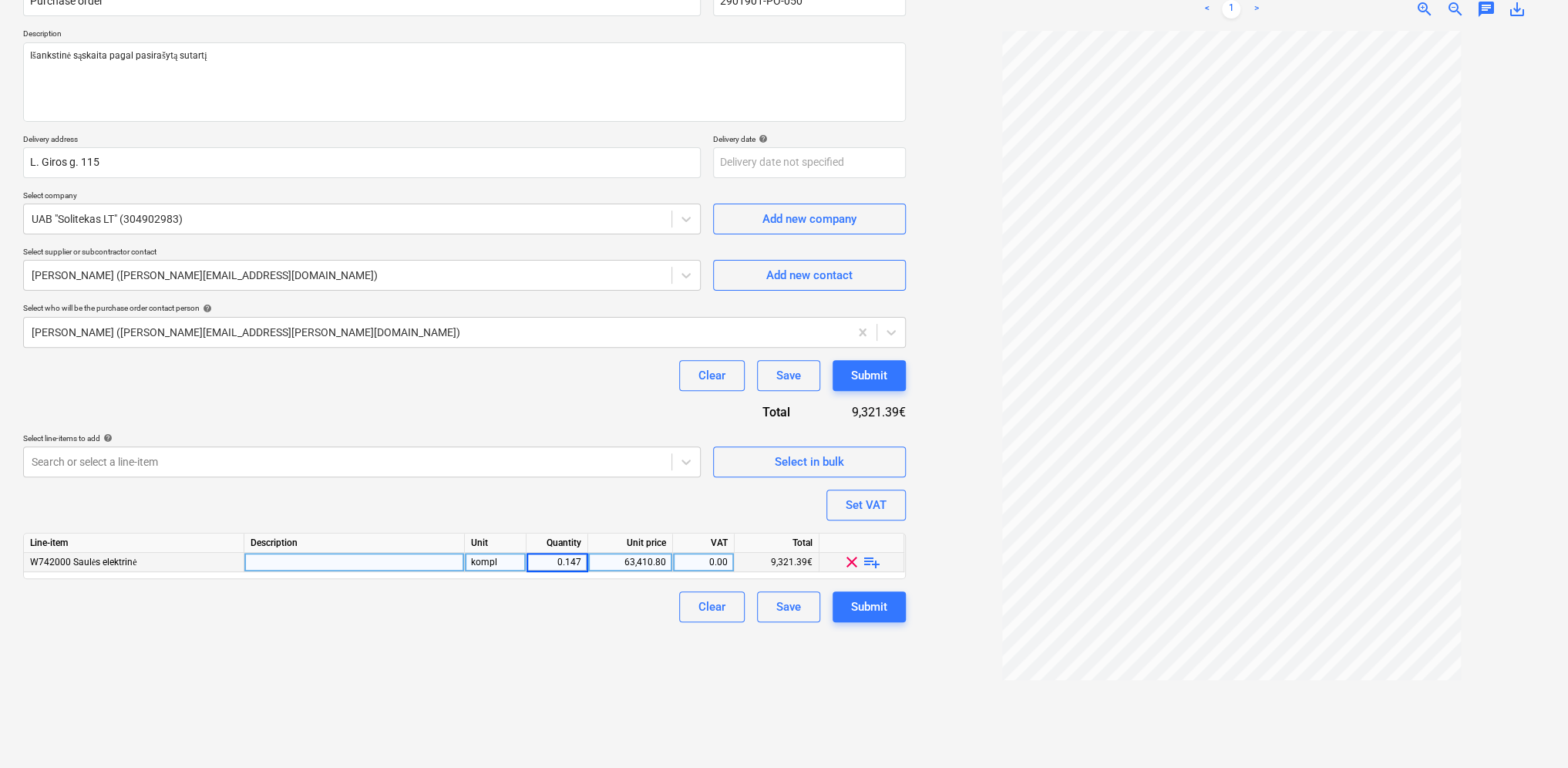
click at [582, 564] on input "0.147" at bounding box center [556, 563] width 61 height 19
type input "0.146"
type textarea "x"
click at [594, 651] on div "Create new document Purchase order name help Purchase order Purchase order refe…" at bounding box center [464, 342] width 894 height 839
click at [578, 563] on div "0.15" at bounding box center [556, 563] width 49 height 20
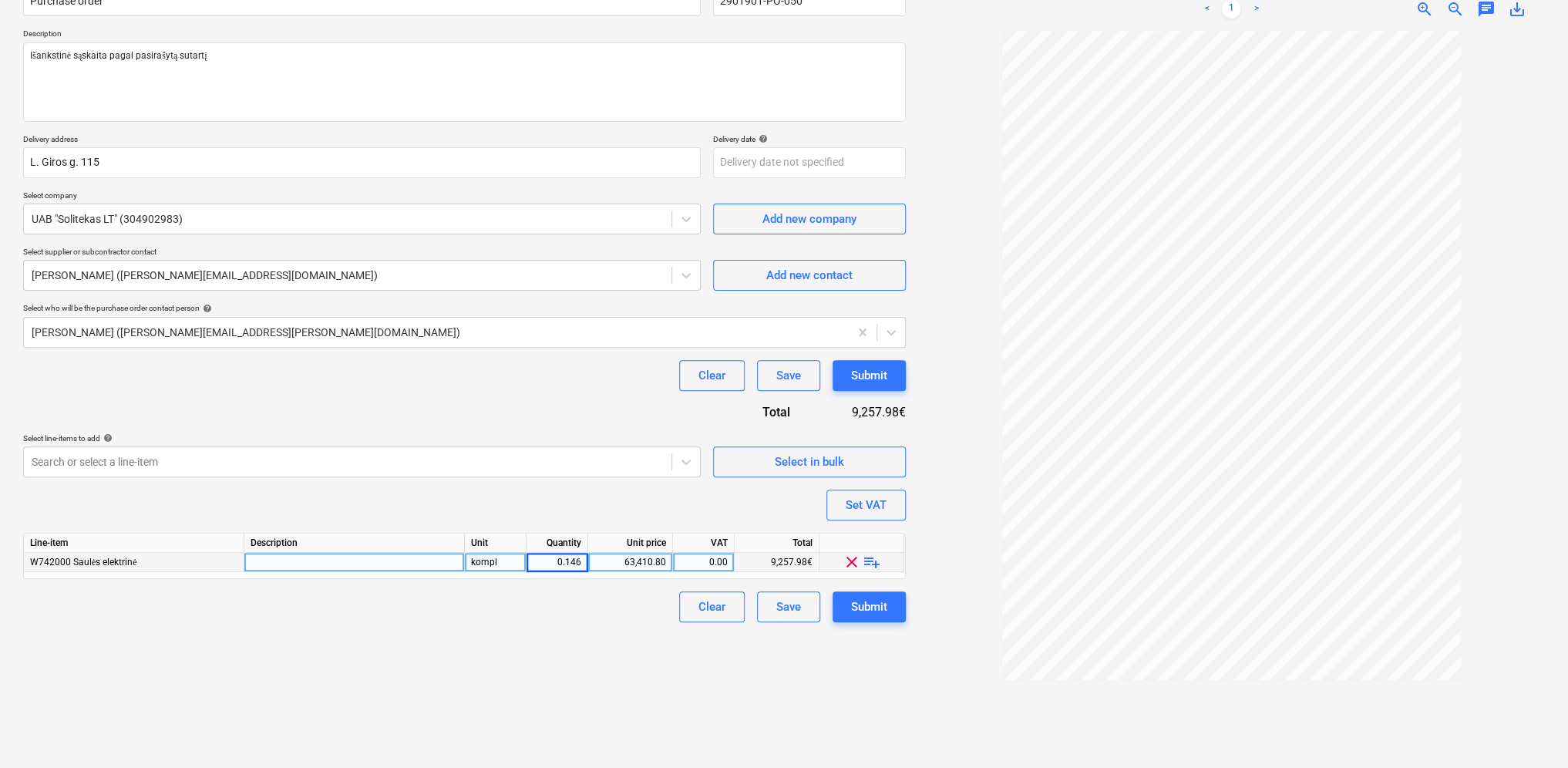
click at [580, 564] on input "0.146" at bounding box center [556, 563] width 61 height 19
type input "0.145"
type textarea "x"
click at [580, 674] on div "Create new document Purchase order name help Purchase order Purchase order refe…" at bounding box center [464, 342] width 894 height 839
click at [585, 563] on div "0.15" at bounding box center [557, 563] width 62 height 20
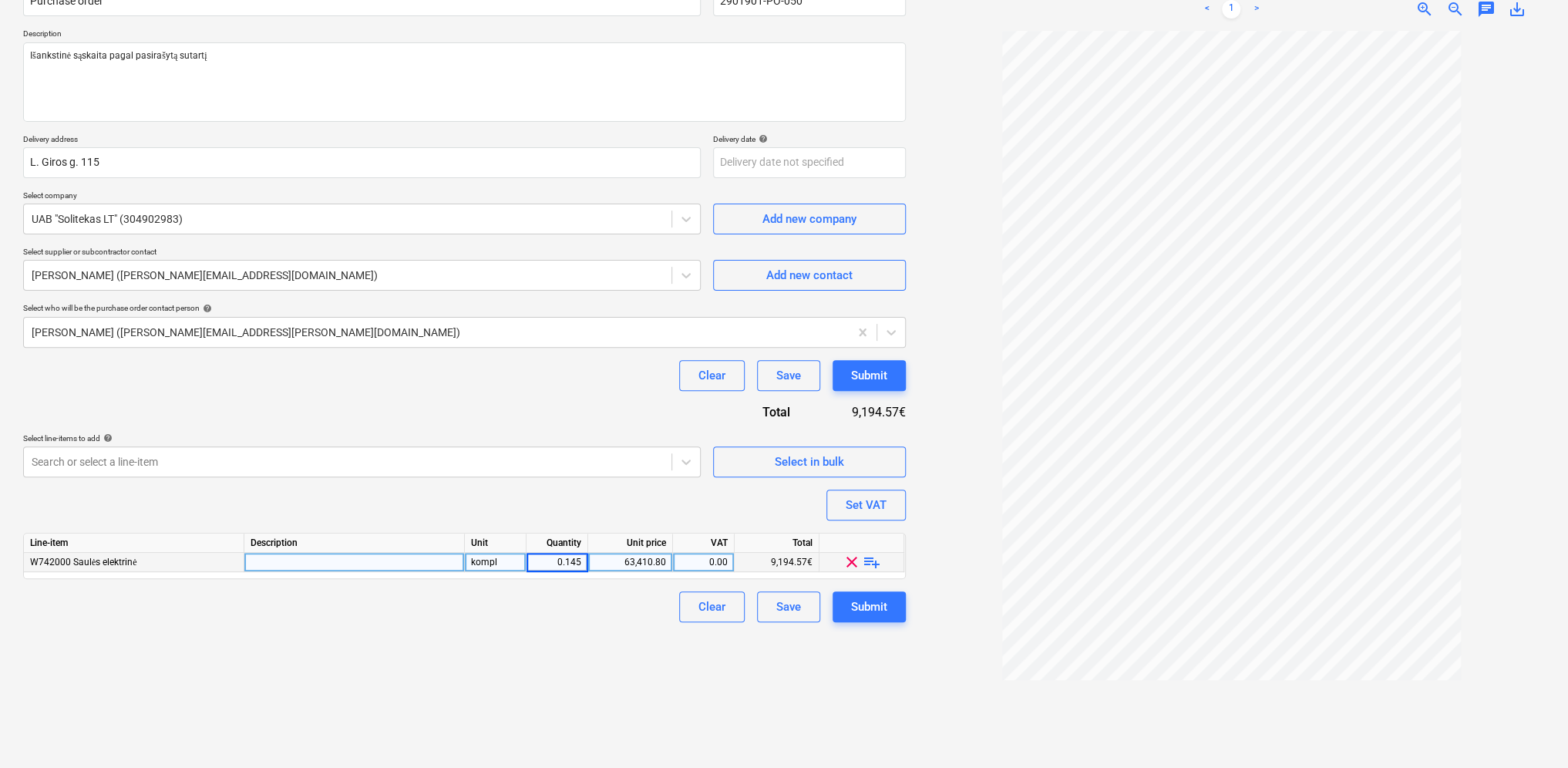
click at [585, 563] on input "0.145" at bounding box center [556, 563] width 61 height 19
type input "0.1452"
type textarea "x"
click at [584, 669] on div "Create new document Purchase order name help Purchase order Purchase order refe…" at bounding box center [464, 342] width 894 height 839
click at [585, 562] on div "0.15" at bounding box center [557, 563] width 62 height 20
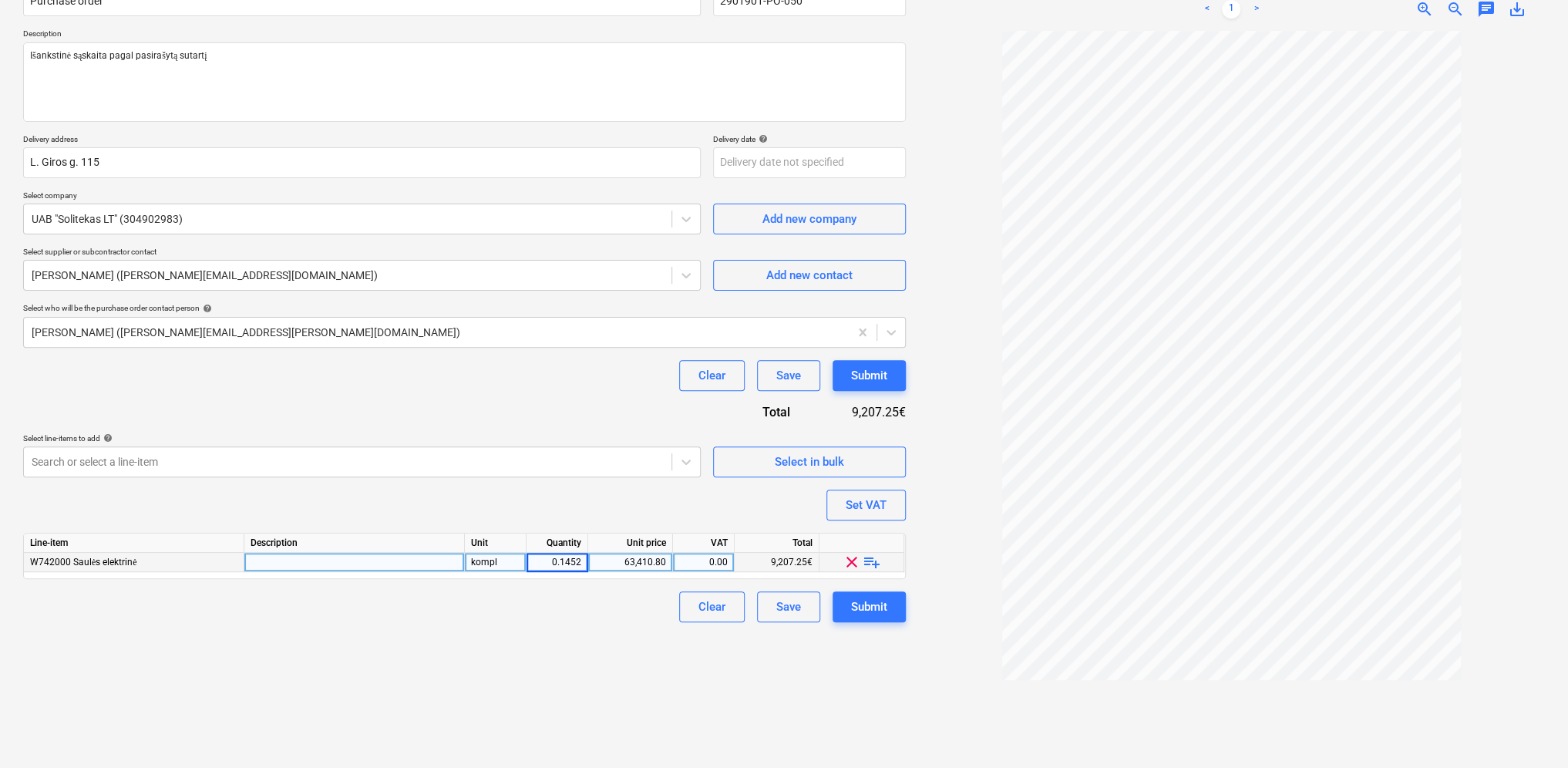
click at [585, 562] on input "0.1452" at bounding box center [556, 563] width 61 height 19
type input "0.1451"
type textarea "x"
click at [613, 645] on div "Create new document Purchase order name help Purchase order Purchase order refe…" at bounding box center [464, 342] width 894 height 839
click at [583, 562] on div "0.15" at bounding box center [557, 563] width 62 height 20
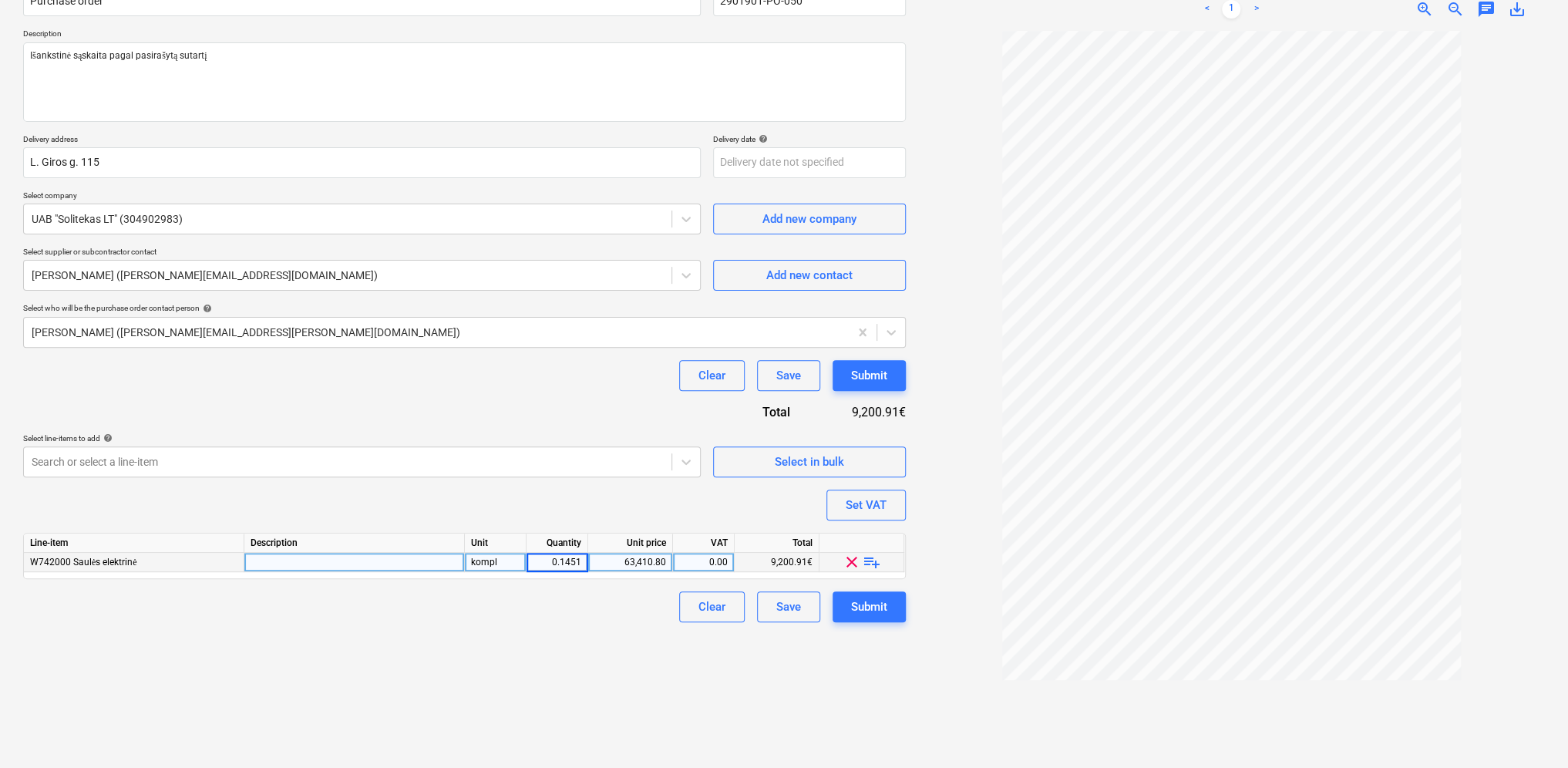
click at [583, 562] on input "0.1451" at bounding box center [556, 563] width 61 height 19
type input "0.14505"
type textarea "x"
click at [598, 629] on div "Create new document Purchase order name help Purchase order Purchase order refe…" at bounding box center [464, 342] width 894 height 839
click at [585, 562] on div "0.15" at bounding box center [557, 563] width 62 height 20
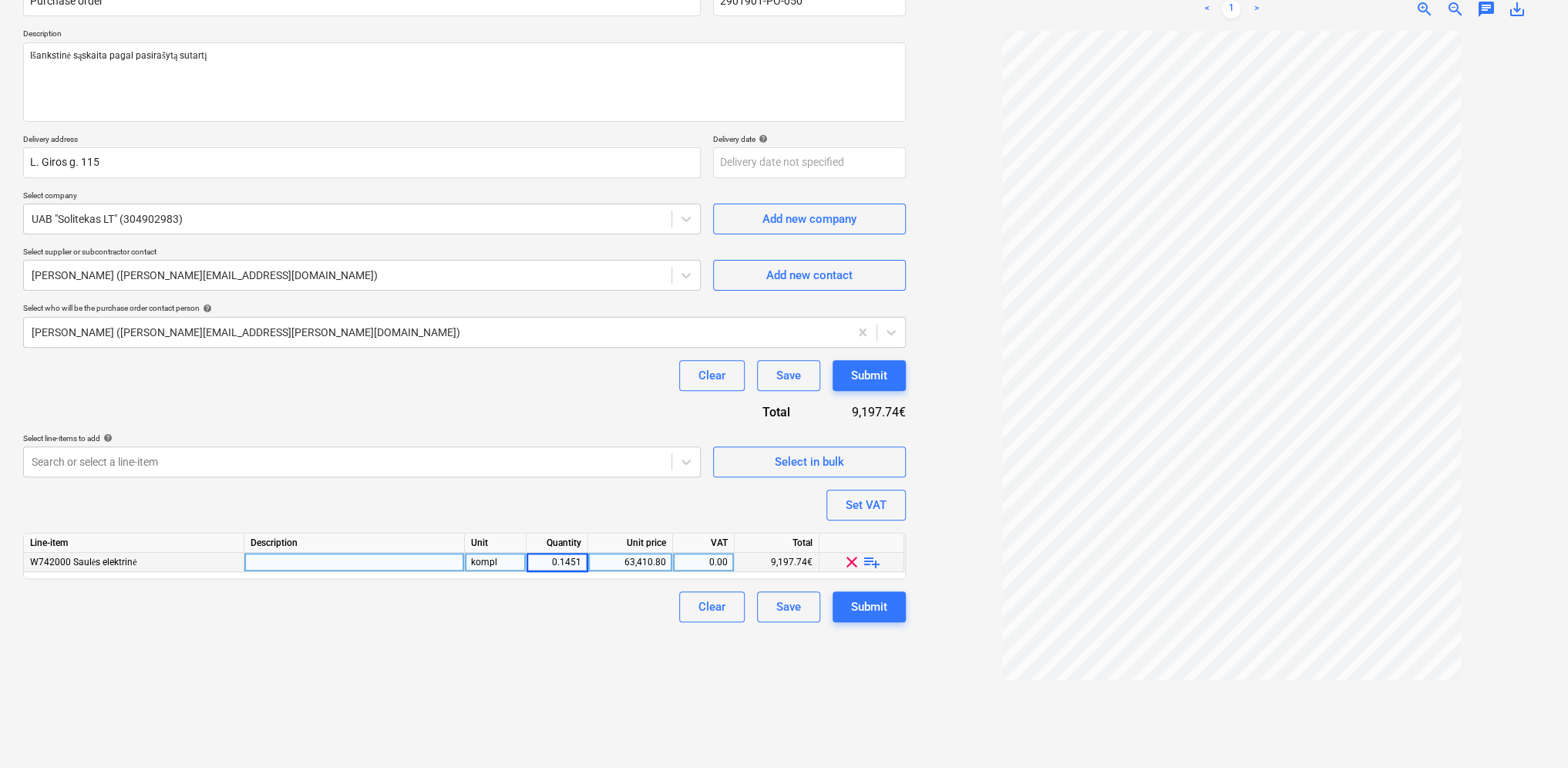
click at [582, 562] on input "0.1451" at bounding box center [556, 563] width 61 height 19
type input "0.14509"
type textarea "x"
click at [592, 626] on div "Create new document Purchase order name help Purchase order Purchase order refe…" at bounding box center [464, 342] width 894 height 839
click at [582, 564] on div "0.15" at bounding box center [557, 563] width 62 height 20
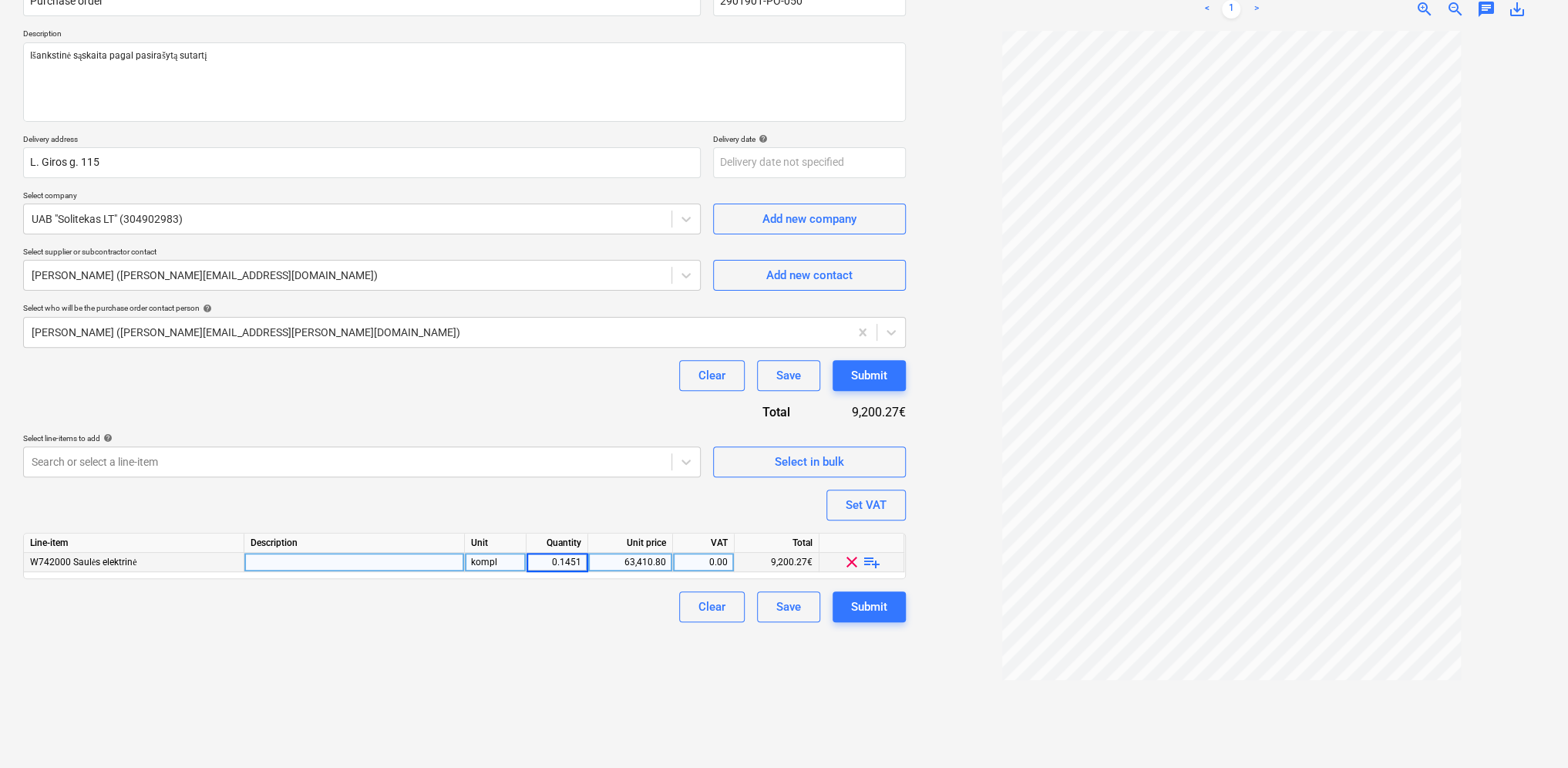
click at [582, 563] on input "0.1451" at bounding box center [556, 563] width 61 height 19
type input "0.14505"
type textarea "x"
click at [592, 637] on div "Create new document Purchase order name help Purchase order Purchase order refe…" at bounding box center [464, 342] width 894 height 839
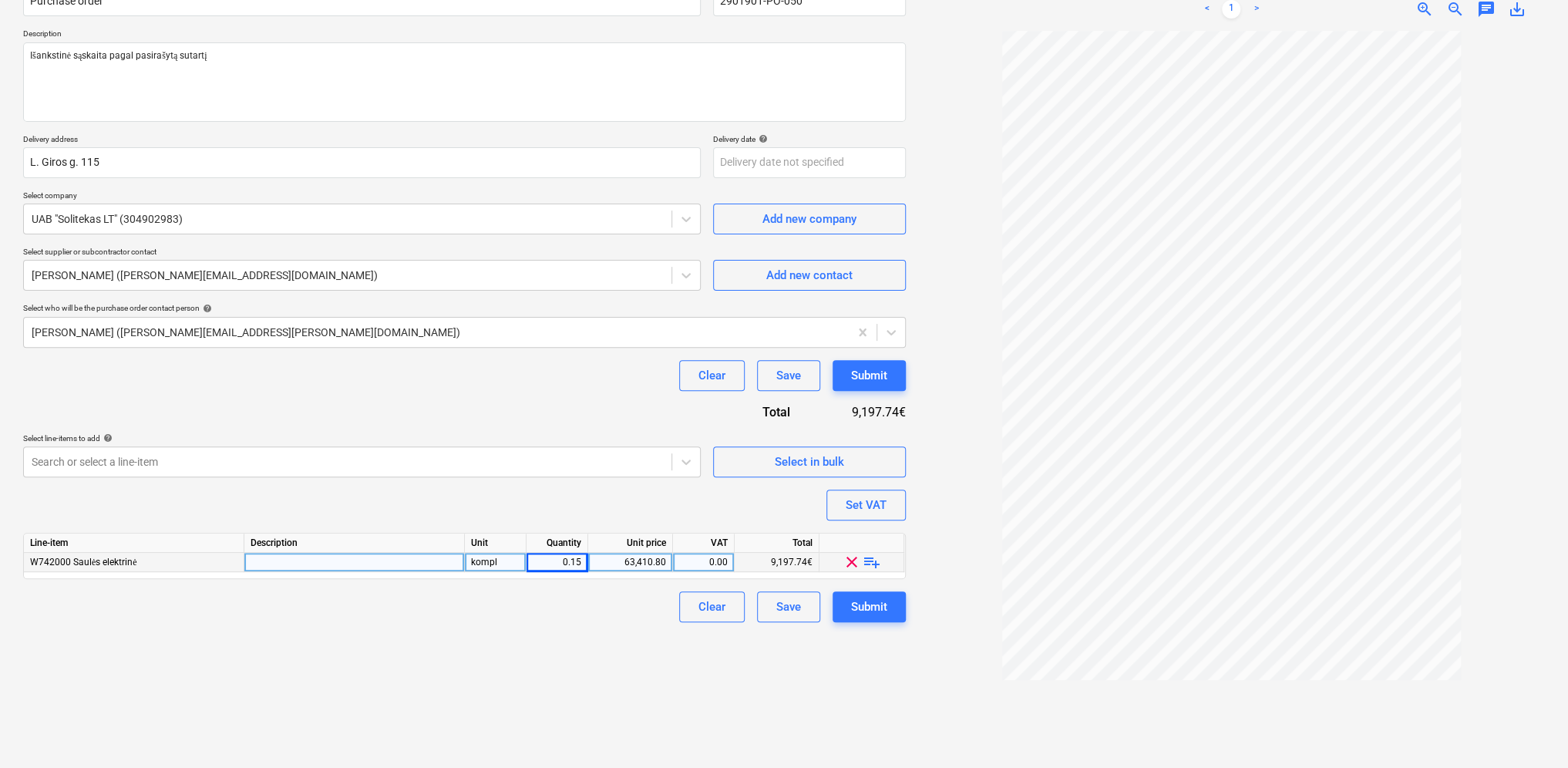
click at [579, 562] on div "0.15" at bounding box center [556, 563] width 49 height 20
click at [583, 562] on input "0.1451" at bounding box center [556, 563] width 61 height 19
type input "0.14504"
type textarea "x"
click at [616, 600] on div "Clear Save Submit" at bounding box center [464, 607] width 882 height 31
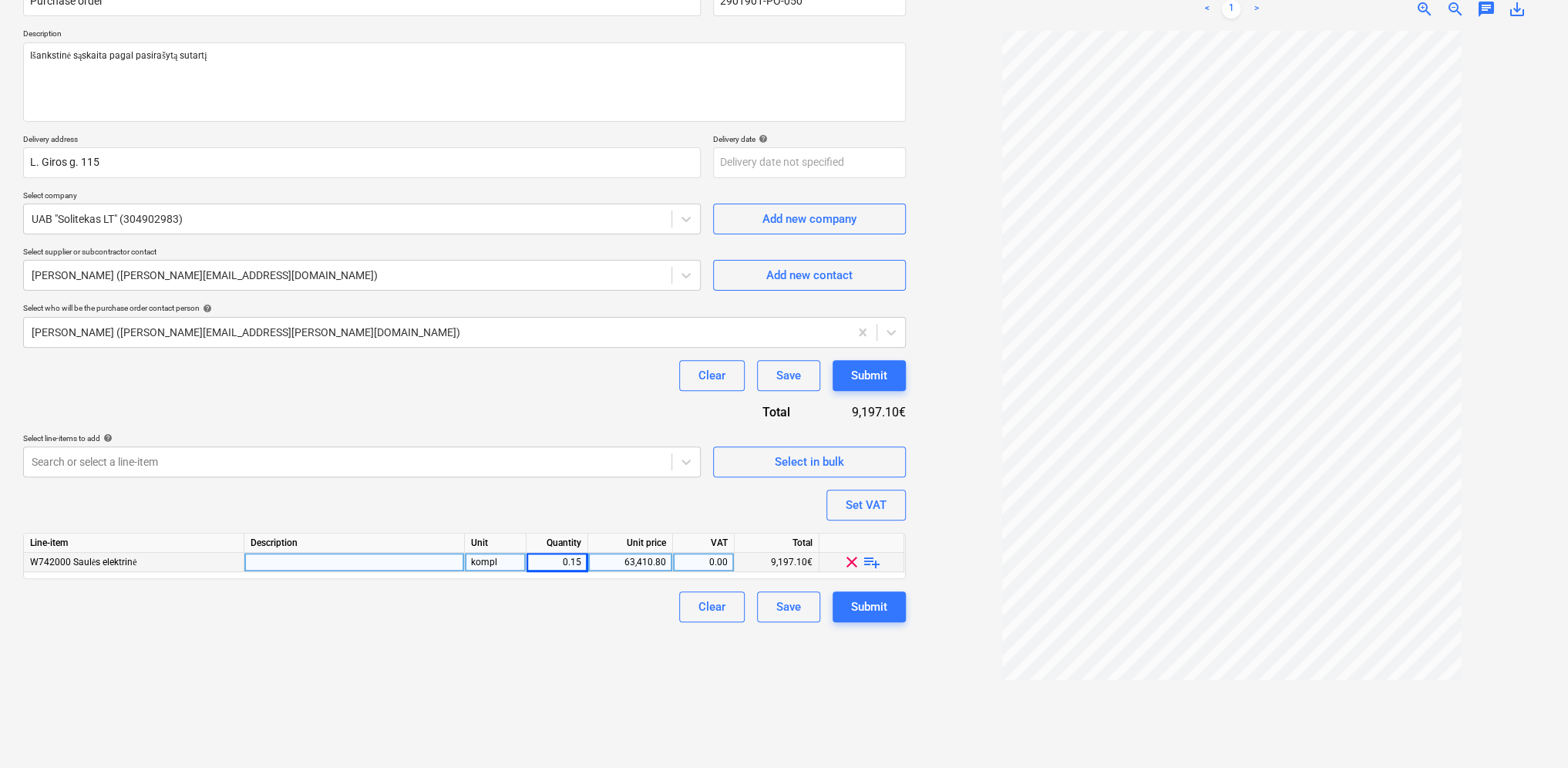
click at [583, 561] on div "0.15" at bounding box center [557, 563] width 62 height 20
click at [583, 562] on input "0.145" at bounding box center [556, 563] width 61 height 19
type input "0.14503"
type textarea "x"
click at [610, 632] on div "Create new document Purchase order name help Purchase order Purchase order refe…" at bounding box center [464, 342] width 894 height 839
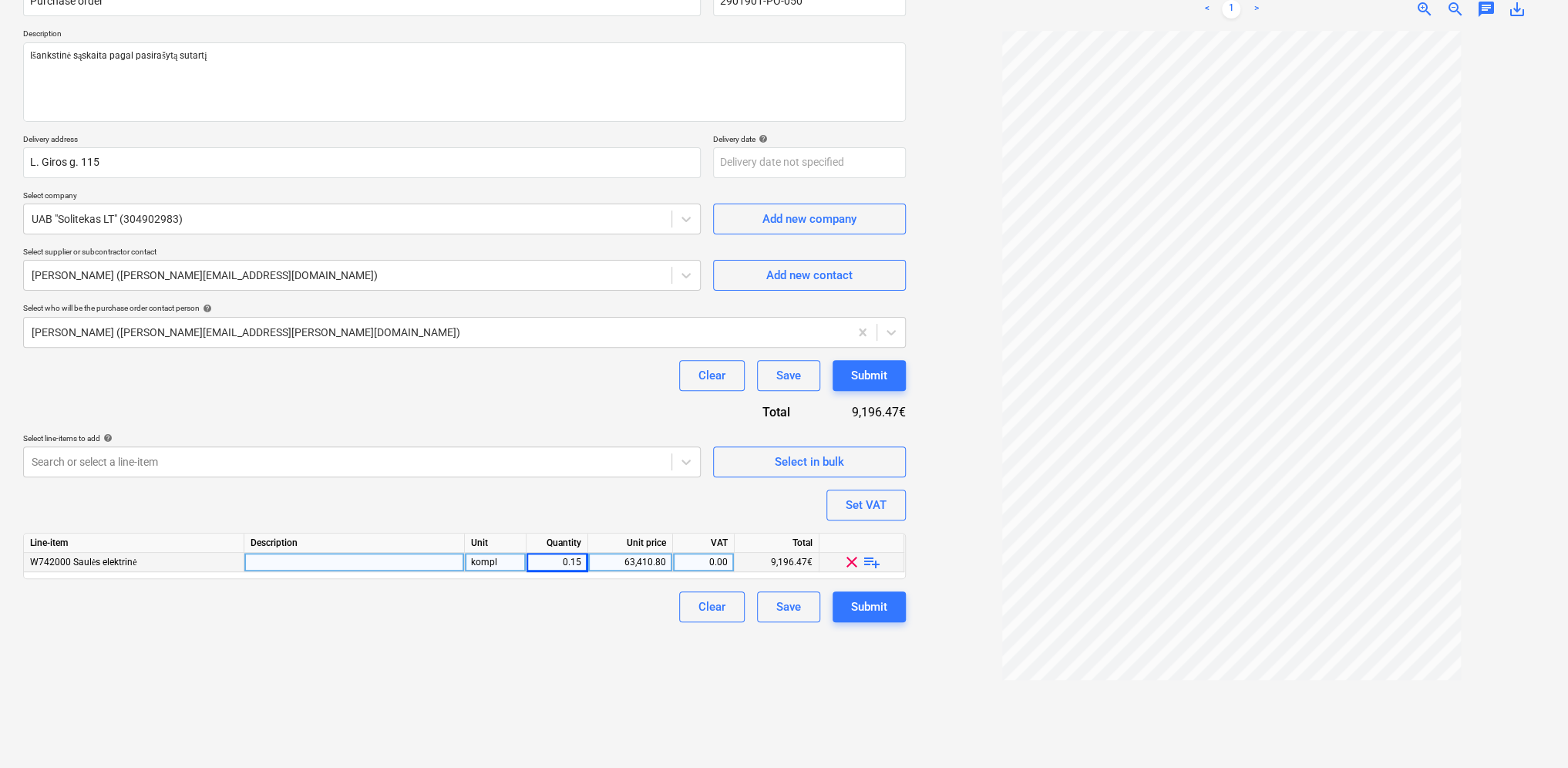
click at [580, 562] on div "0.15" at bounding box center [556, 563] width 49 height 20
click at [585, 560] on input "0.145" at bounding box center [556, 563] width 61 height 19
type input "0.14505"
type textarea "x"
click at [590, 604] on div "Clear Save Submit" at bounding box center [464, 607] width 882 height 31
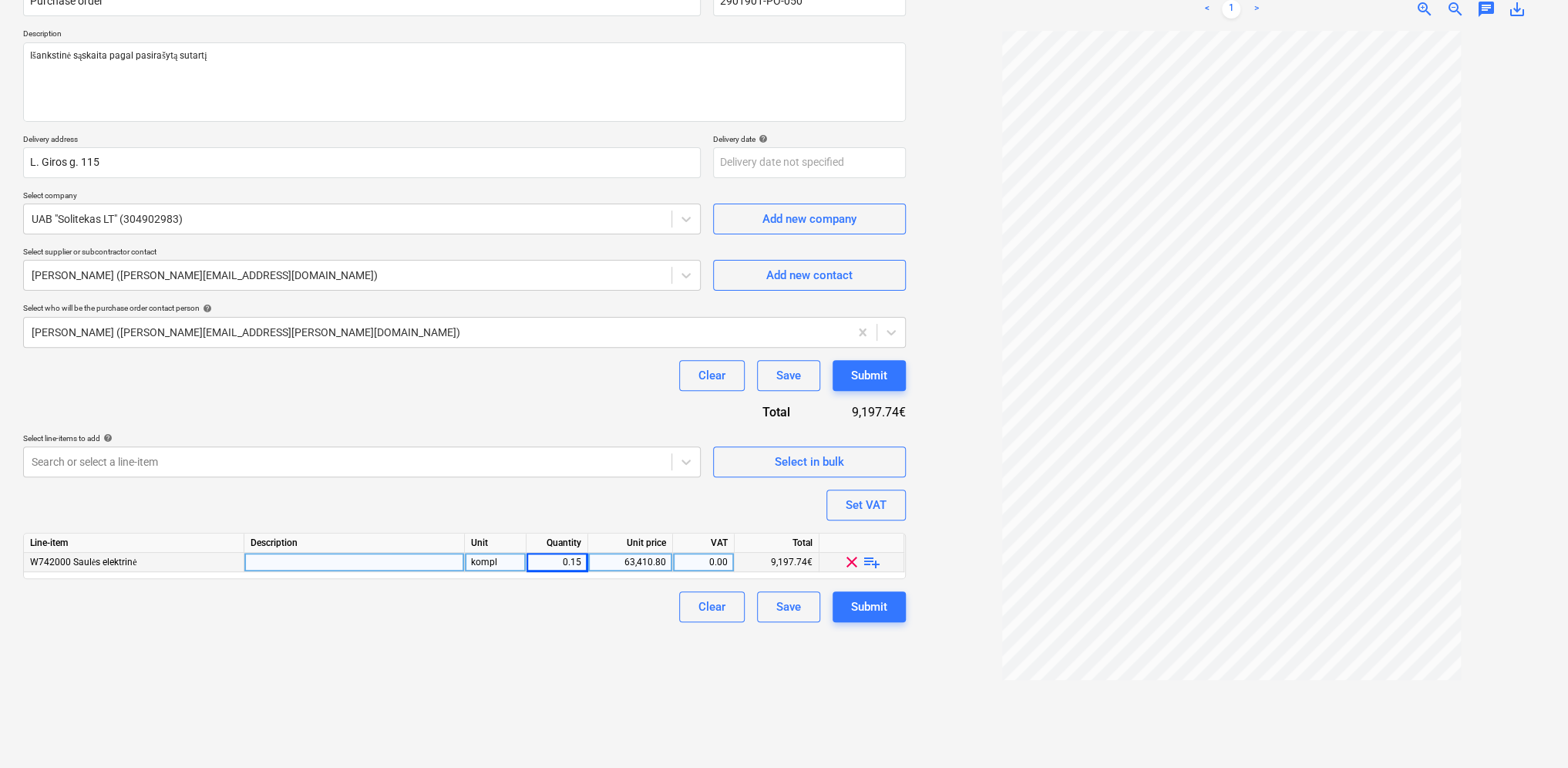
click at [583, 561] on div "0.15" at bounding box center [557, 563] width 62 height 20
click at [583, 561] on input "0.1451" at bounding box center [556, 563] width 61 height 19
type input "0.14504"
type textarea "x"
click at [583, 609] on div "Clear Save Submit" at bounding box center [464, 607] width 882 height 31
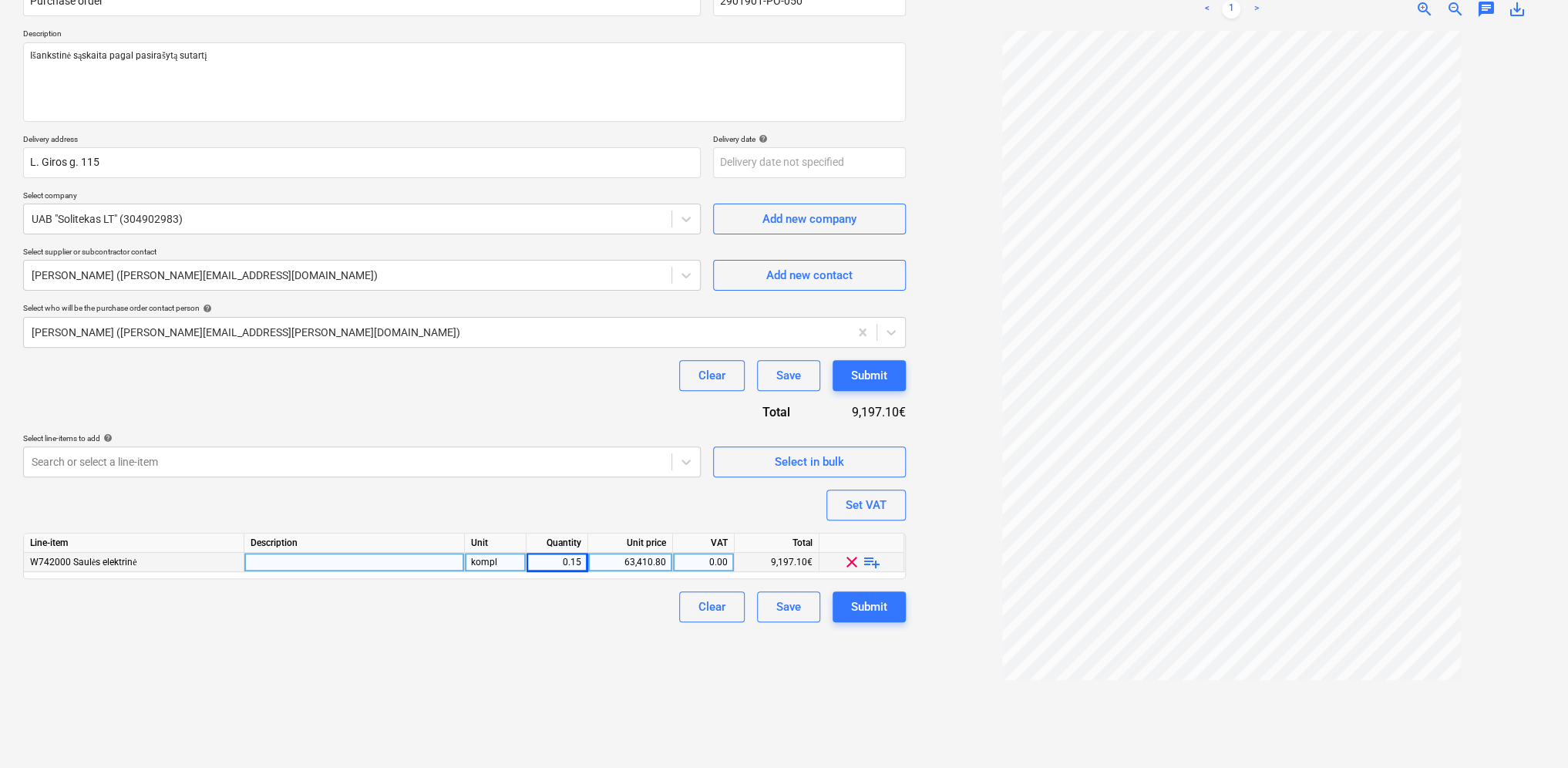
click at [585, 565] on div "0.15" at bounding box center [557, 563] width 62 height 20
click at [585, 565] on input "0.145" at bounding box center [556, 563] width 61 height 19
type input "0.14503"
type textarea "x"
click at [623, 640] on div "Create new document Purchase order name help Purchase order Purchase order refe…" at bounding box center [464, 342] width 894 height 839
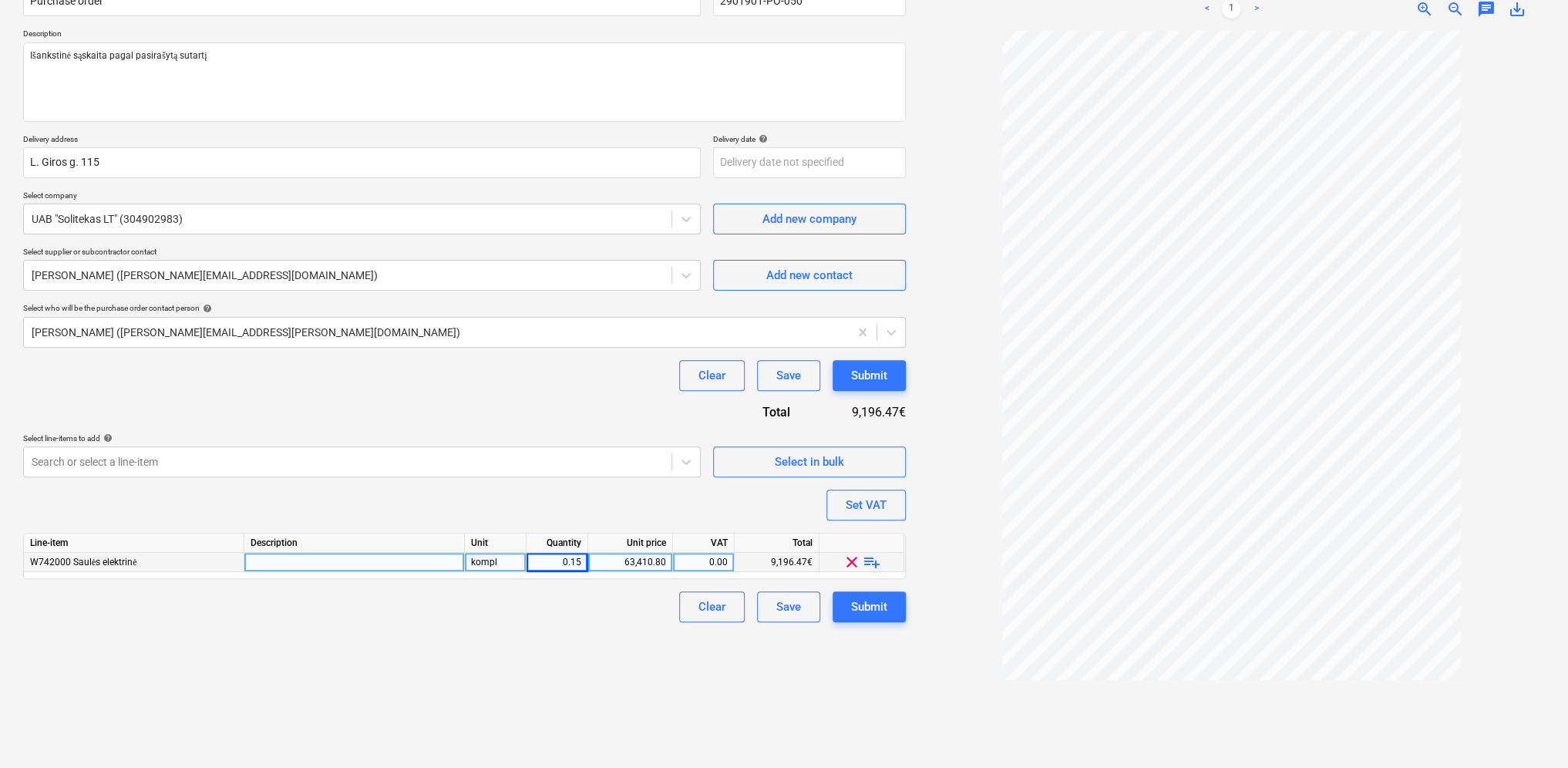
click at [583, 561] on div "0.15" at bounding box center [557, 563] width 62 height 20
click at [583, 561] on input "0.145" at bounding box center [556, 563] width 61 height 19
type input "0.14502"
type textarea "x"
click at [621, 600] on div "Clear Save Submit" at bounding box center [464, 607] width 882 height 31
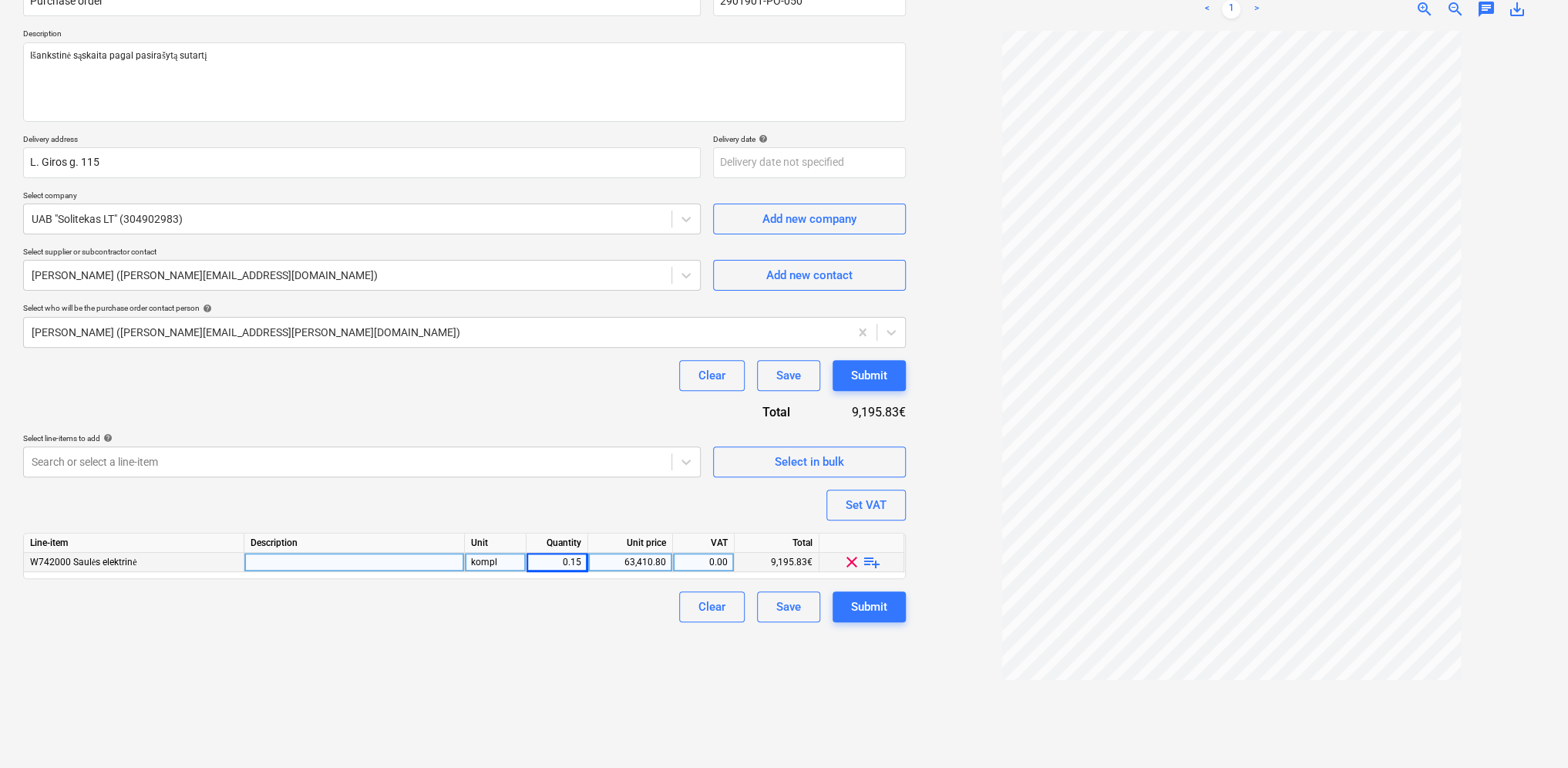
click at [585, 558] on div "0.15" at bounding box center [557, 563] width 62 height 20
click at [583, 561] on input "0.145" at bounding box center [556, 563] width 61 height 19
type input "0.145025"
type textarea "x"
click at [609, 619] on div "Clear Save Submit" at bounding box center [464, 607] width 882 height 31
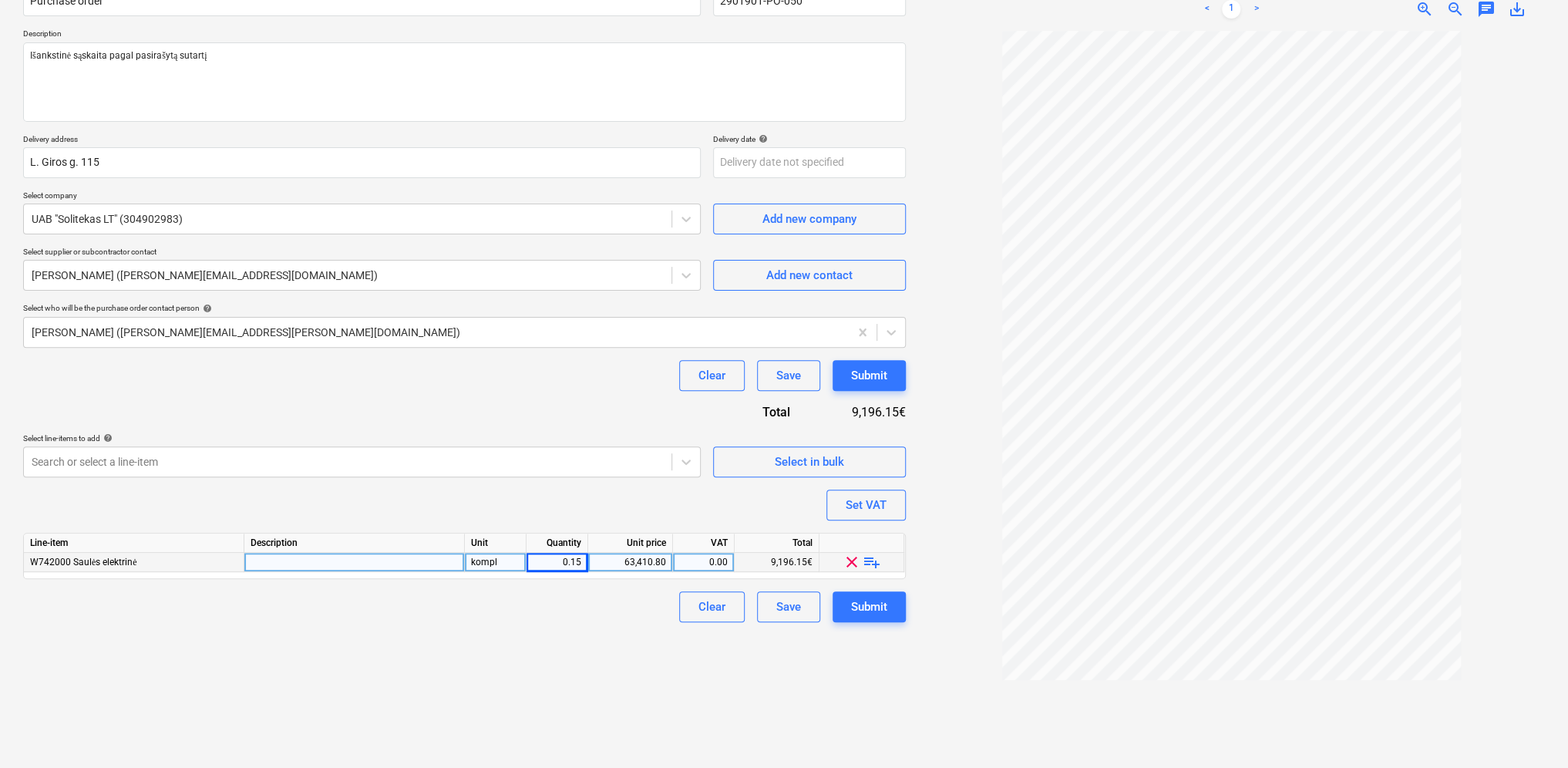
click at [585, 558] on div "0.15" at bounding box center [557, 563] width 62 height 20
click at [585, 562] on input "0.145" at bounding box center [556, 563] width 61 height 19
type input "0.145052"
type textarea "x"
click at [608, 620] on div "Clear Save Submit" at bounding box center [464, 607] width 882 height 31
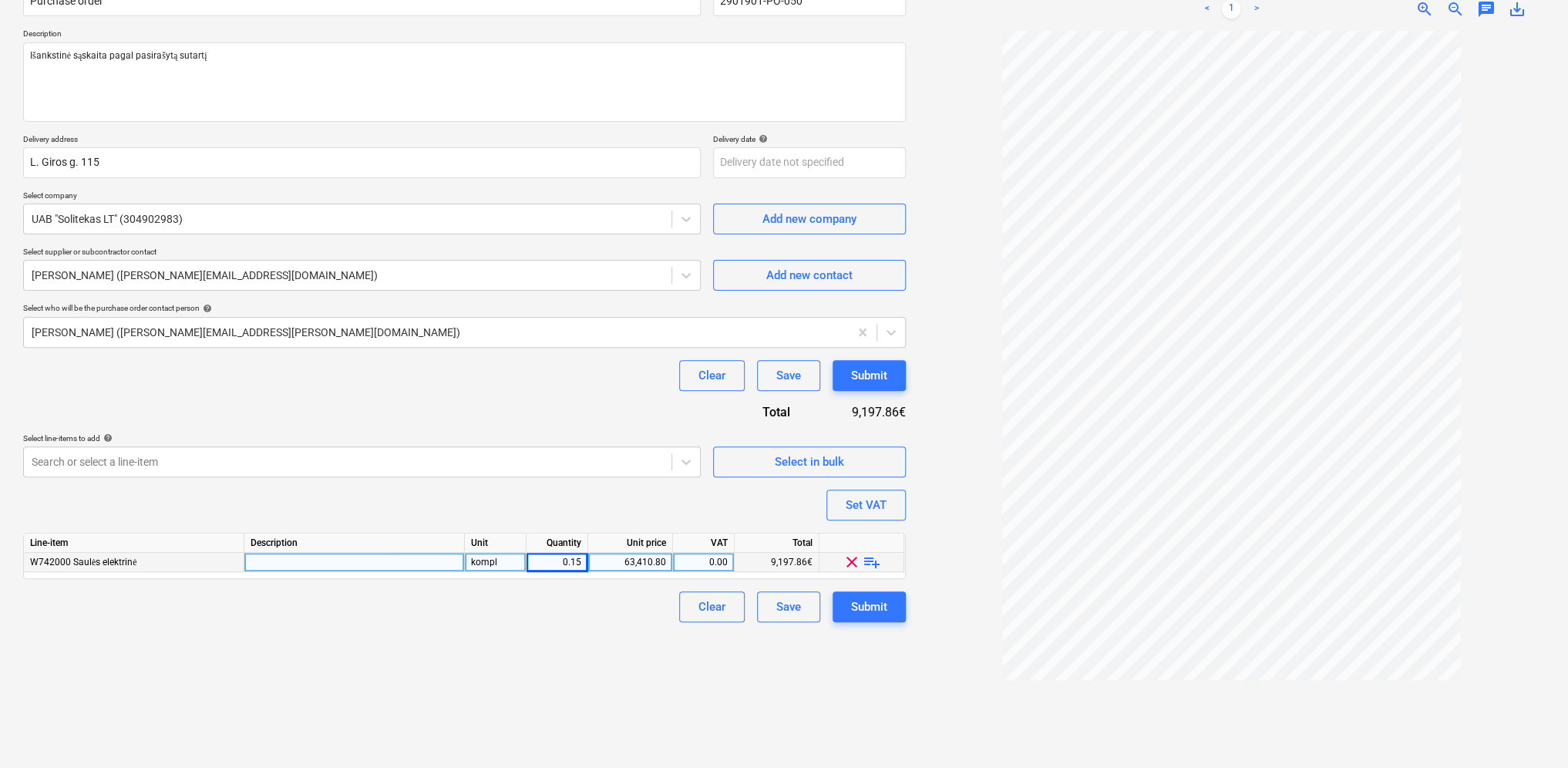
click at [579, 562] on div "0.15" at bounding box center [556, 563] width 49 height 20
click at [581, 562] on input "0.1451" at bounding box center [556, 563] width 61 height 19
type input "0.145035"
type textarea "x"
click at [591, 606] on div "Clear Save Submit" at bounding box center [464, 607] width 882 height 31
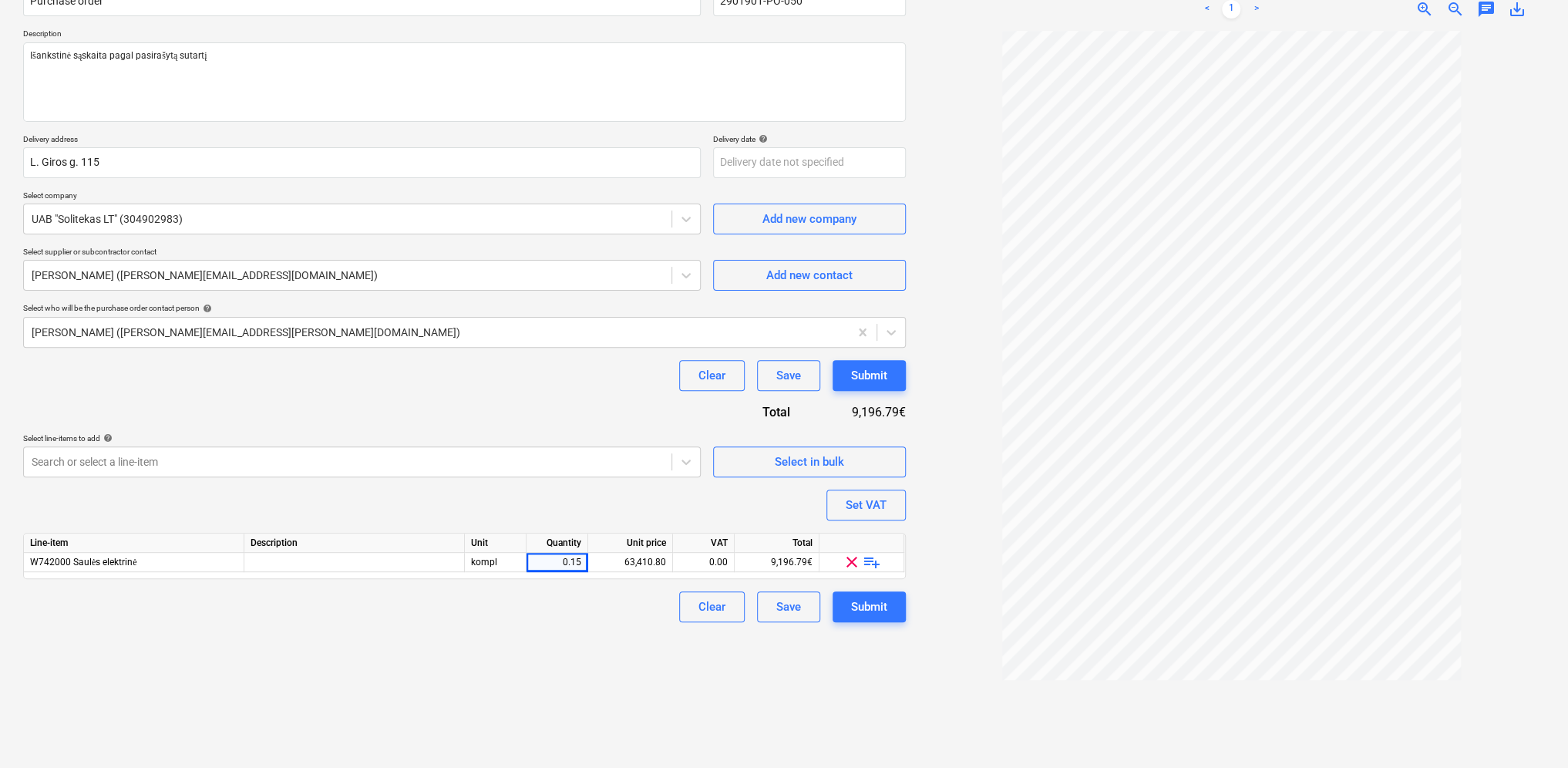
click at [552, 601] on div "Clear Save Submit" at bounding box center [464, 607] width 882 height 31
click at [583, 569] on div "0.15" at bounding box center [557, 563] width 62 height 20
click at [585, 562] on input "0.145" at bounding box center [556, 563] width 61 height 19
type input "0.145032"
type textarea "x"
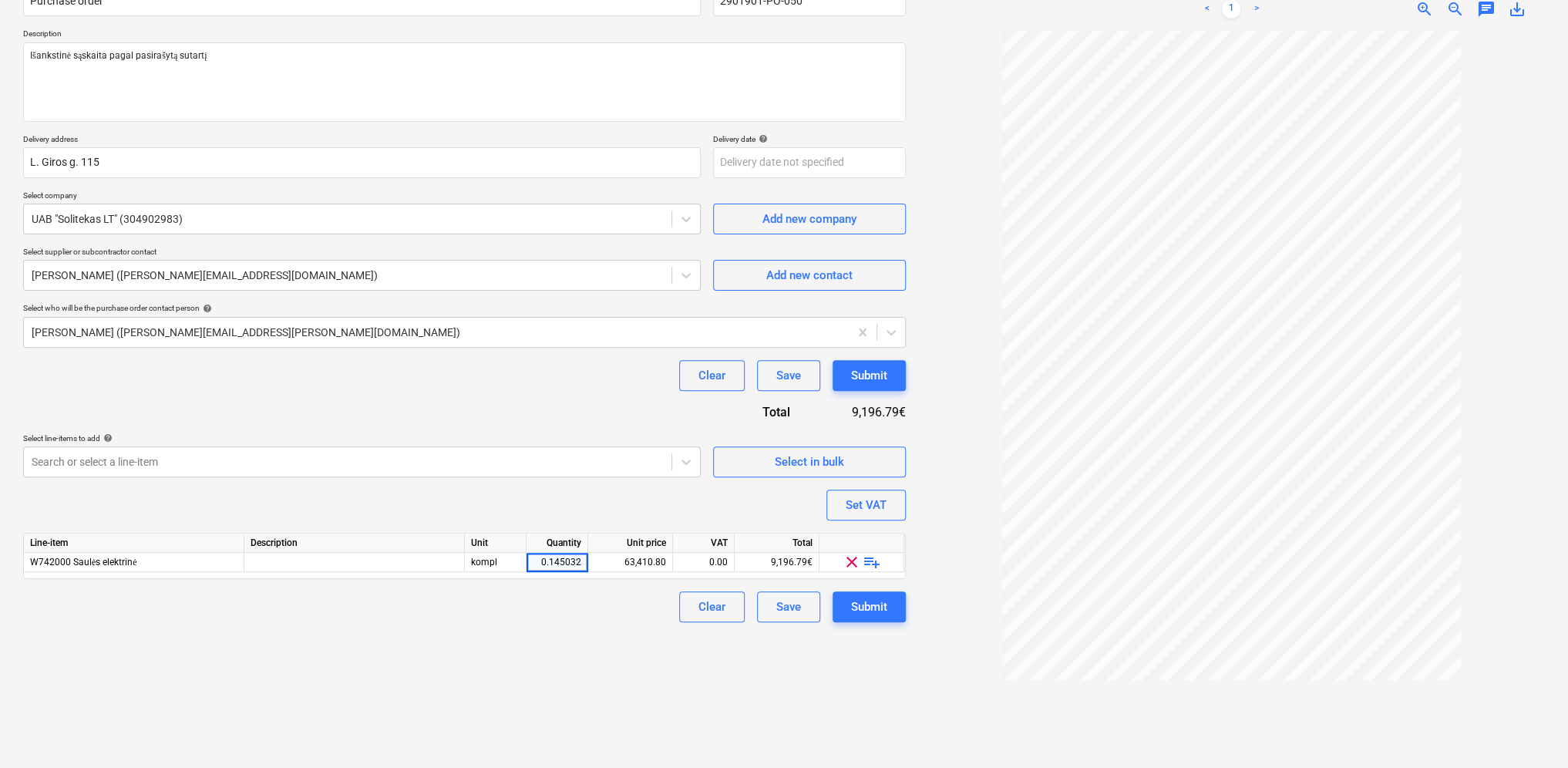
click at [620, 621] on div "Clear Save Submit" at bounding box center [464, 607] width 882 height 31
click at [585, 561] on div "0.15" at bounding box center [557, 563] width 62 height 20
click at [584, 562] on input "0.145" at bounding box center [556, 563] width 61 height 19
type input "0.145031"
type textarea "x"
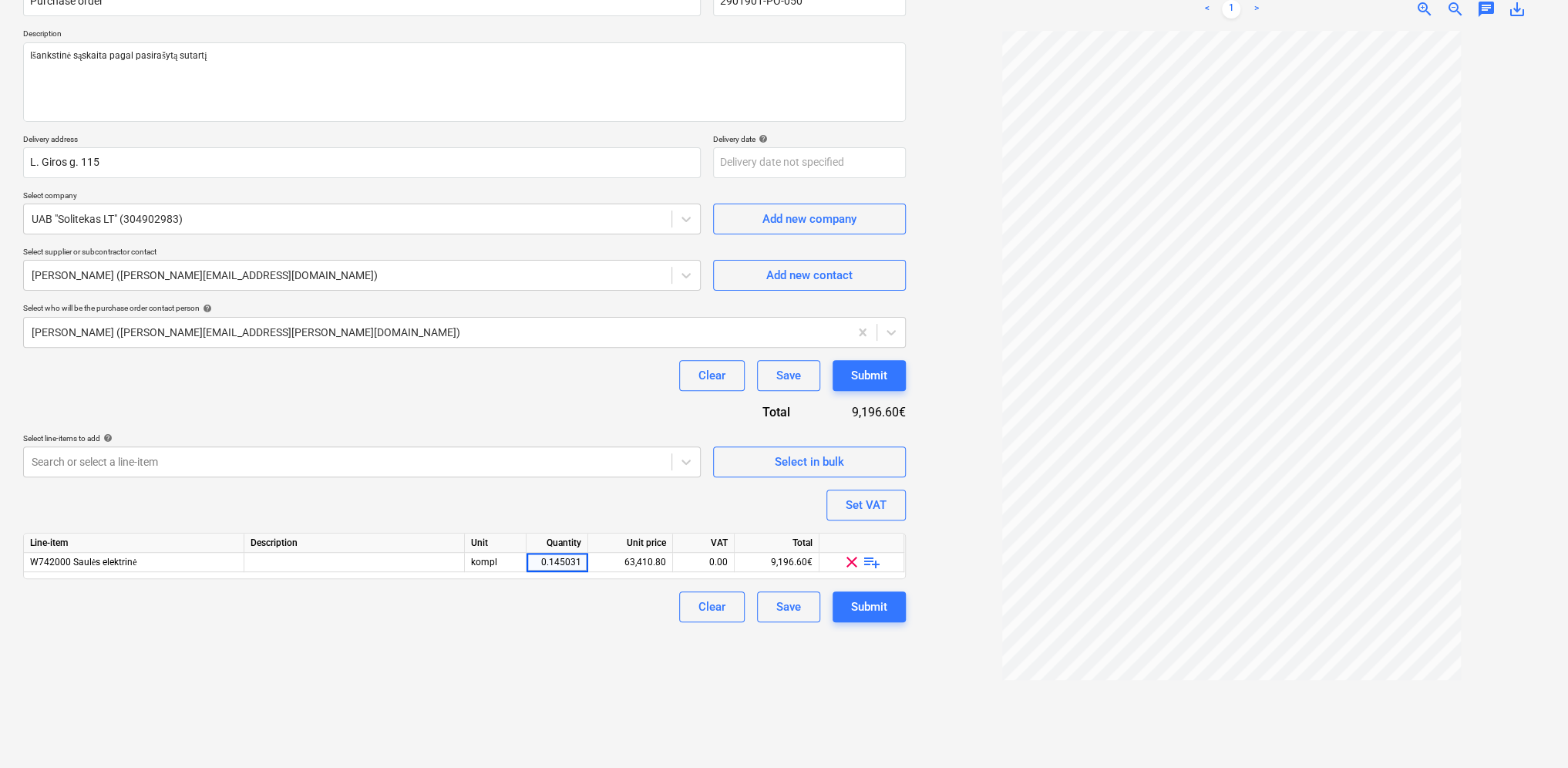
click at [603, 604] on div "Clear Save Submit" at bounding box center [464, 607] width 882 height 31
click at [583, 562] on div "0.15" at bounding box center [557, 563] width 62 height 20
click at [583, 562] on input "0.145" at bounding box center [556, 563] width 61 height 19
type input "0.145029"
type textarea "x"
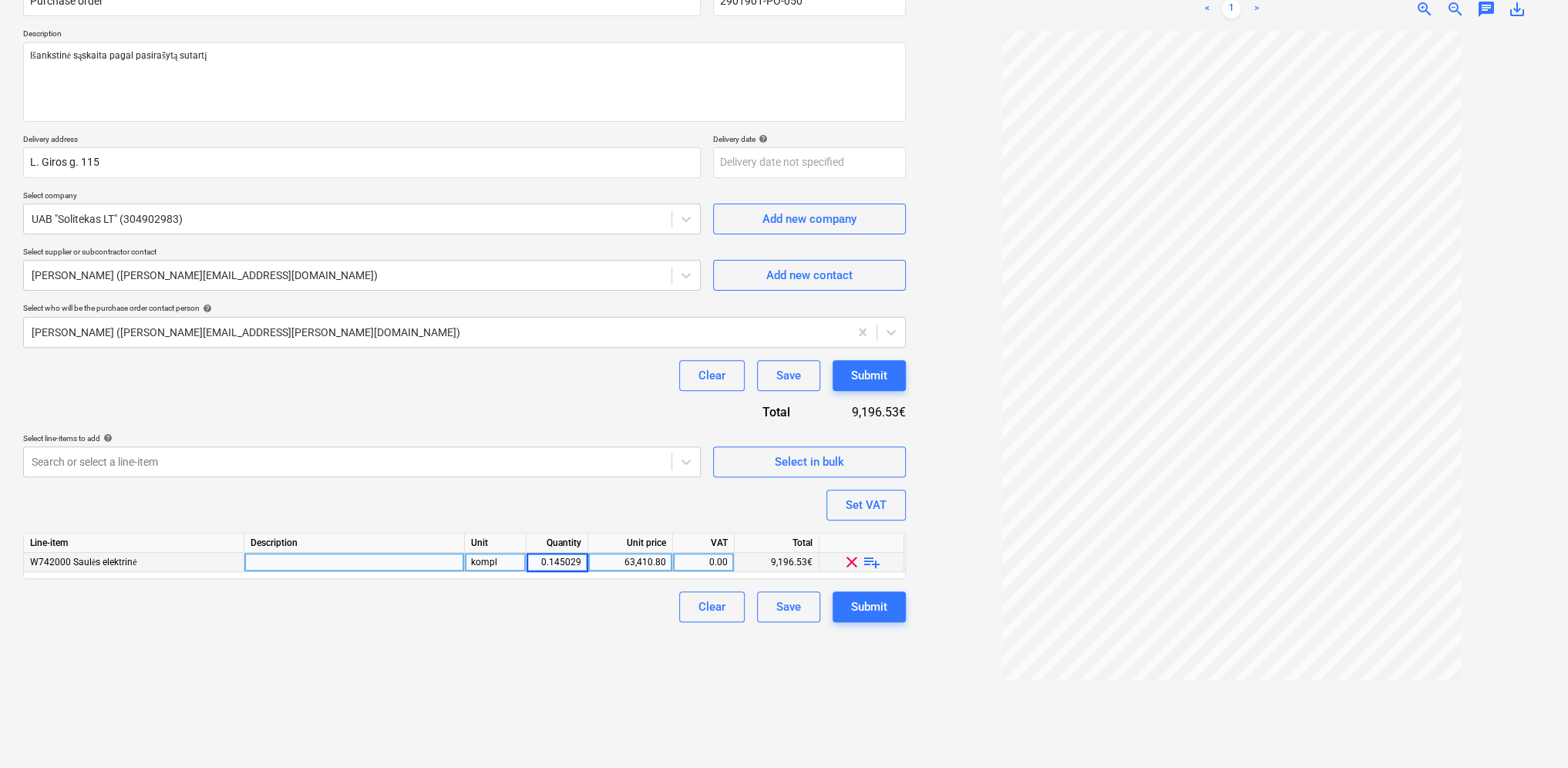
click at [615, 627] on div "Create new document Purchase order name help Purchase order Purchase order refe…" at bounding box center [464, 342] width 894 height 839
click at [585, 565] on div "0.15" at bounding box center [557, 563] width 62 height 20
click at [583, 564] on input "0.145" at bounding box center [556, 563] width 61 height 19
type input "0.145025"
type textarea "x"
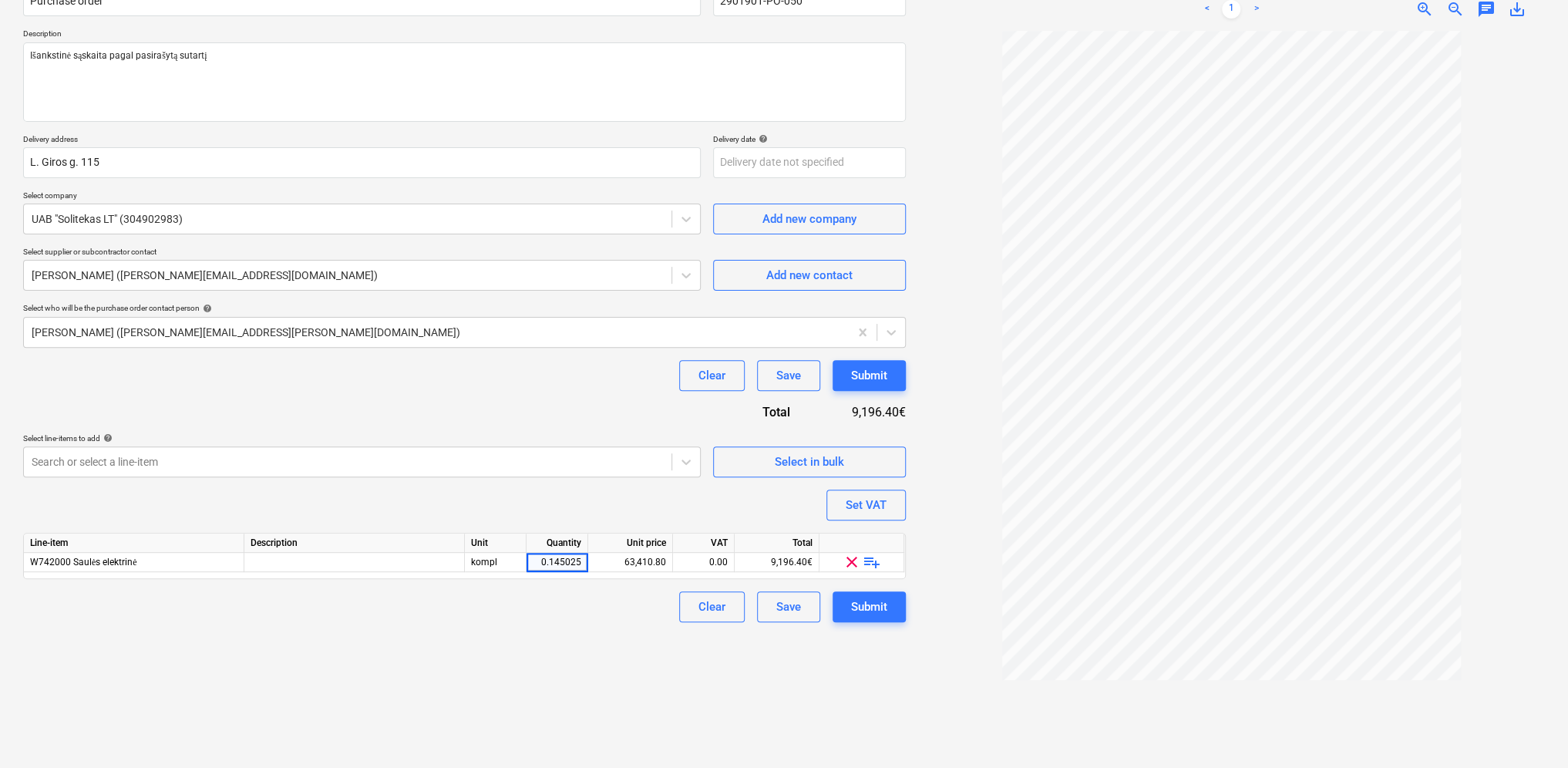
click at [629, 637] on div "Create new document Purchase order name help Purchase order Purchase order refe…" at bounding box center [464, 342] width 894 height 839
click at [578, 562] on div "0.15" at bounding box center [556, 563] width 49 height 20
click at [583, 562] on input "0.145" at bounding box center [556, 563] width 61 height 19
type input "0.145024"
type textarea "x"
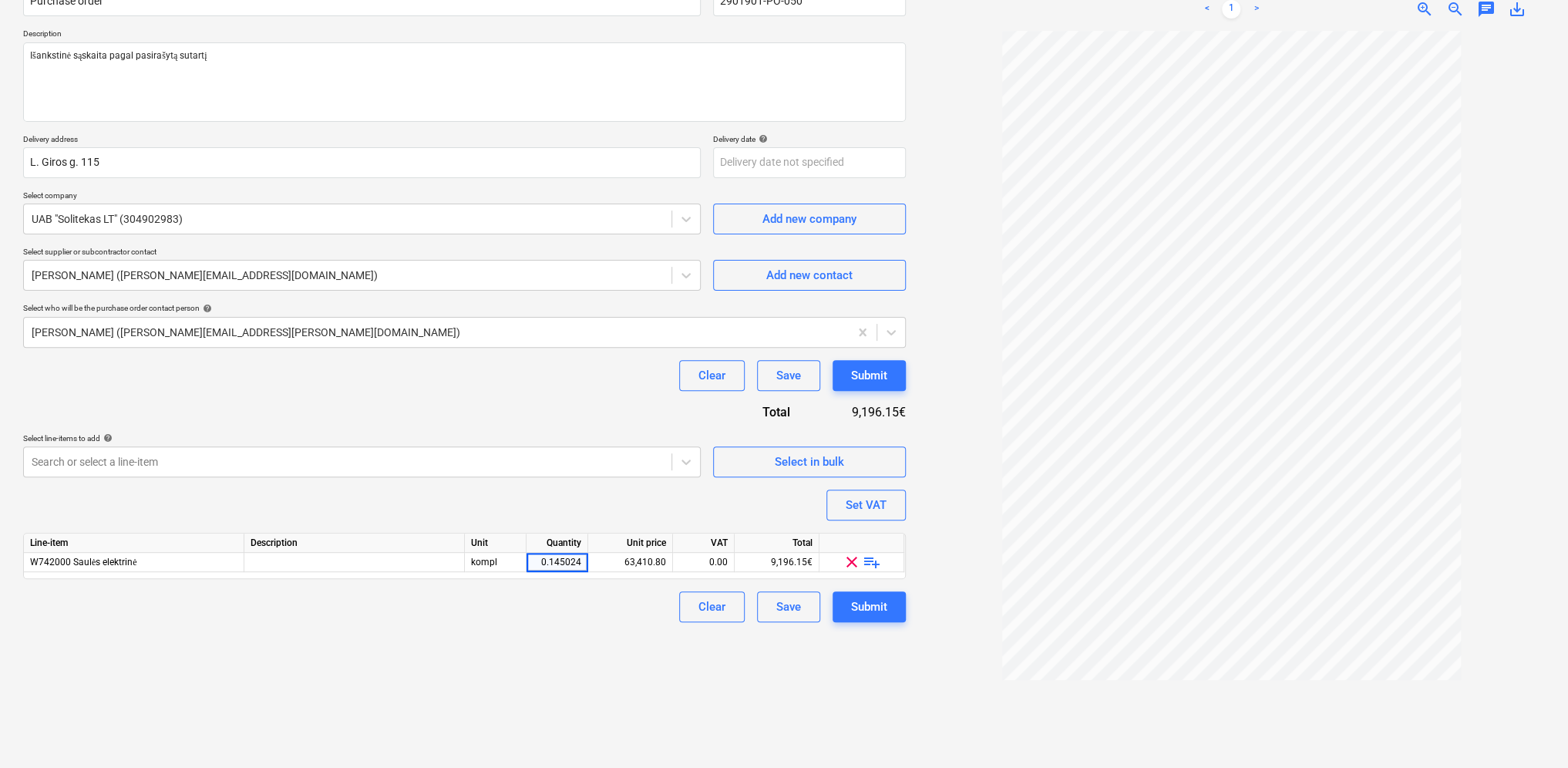
click at [585, 622] on div "Create new document Purchase order name help Purchase order Purchase order refe…" at bounding box center [464, 342] width 894 height 839
click at [574, 562] on div "0.15" at bounding box center [556, 563] width 49 height 20
click at [583, 563] on input "0.145" at bounding box center [556, 563] width 61 height 19
type input "0.145023"
type textarea "x"
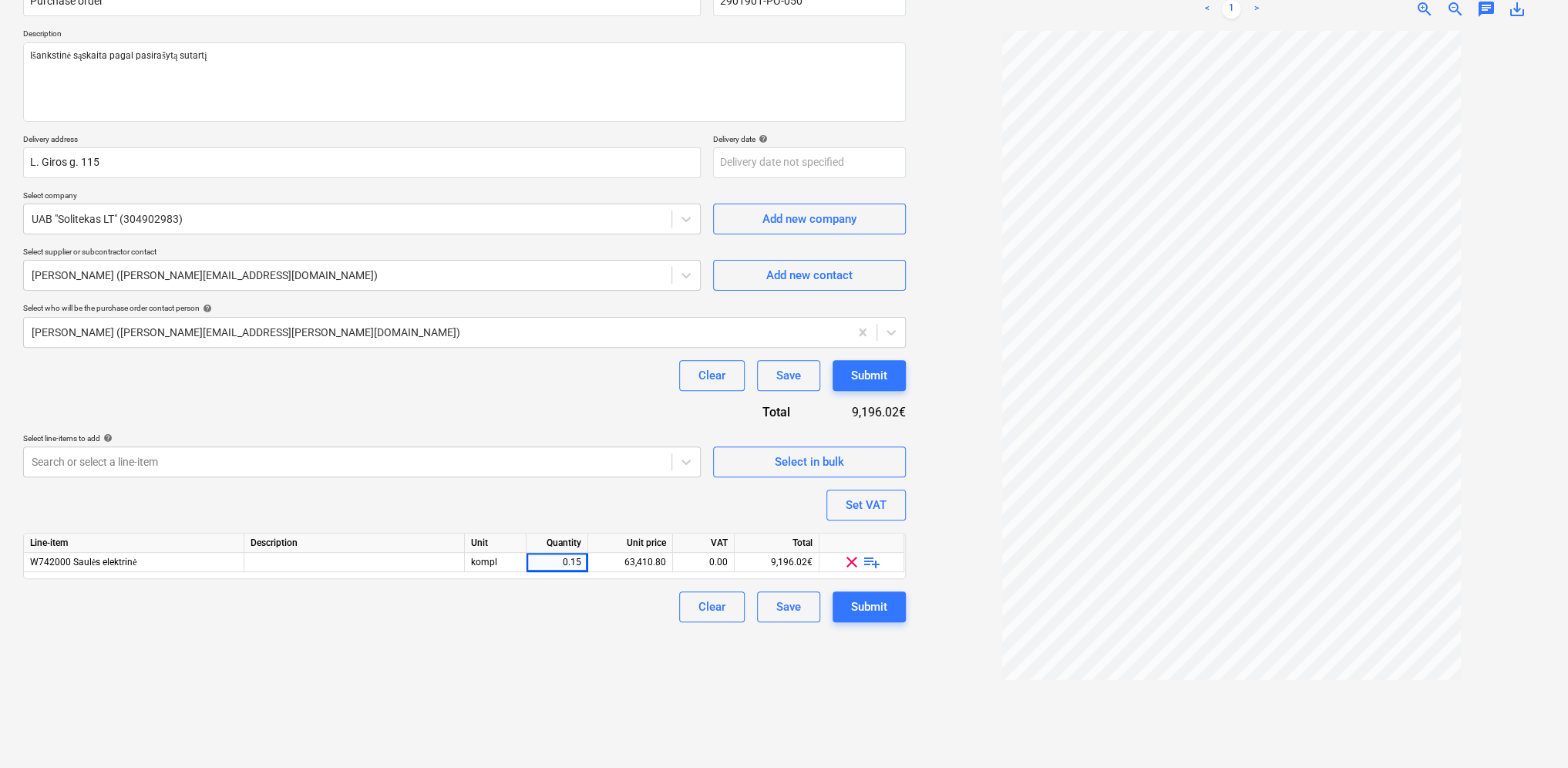
click at [595, 655] on div "Create new document Purchase order name help Purchase order Purchase order refe…" at bounding box center [464, 342] width 894 height 839
click at [577, 558] on div "0.15" at bounding box center [556, 563] width 49 height 20
click at [582, 563] on input "0.145" at bounding box center [556, 563] width 61 height 19
type input "0.145022"
type textarea "x"
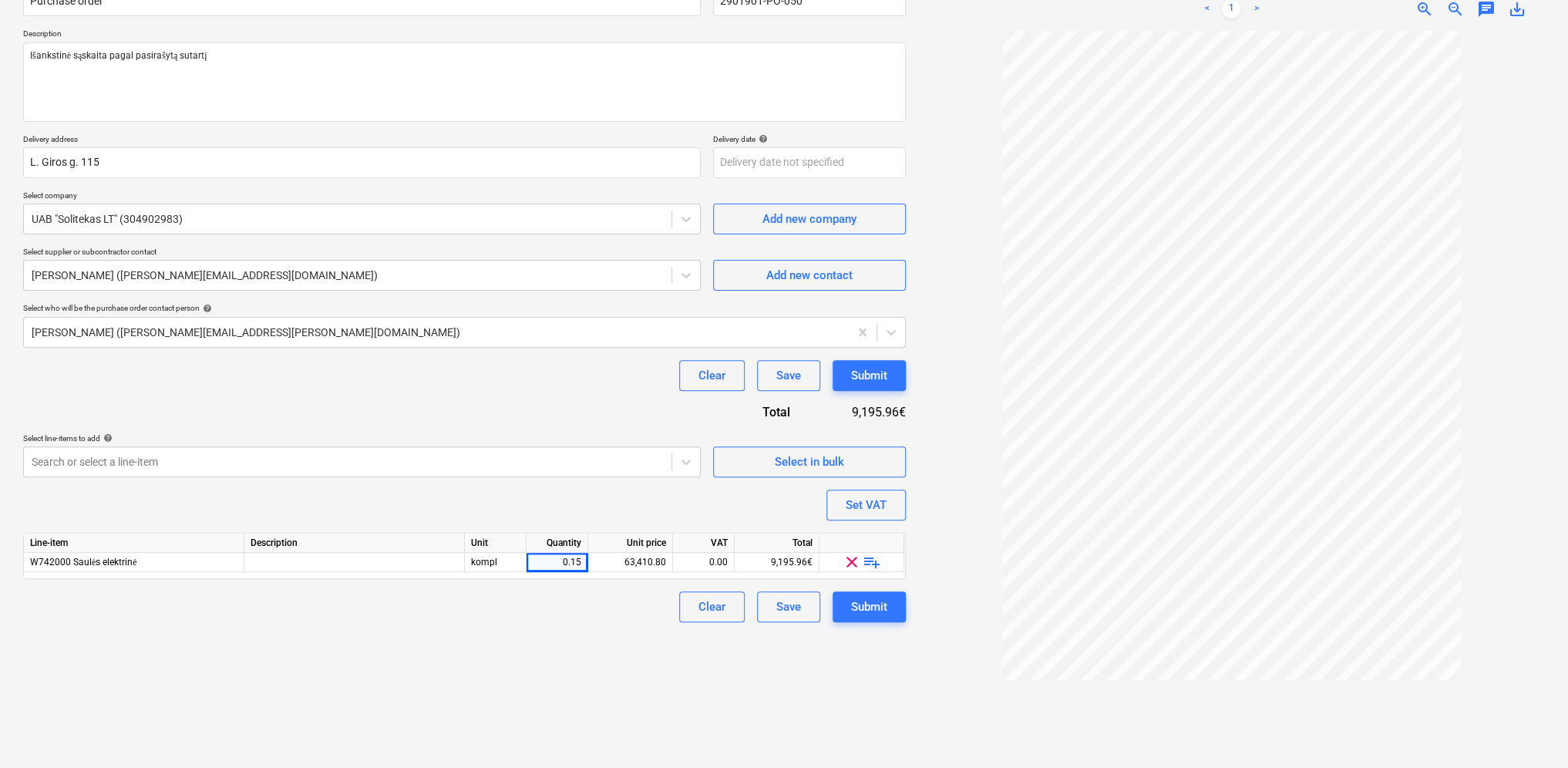
click at [607, 620] on div "Clear Save Submit" at bounding box center [464, 607] width 882 height 31
click at [585, 562] on div "0.15" at bounding box center [557, 563] width 62 height 20
click at [584, 564] on input "0.145" at bounding box center [556, 563] width 61 height 19
type input "0.1450223"
type textarea "x"
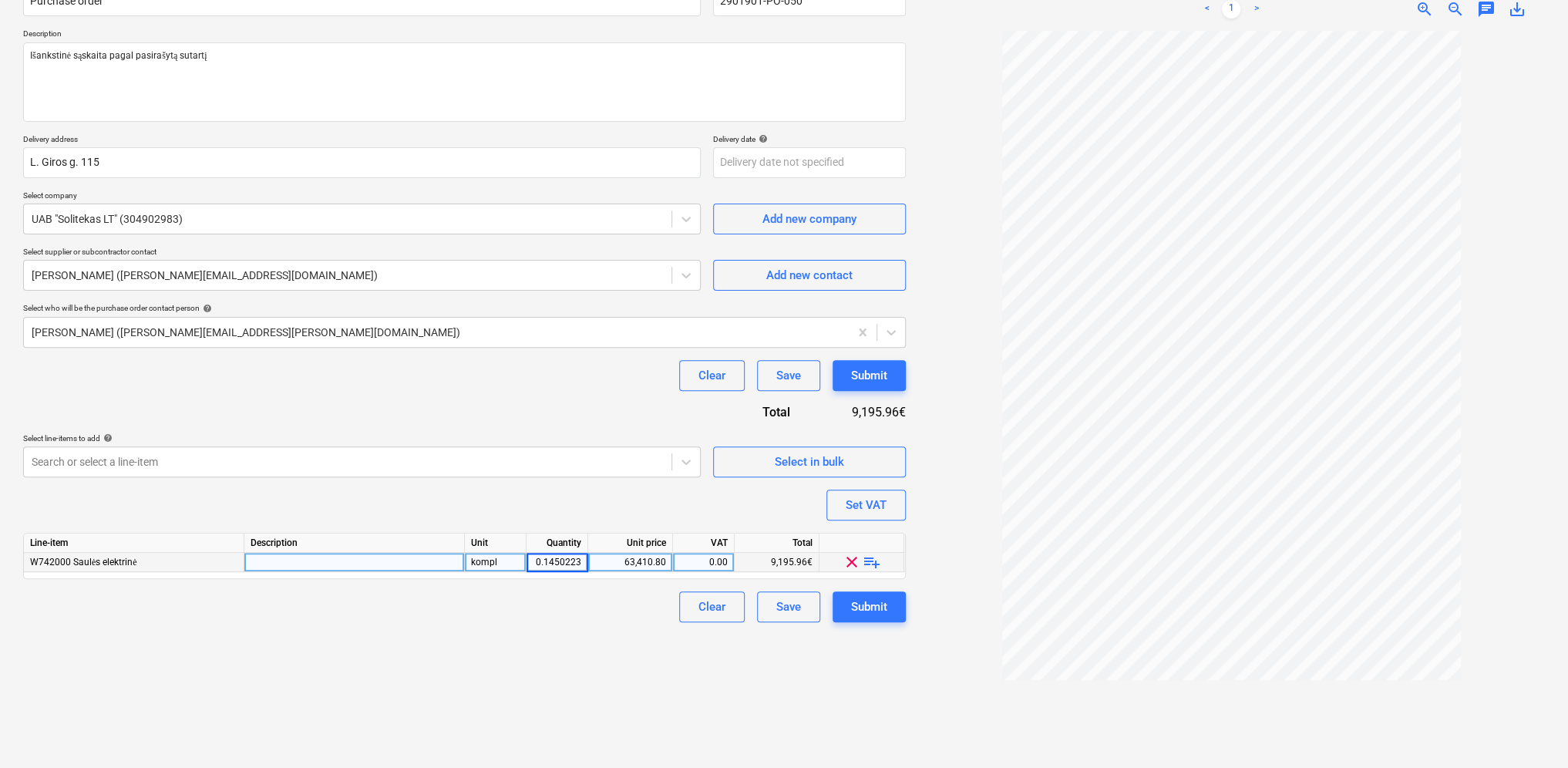
click at [604, 615] on div "Clear Save Submit" at bounding box center [464, 607] width 882 height 31
click at [584, 558] on div "0.15" at bounding box center [557, 563] width 62 height 20
click at [584, 558] on input "0.145" at bounding box center [556, 563] width 61 height 19
type input "0.1450225"
type textarea "x"
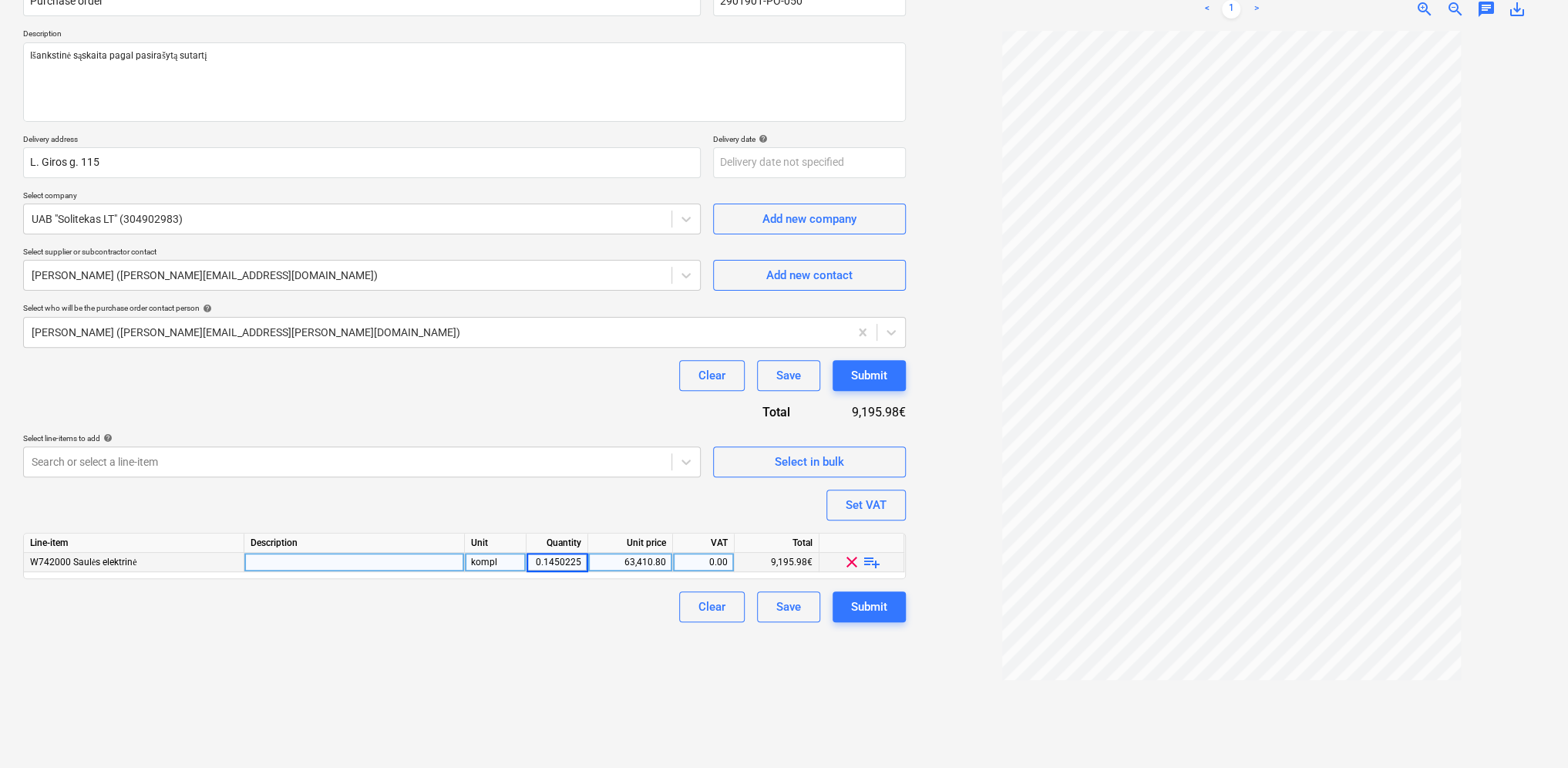
click at [595, 614] on div "Clear Save Submit" at bounding box center [464, 607] width 882 height 31
click at [581, 561] on div "0.15" at bounding box center [557, 563] width 62 height 20
click at [581, 561] on input "0.145" at bounding box center [556, 563] width 61 height 19
type input "0.1450226"
click at [598, 626] on div "Create new document Purchase order name help Purchase order Purchase order refe…" at bounding box center [464, 342] width 894 height 839
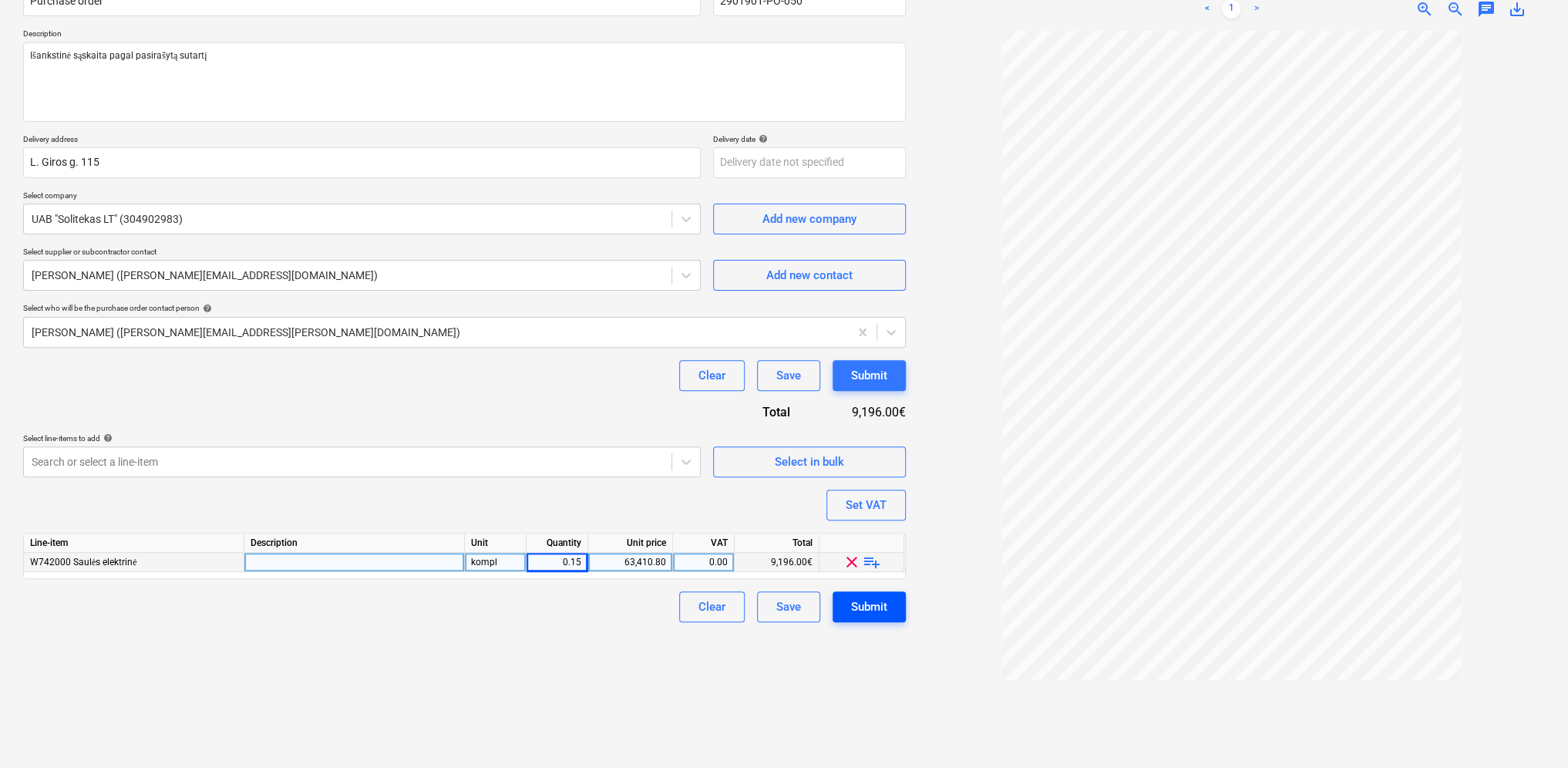
click at [880, 608] on div "Submit" at bounding box center [869, 606] width 36 height 20
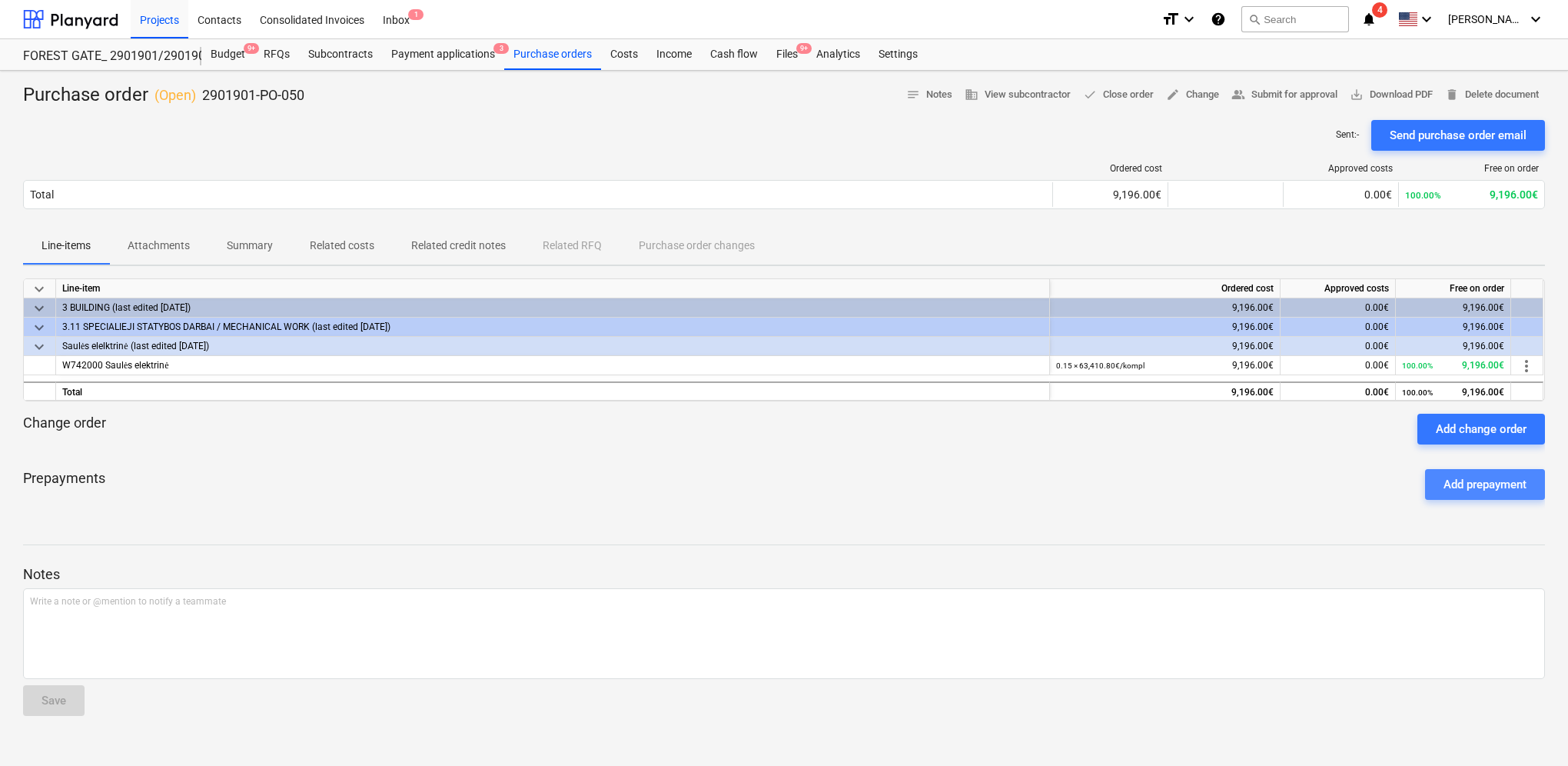
click at [1510, 481] on div "Add prepayment" at bounding box center [1484, 484] width 83 height 20
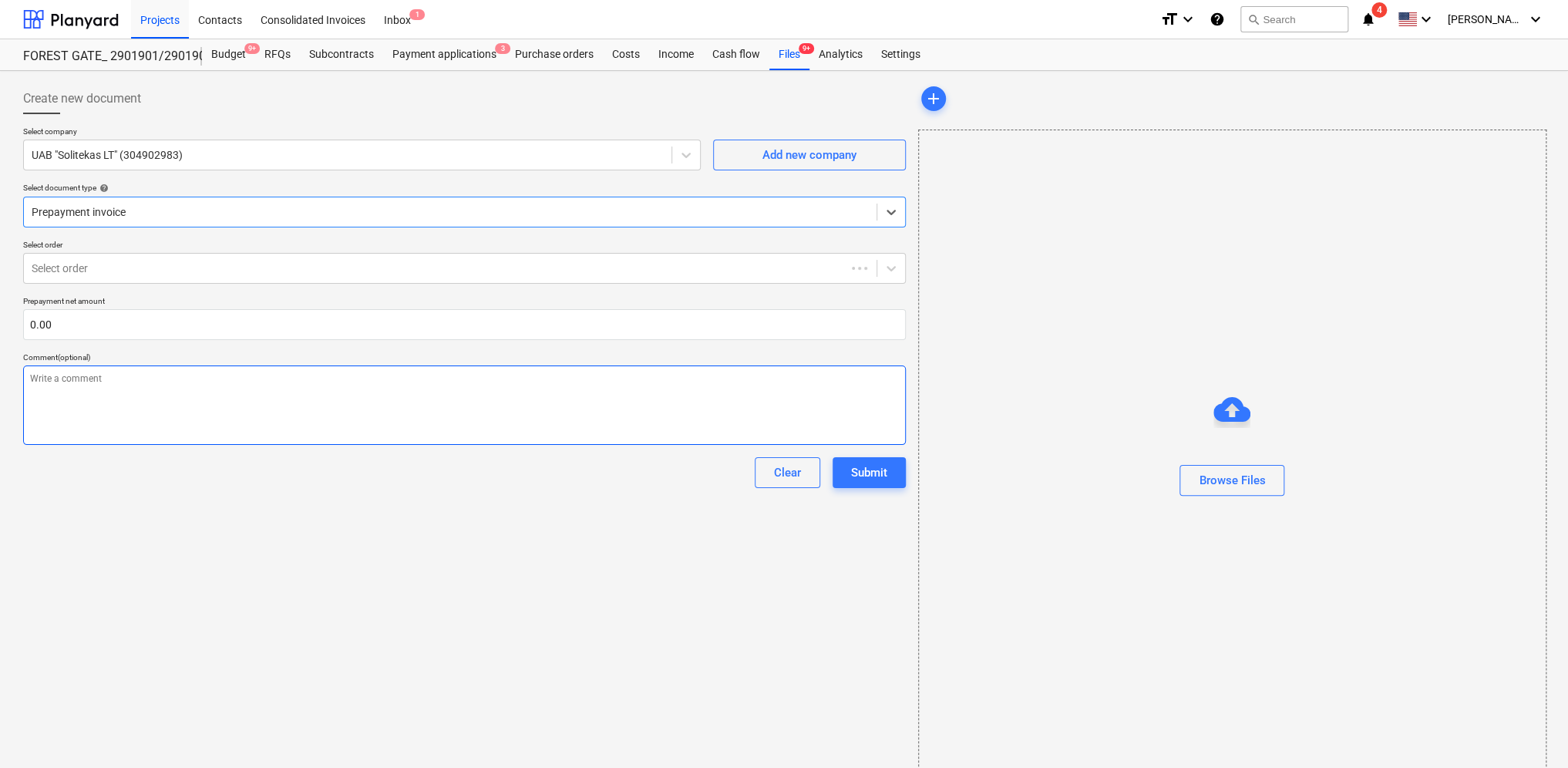
type textarea "x"
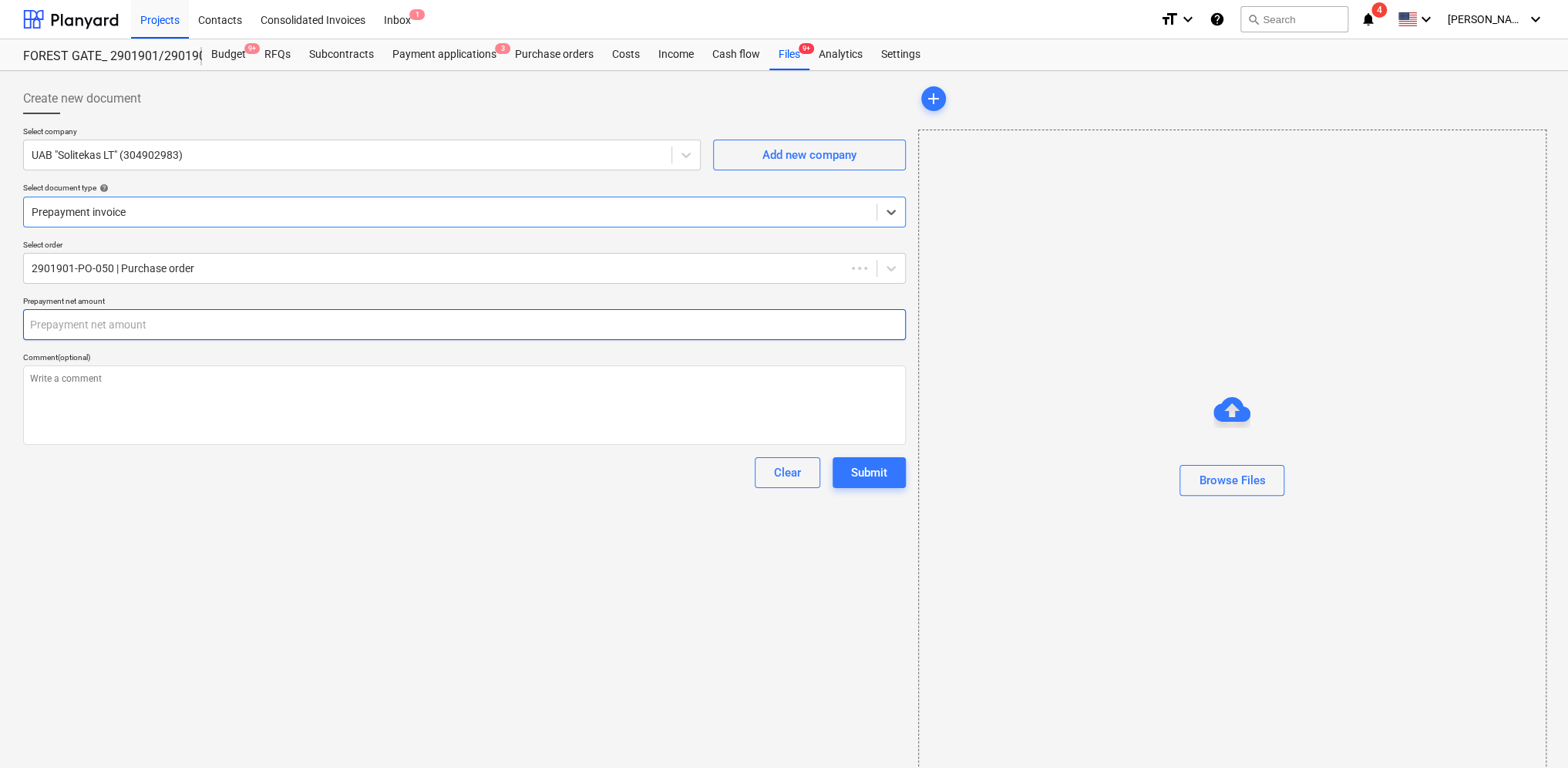
click at [141, 324] on input "text" at bounding box center [464, 324] width 882 height 31
type textarea "x"
type input "9"
type textarea "x"
type input "91"
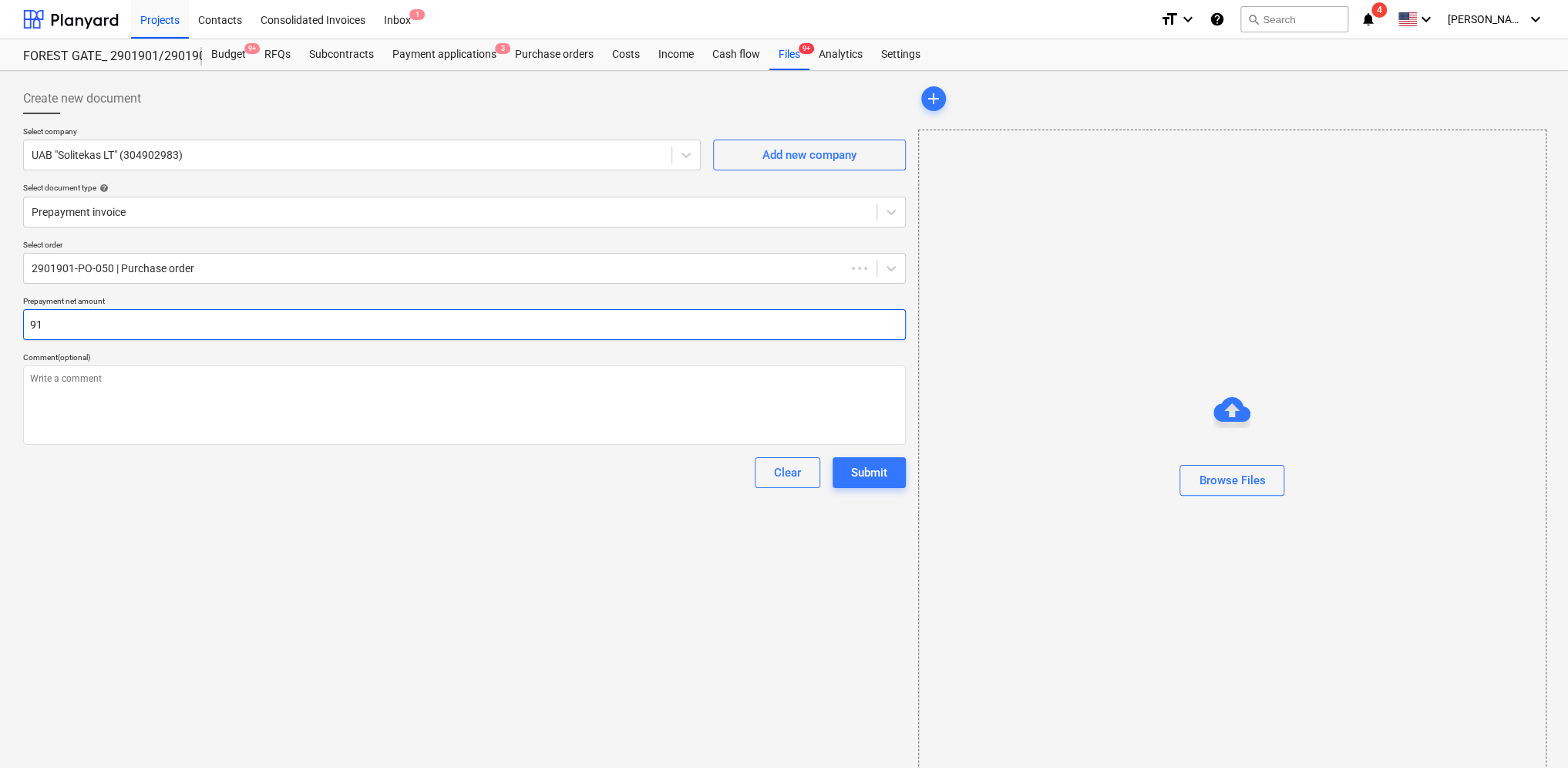
type textarea "x"
type input "919"
type textarea "x"
type input "9196"
type textarea "x"
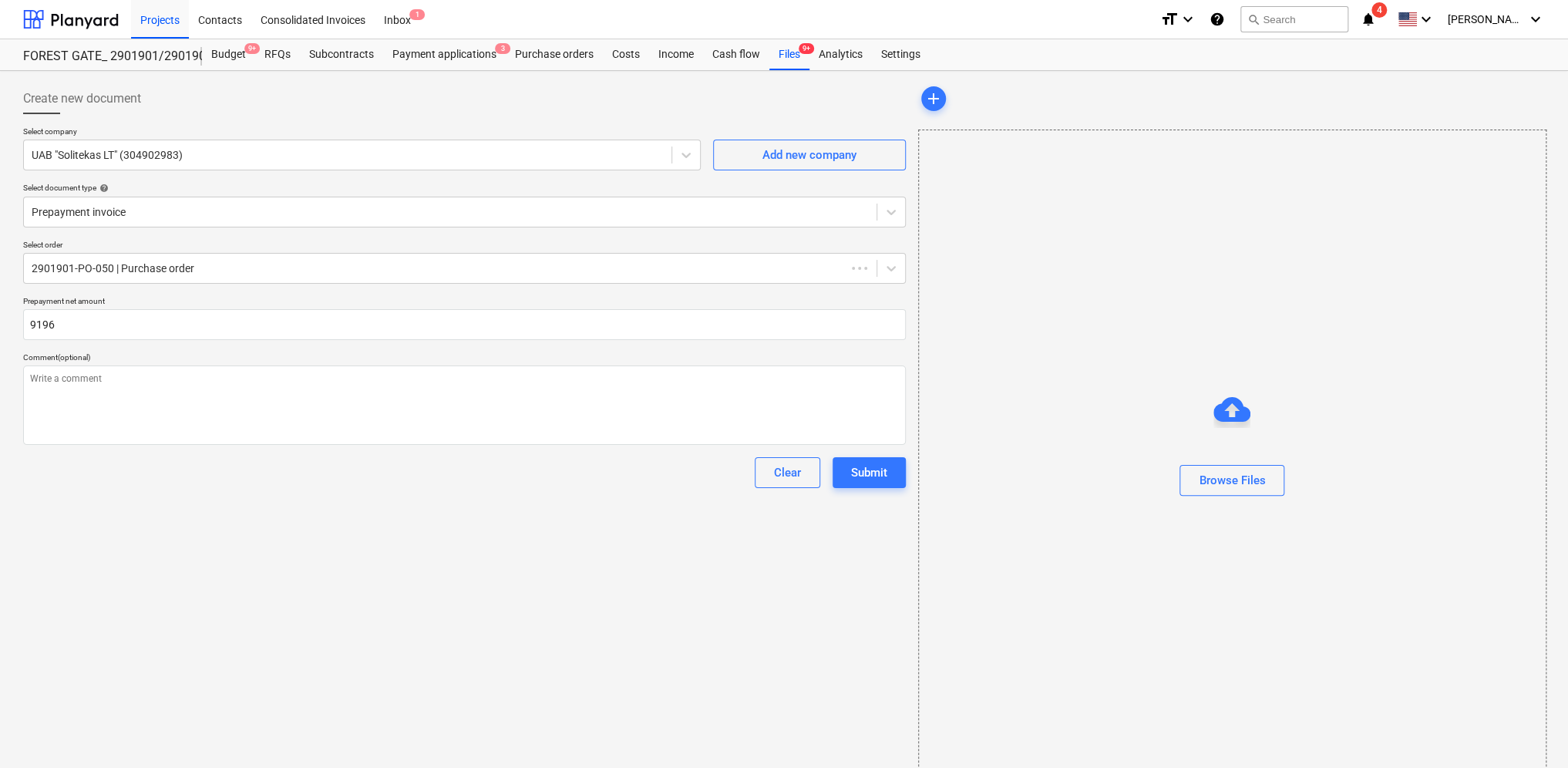
type input "9,196.00"
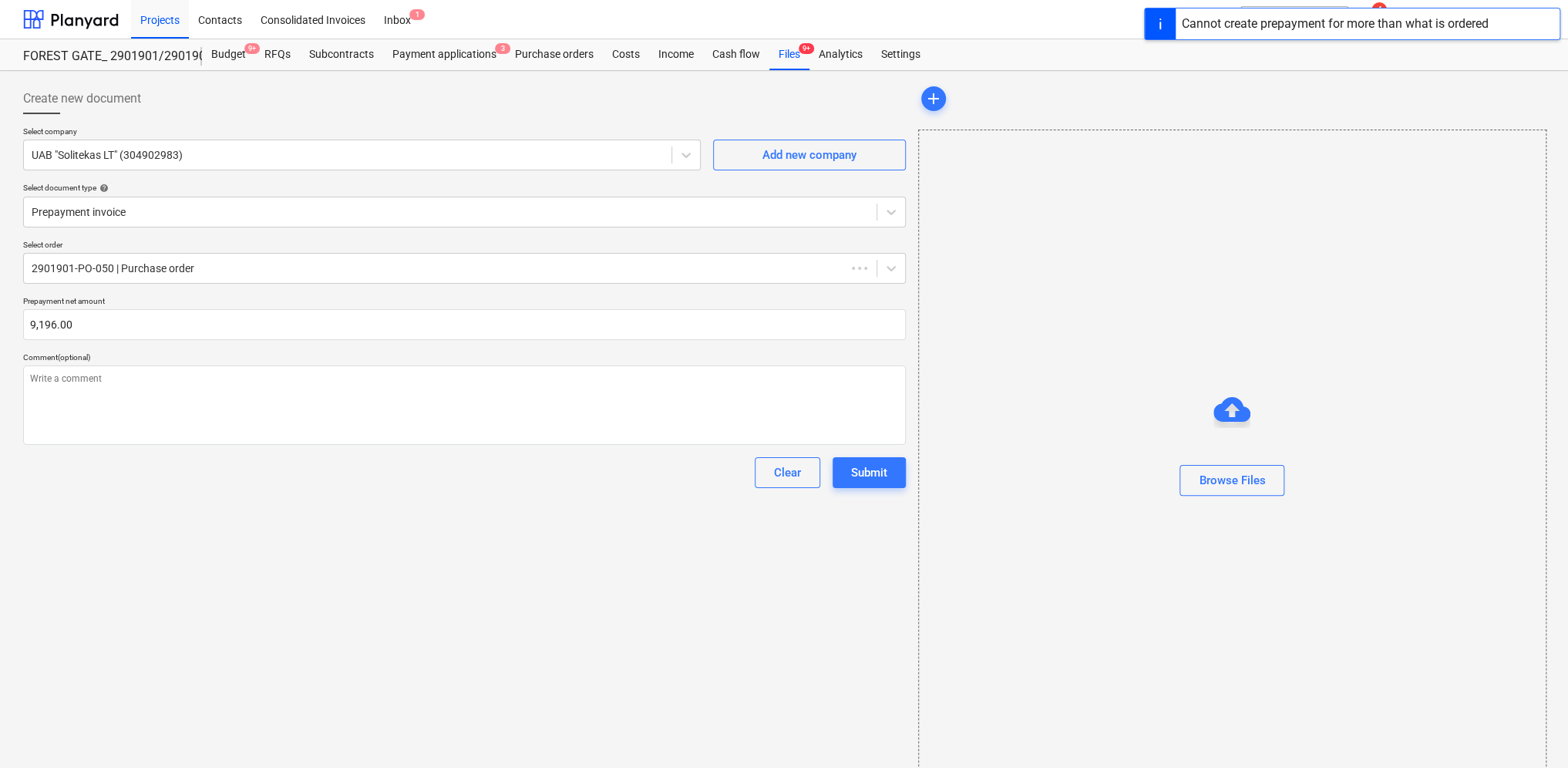
click at [545, 542] on div "Create new document Select company UAB "Solitekas LT" (304902983) Add new compa…" at bounding box center [464, 426] width 894 height 700
click at [1236, 477] on div "Browse Files" at bounding box center [1231, 479] width 66 height 20
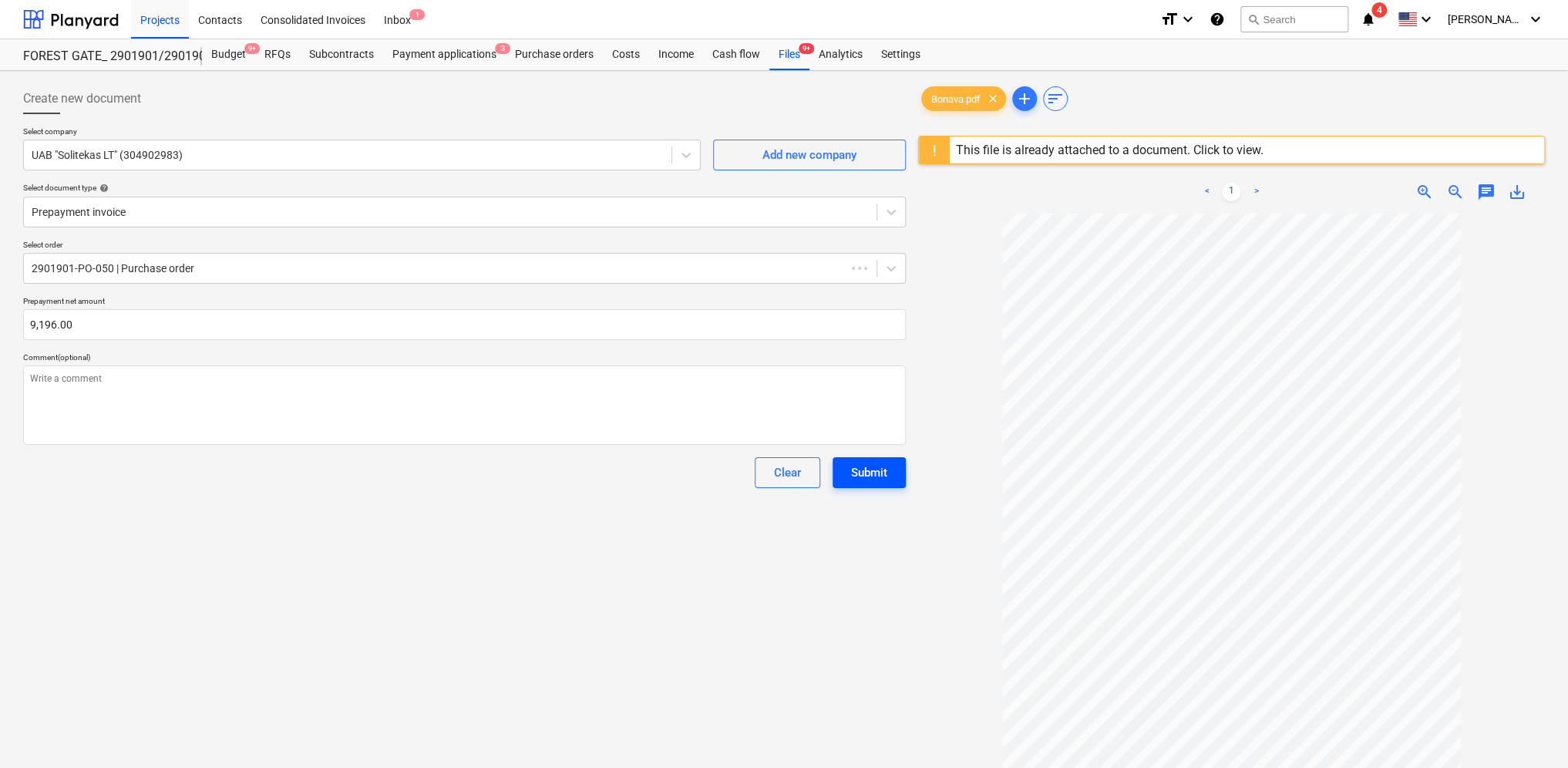
click at [877, 470] on div "Submit" at bounding box center [869, 472] width 36 height 20
type textarea "x"
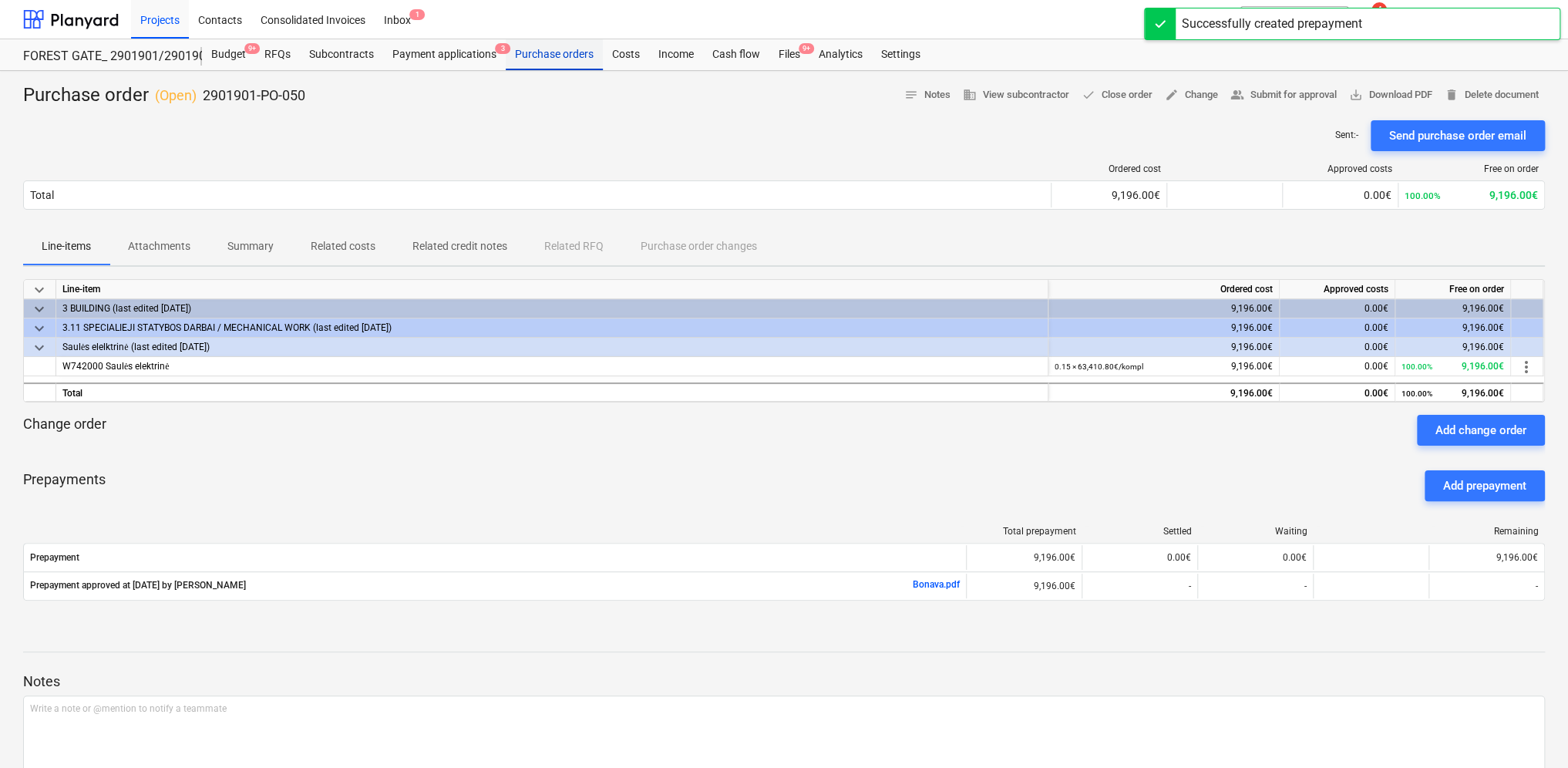
click at [579, 53] on div "Purchase orders" at bounding box center [554, 55] width 97 height 31
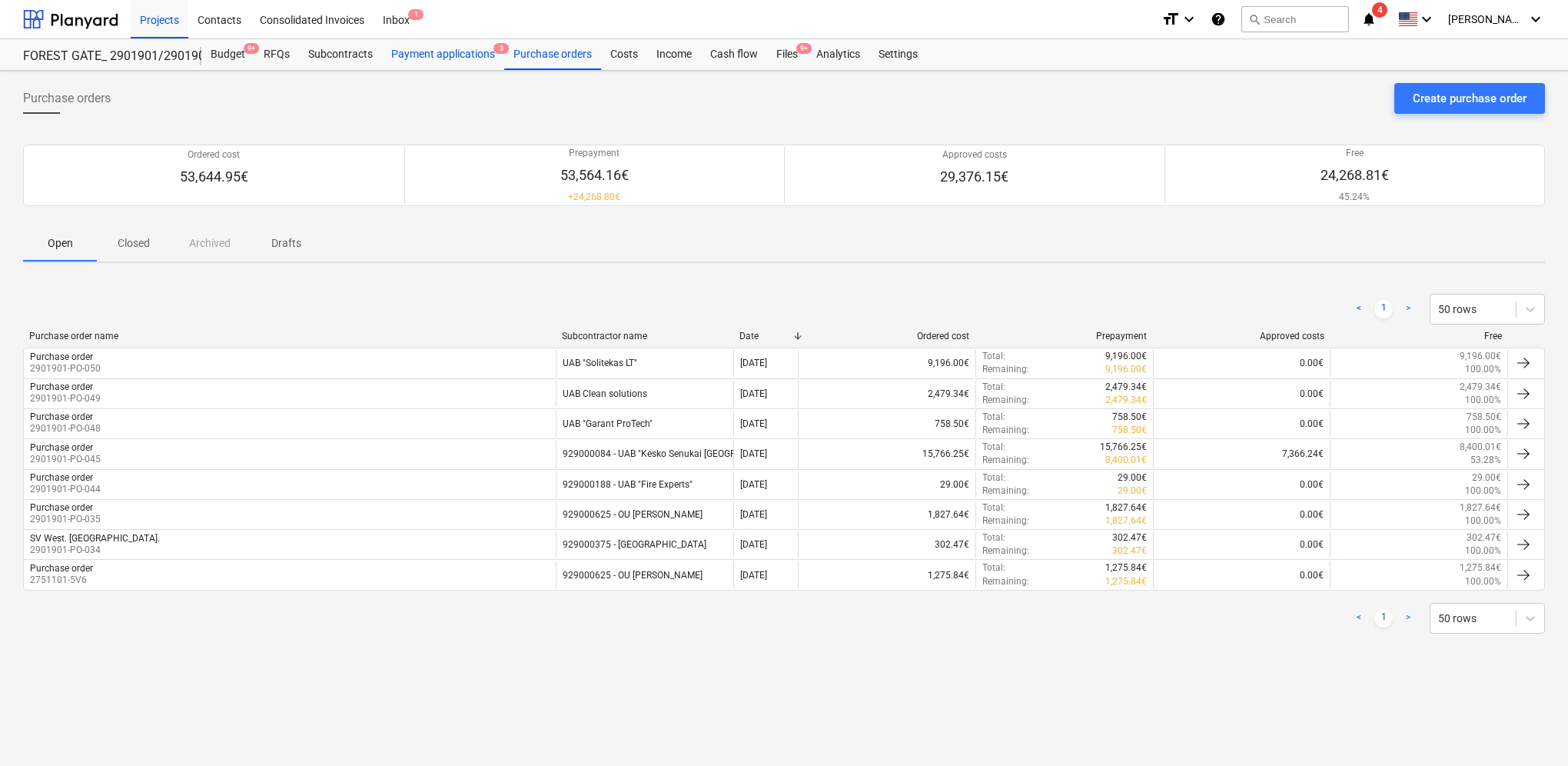
click at [446, 56] on div "Payment applications 3" at bounding box center [443, 55] width 122 height 31
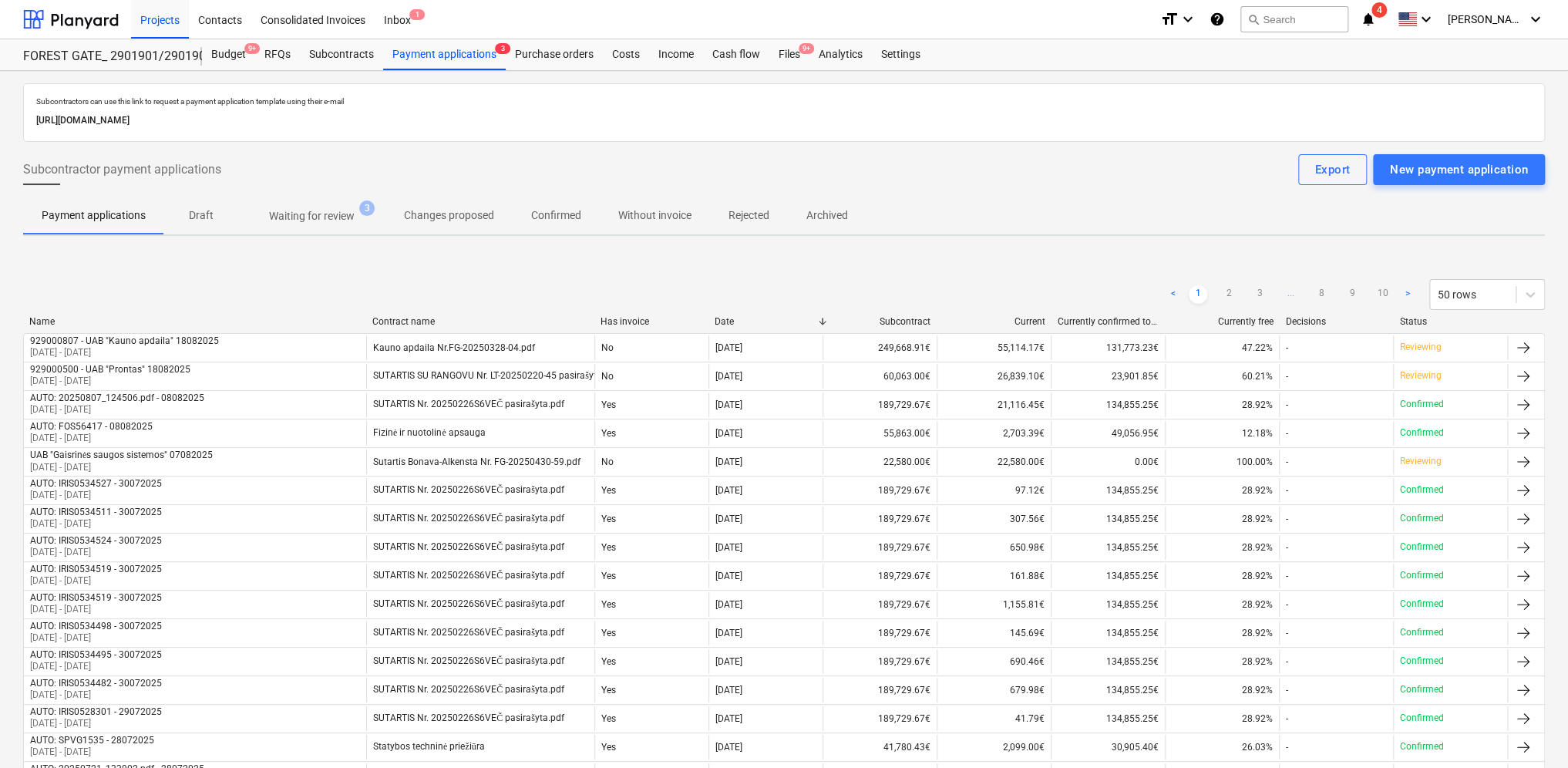
click at [293, 216] on p "Waiting for review" at bounding box center [312, 216] width 86 height 16
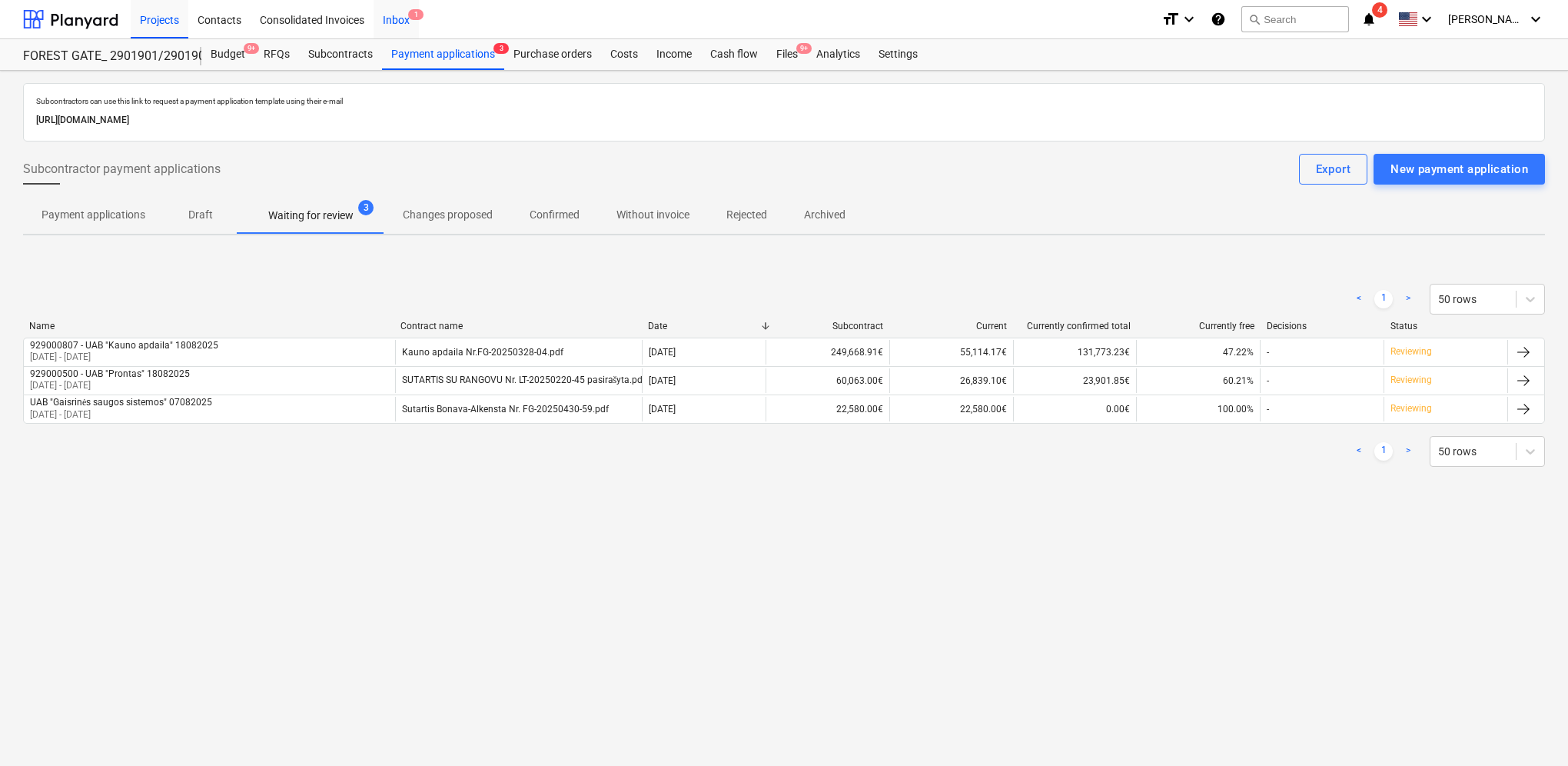
click at [405, 22] on div "Inbox 1" at bounding box center [396, 19] width 45 height 39
